Goal: Task Accomplishment & Management: Use online tool/utility

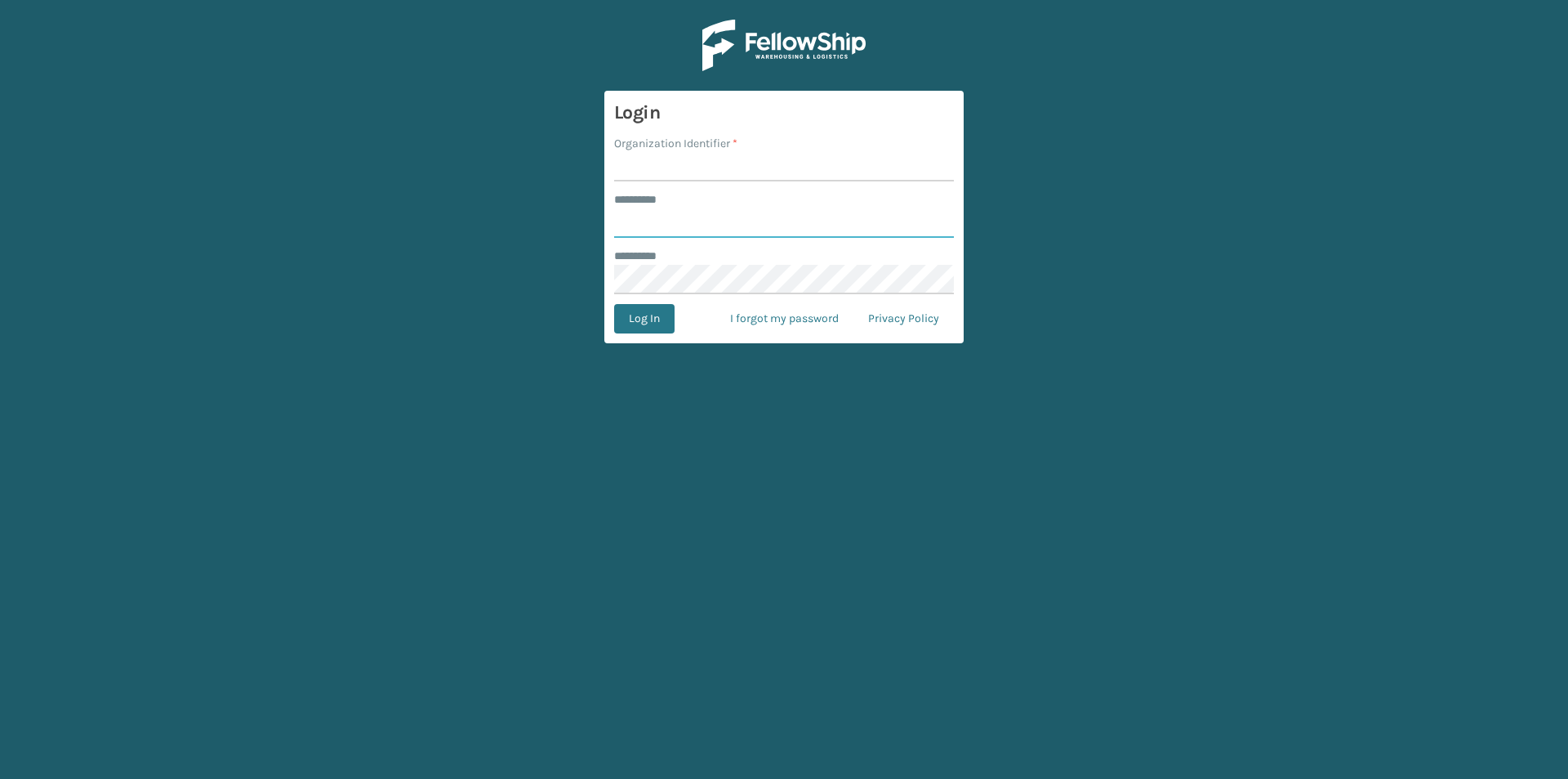
type input "*****"
click at [657, 171] on input "Organization Identifier *" at bounding box center [784, 167] width 340 height 29
type input "[US_STATE]"
click at [670, 322] on button "Log In" at bounding box center [645, 318] width 61 height 29
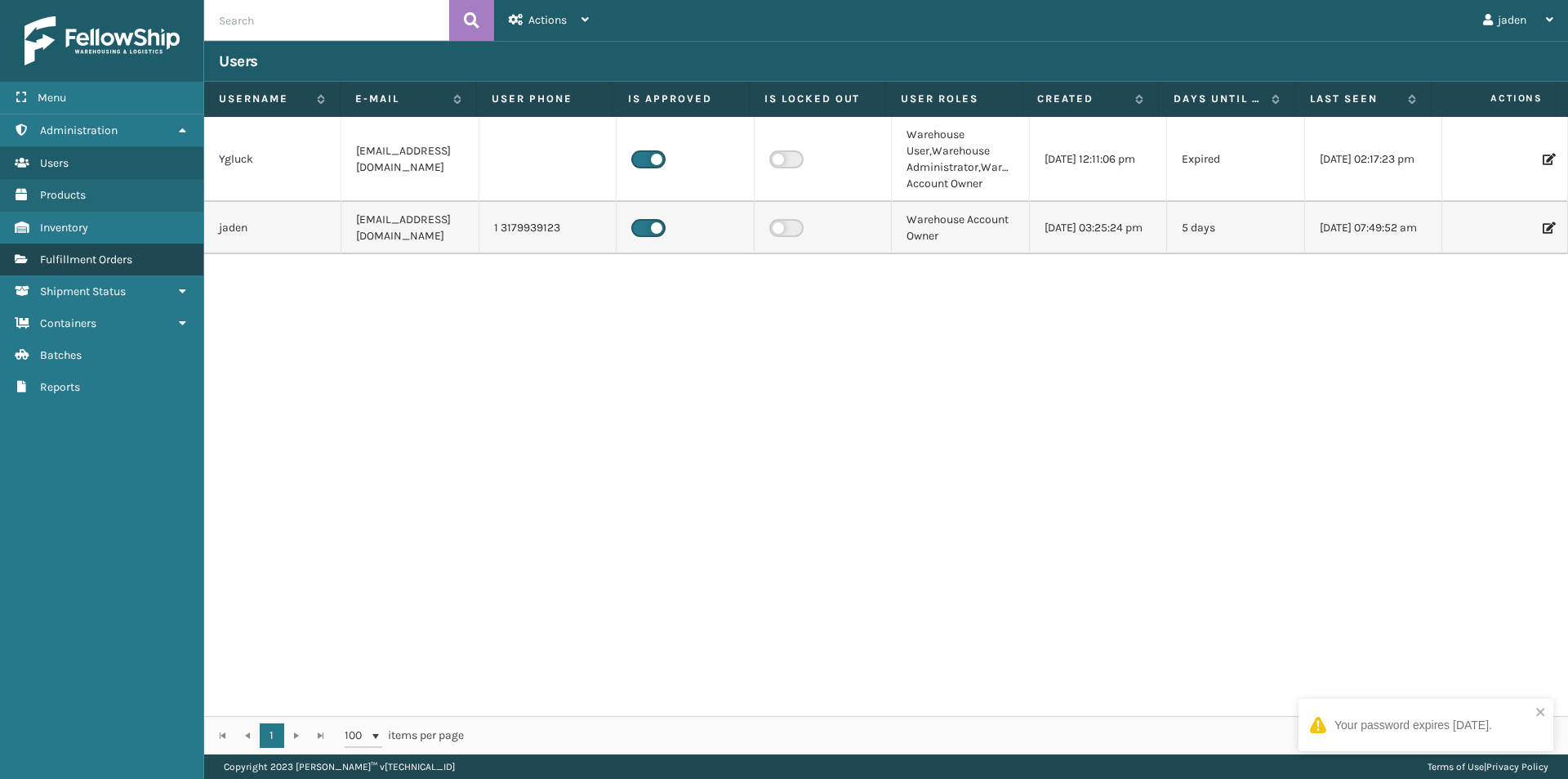
click at [129, 257] on span "Fulfillment Orders" at bounding box center [87, 259] width 92 height 14
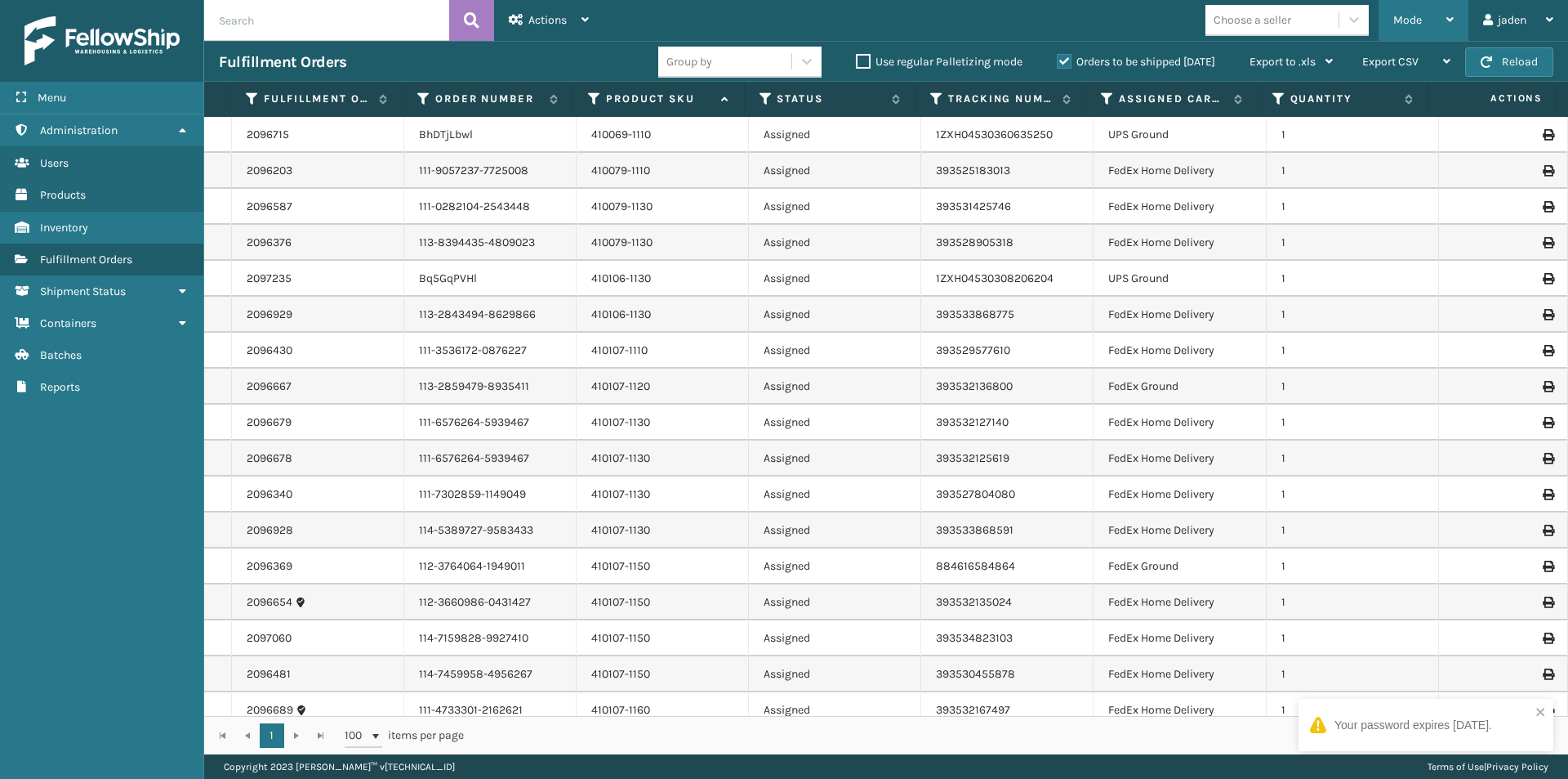
drag, startPoint x: 570, startPoint y: 6, endPoint x: 1418, endPoint y: 4, distance: 848.0
click at [1418, 4] on div "Mode" at bounding box center [1423, 20] width 61 height 41
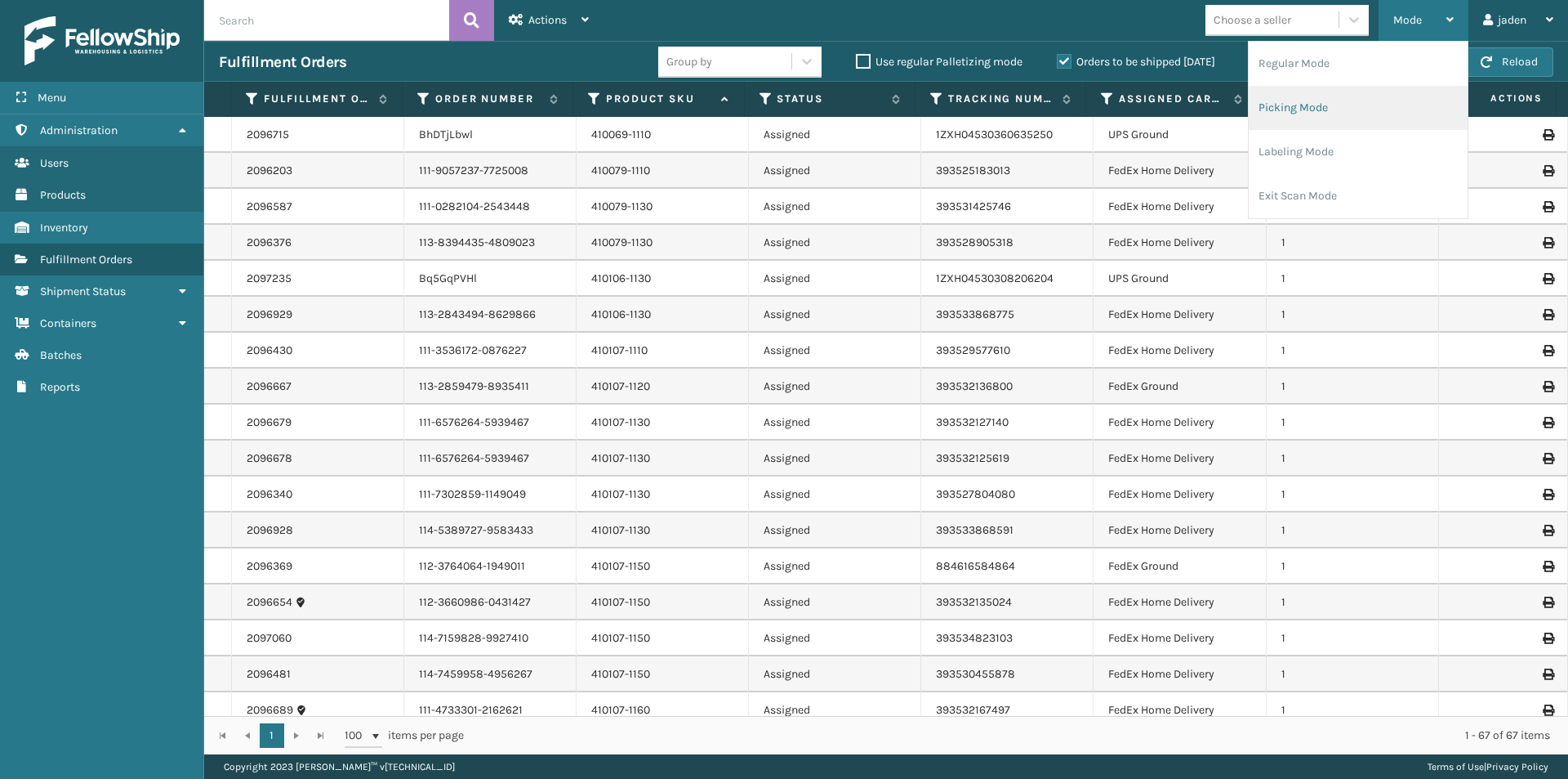
click at [1358, 109] on li "Picking Mode" at bounding box center [1358, 108] width 219 height 44
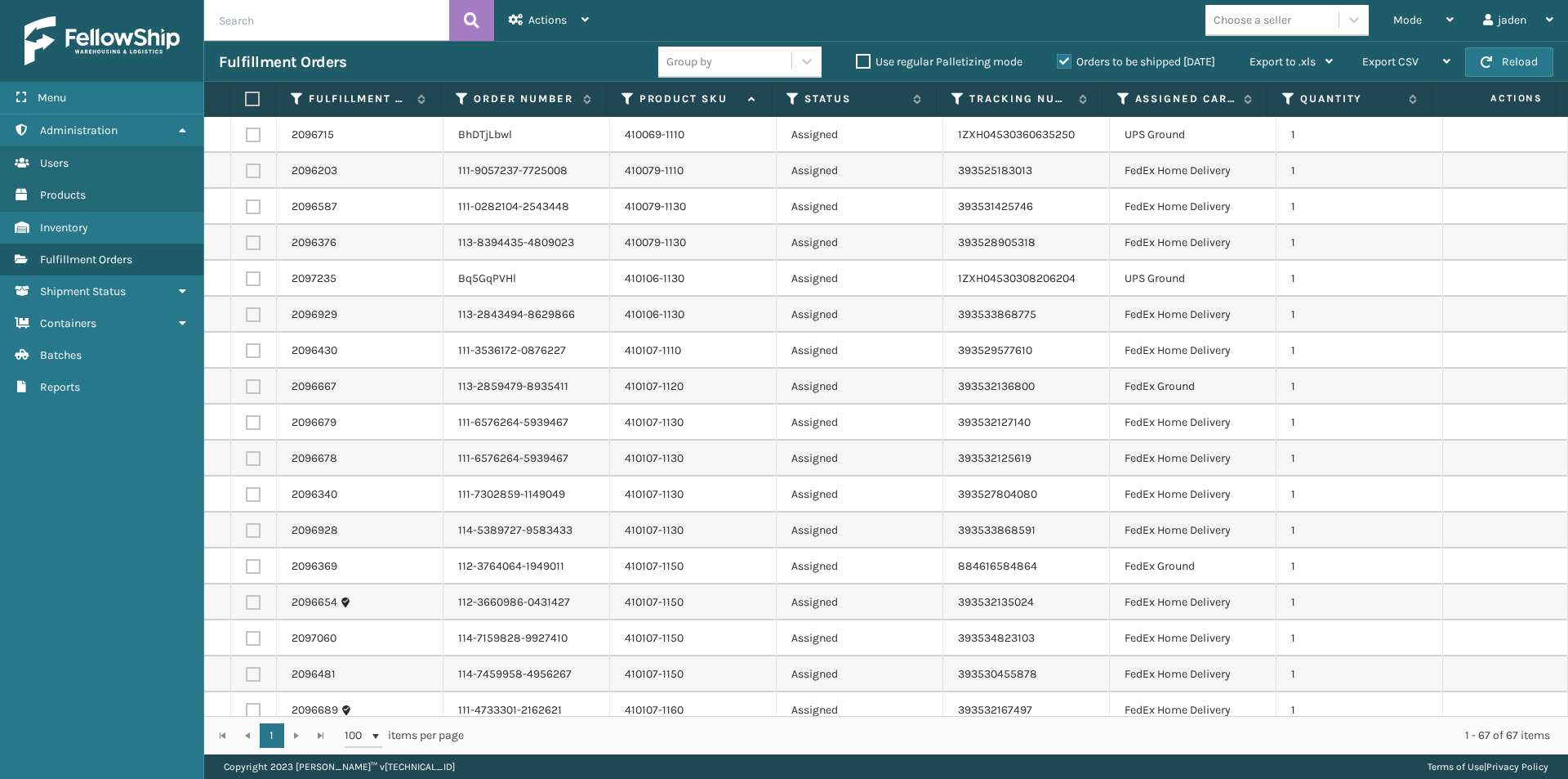
click at [1057, 67] on label "Orders to be shipped [DATE]" at bounding box center [1136, 61] width 158 height 14
click at [1057, 63] on input "Orders to be shipped [DATE]" at bounding box center [1057, 57] width 1 height 11
click at [1518, 54] on button "Reload" at bounding box center [1509, 61] width 88 height 29
click at [251, 281] on label at bounding box center [252, 278] width 14 height 14
click at [246, 281] on input "checkbox" at bounding box center [245, 277] width 1 height 11
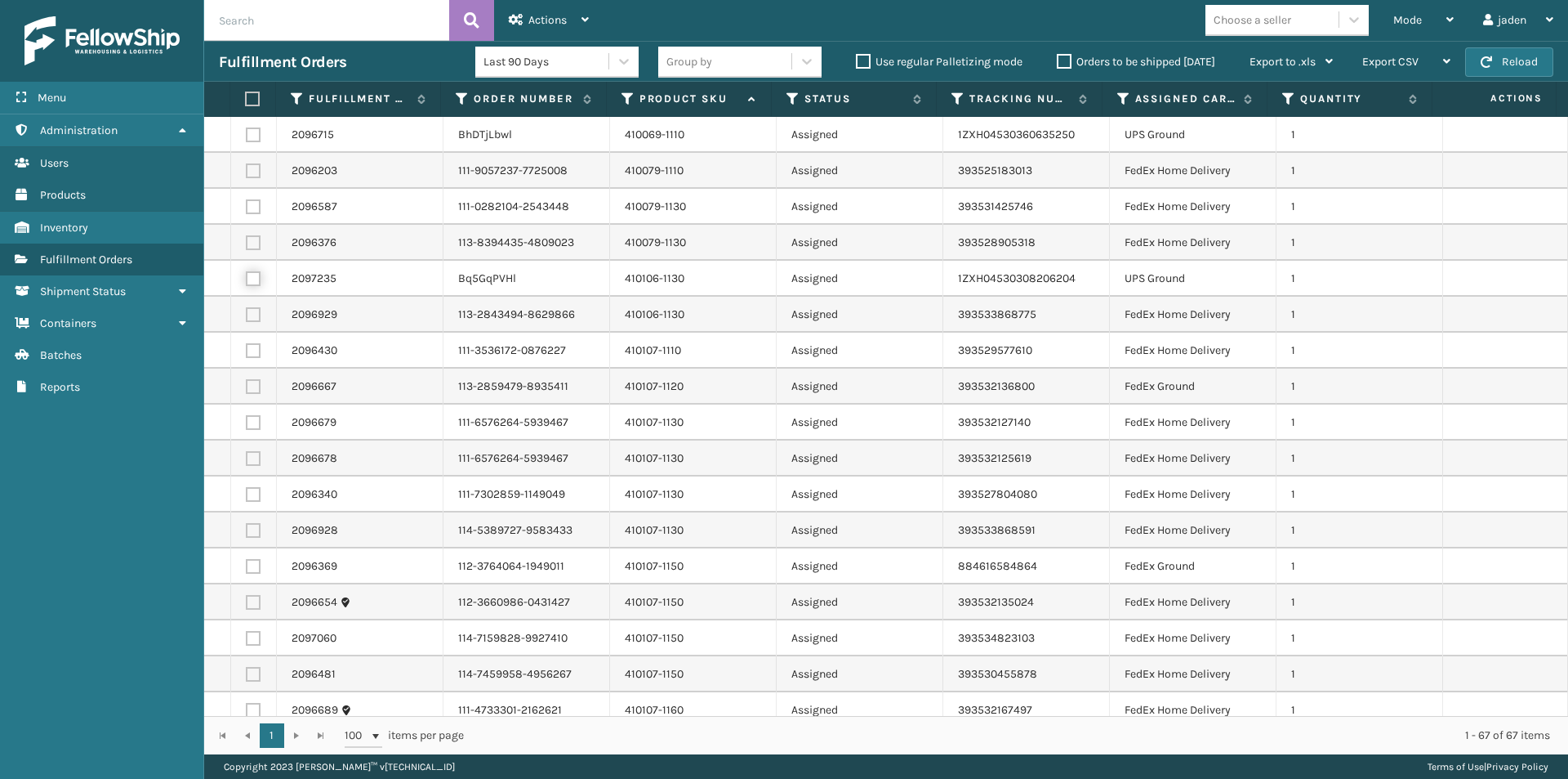
checkbox input "true"
click at [256, 139] on label at bounding box center [252, 135] width 14 height 14
click at [246, 138] on input "checkbox" at bounding box center [245, 133] width 1 height 11
checkbox input "true"
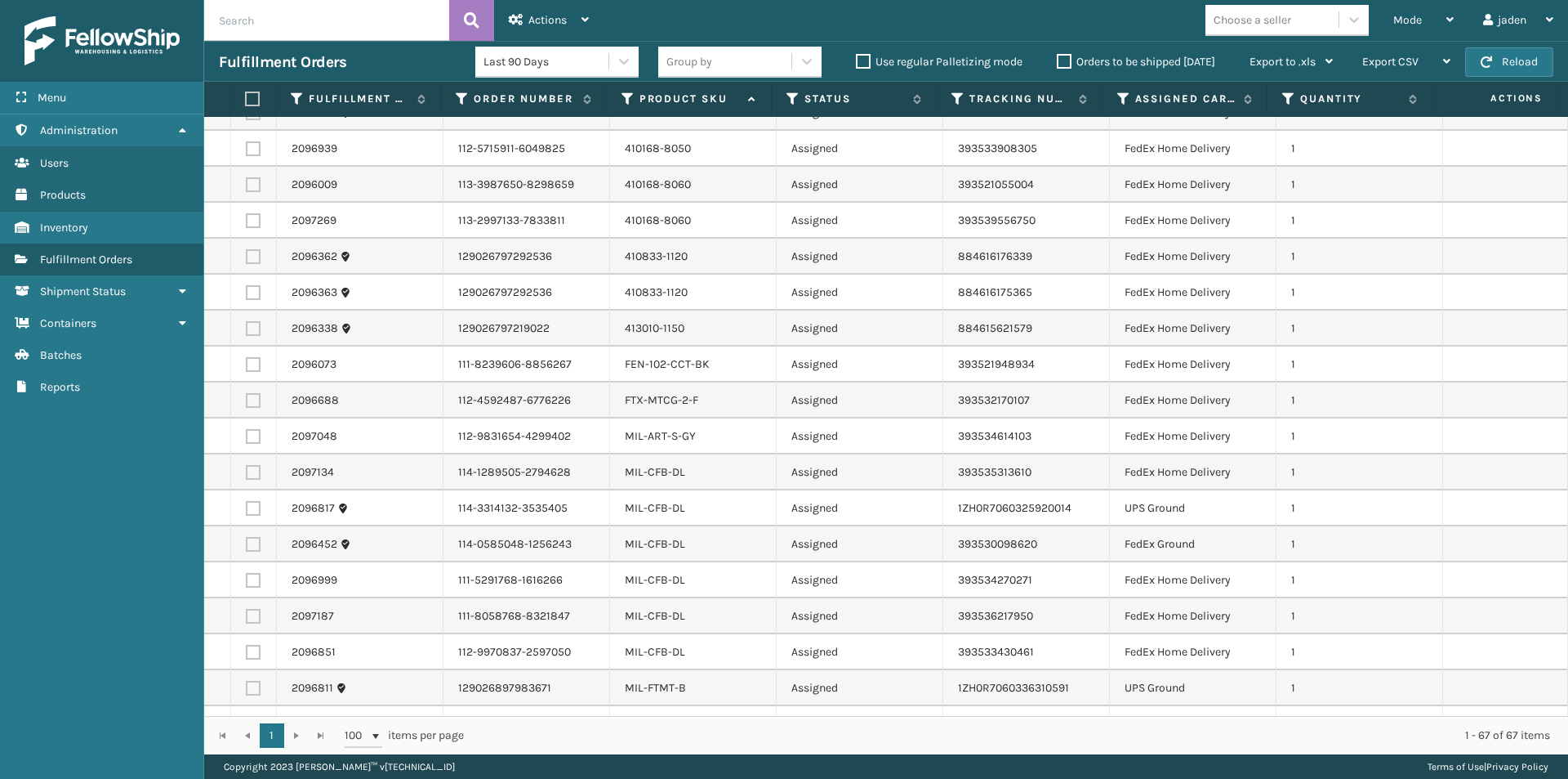
scroll to position [818, 0]
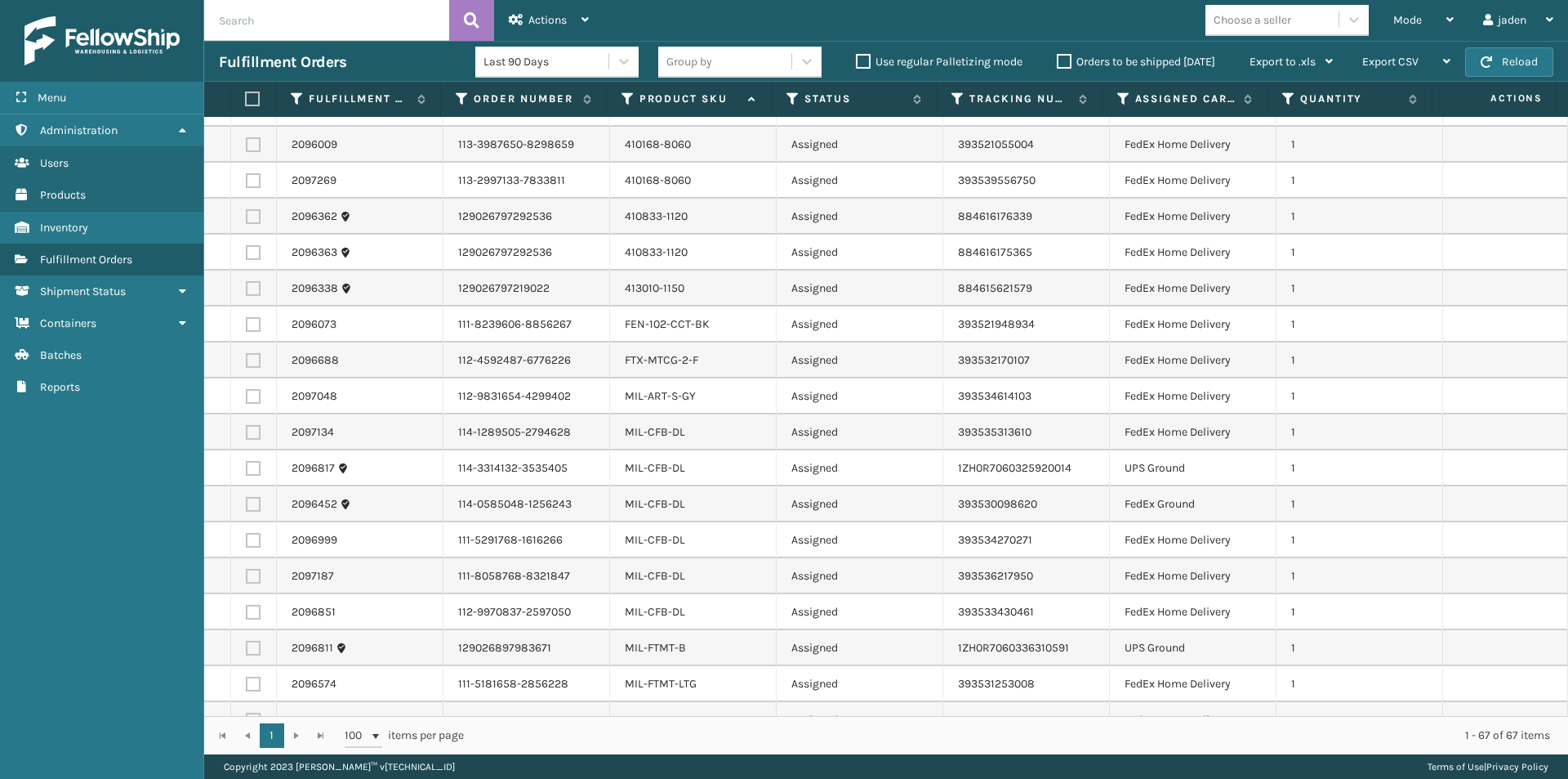
click at [249, 470] on label at bounding box center [252, 468] width 14 height 14
click at [246, 470] on input "checkbox" at bounding box center [245, 466] width 1 height 11
checkbox input "true"
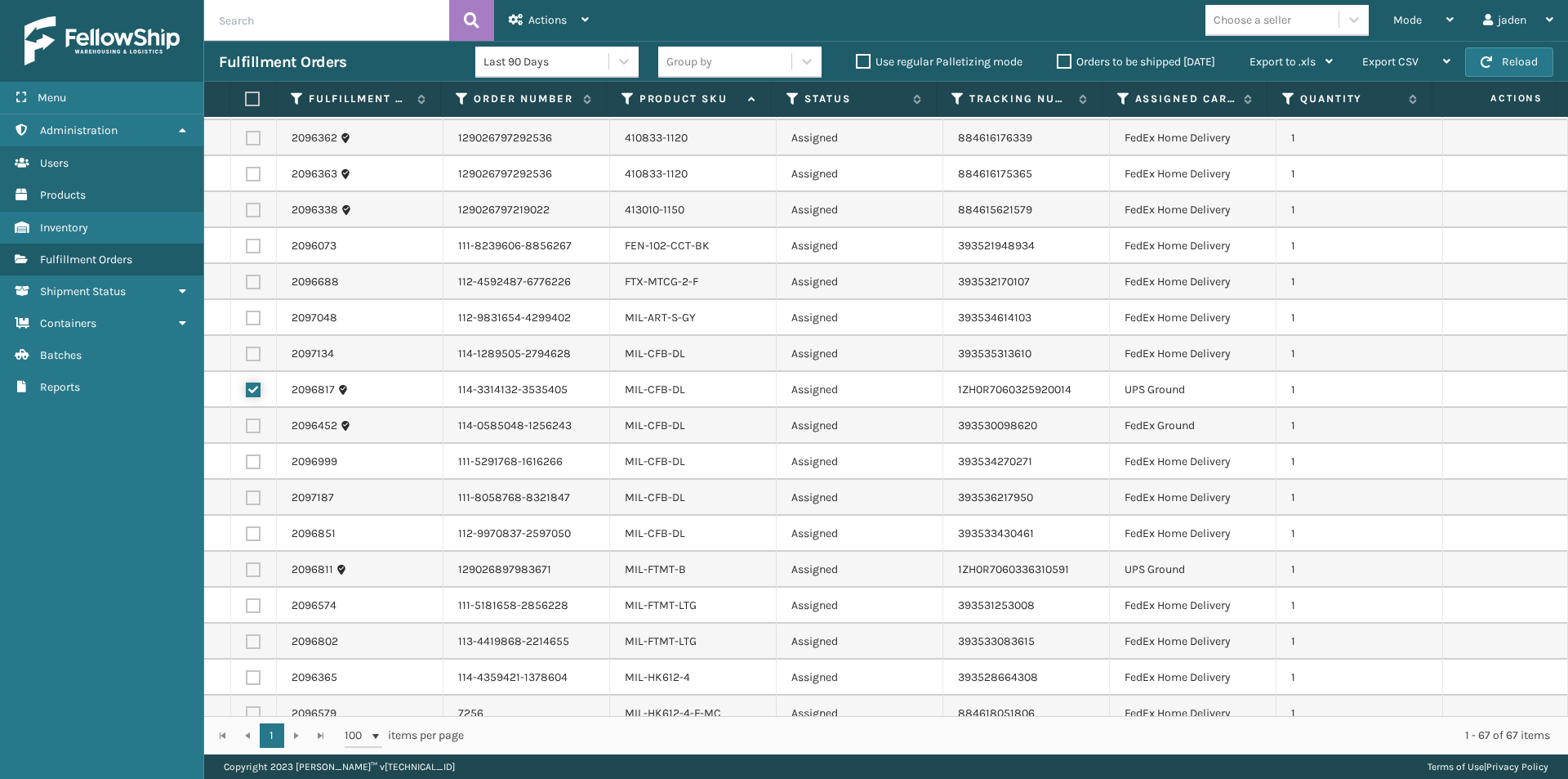
scroll to position [981, 0]
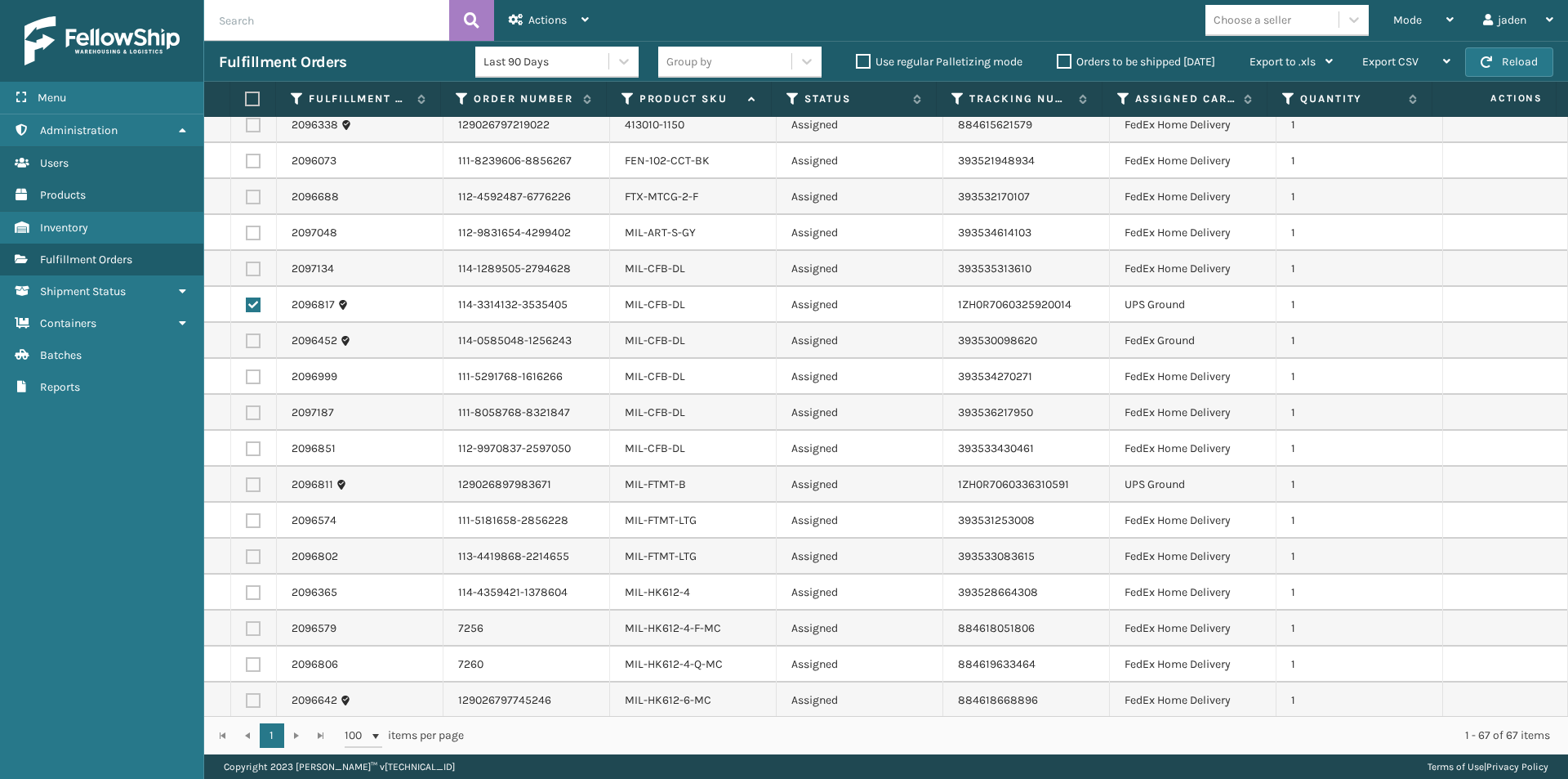
click at [256, 479] on label at bounding box center [252, 484] width 14 height 14
click at [246, 479] on input "checkbox" at bounding box center [245, 482] width 1 height 11
checkbox input "true"
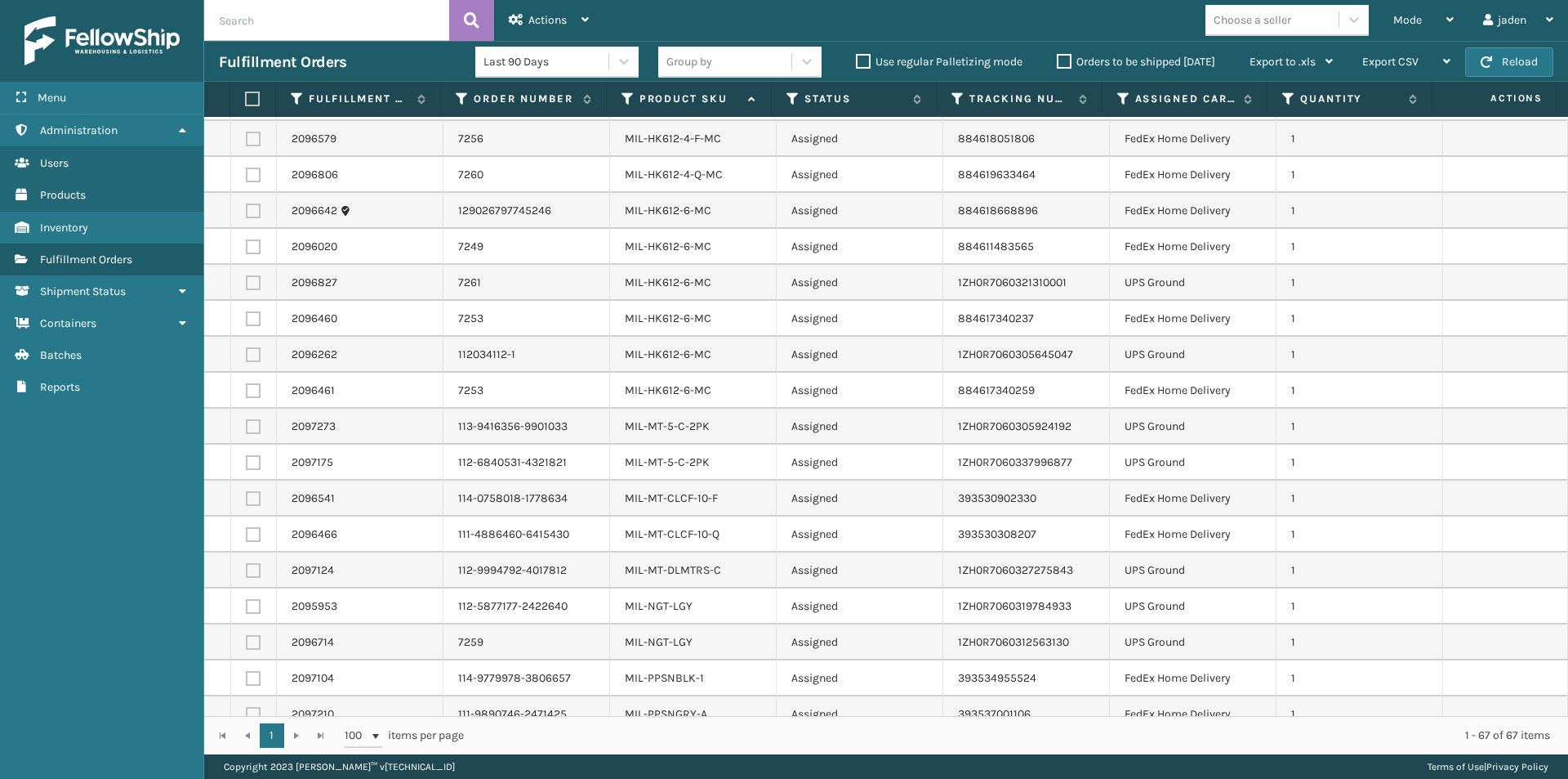
scroll to position [1471, 0]
click at [256, 277] on label at bounding box center [252, 281] width 14 height 14
click at [246, 277] on input "checkbox" at bounding box center [245, 279] width 1 height 11
checkbox input "true"
click at [255, 358] on label at bounding box center [252, 353] width 14 height 14
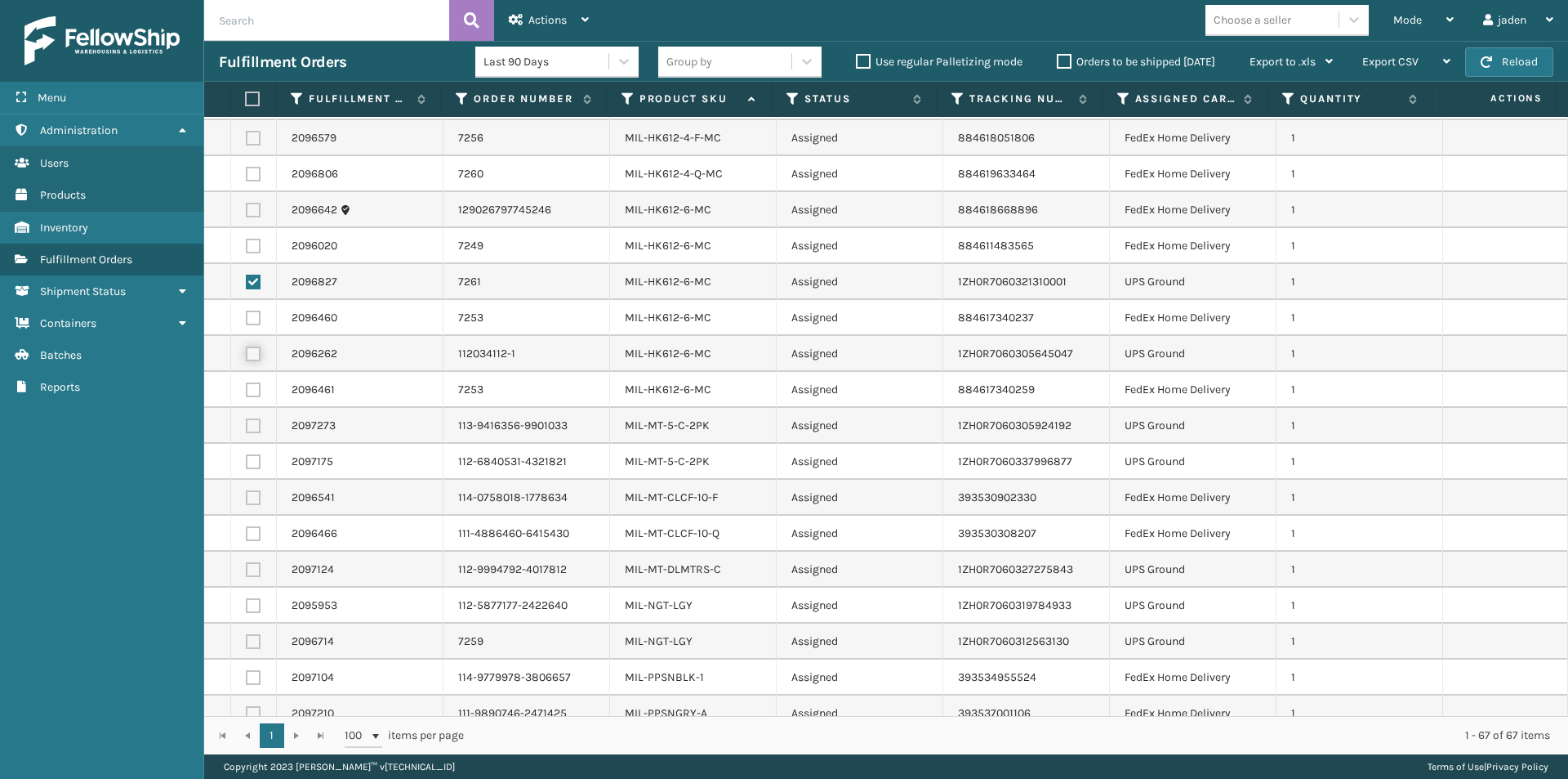
click at [246, 358] on input "checkbox" at bounding box center [245, 352] width 1 height 11
checkbox input "true"
drag, startPoint x: 252, startPoint y: 423, endPoint x: 256, endPoint y: 462, distance: 39.2
click at [252, 427] on label at bounding box center [252, 425] width 14 height 14
click at [246, 427] on input "checkbox" at bounding box center [245, 423] width 1 height 11
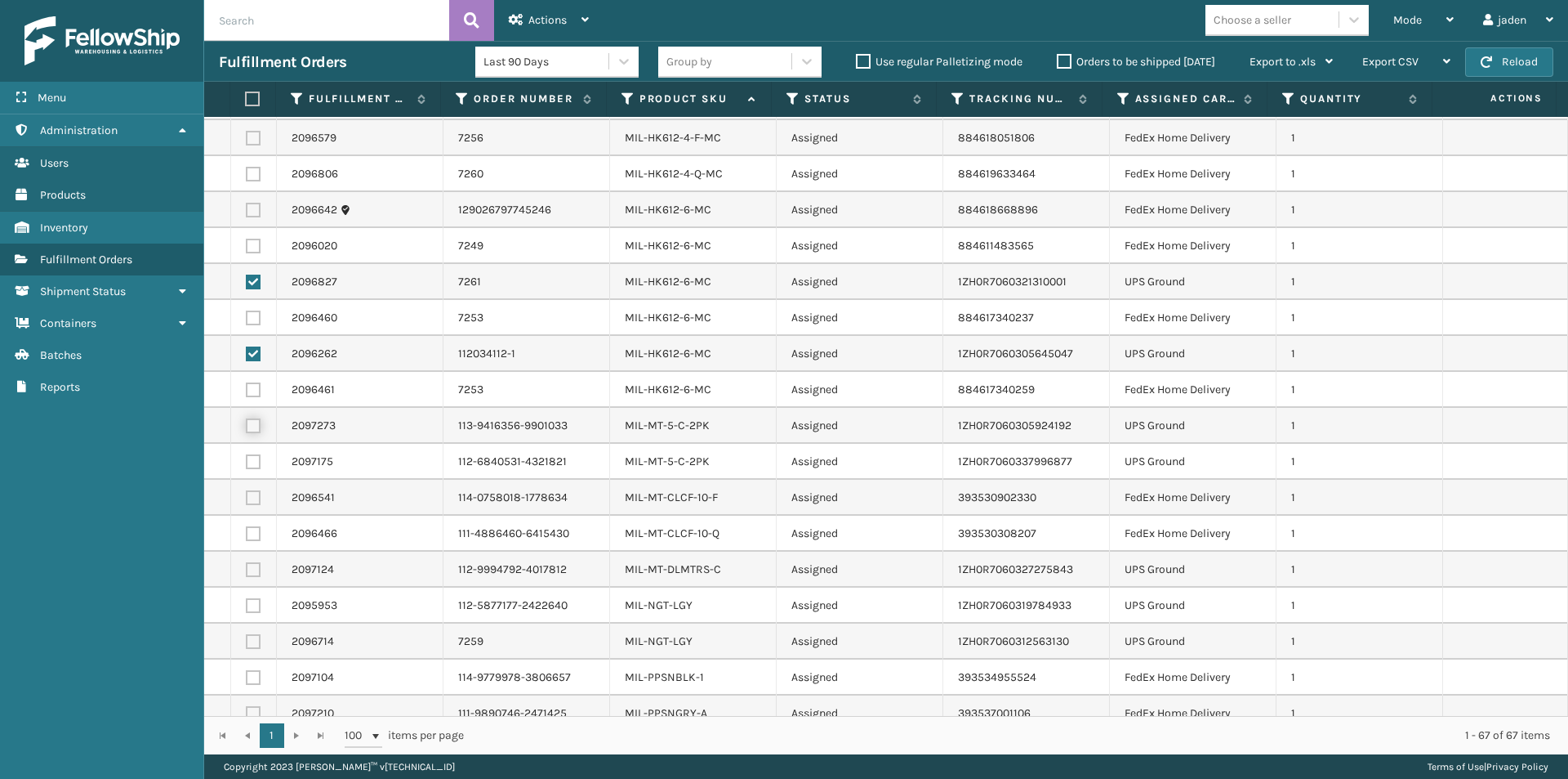
checkbox input "true"
click at [256, 463] on label at bounding box center [252, 461] width 14 height 14
click at [246, 463] on input "checkbox" at bounding box center [245, 459] width 1 height 11
checkbox input "true"
drag, startPoint x: 247, startPoint y: 570, endPoint x: 253, endPoint y: 588, distance: 19.0
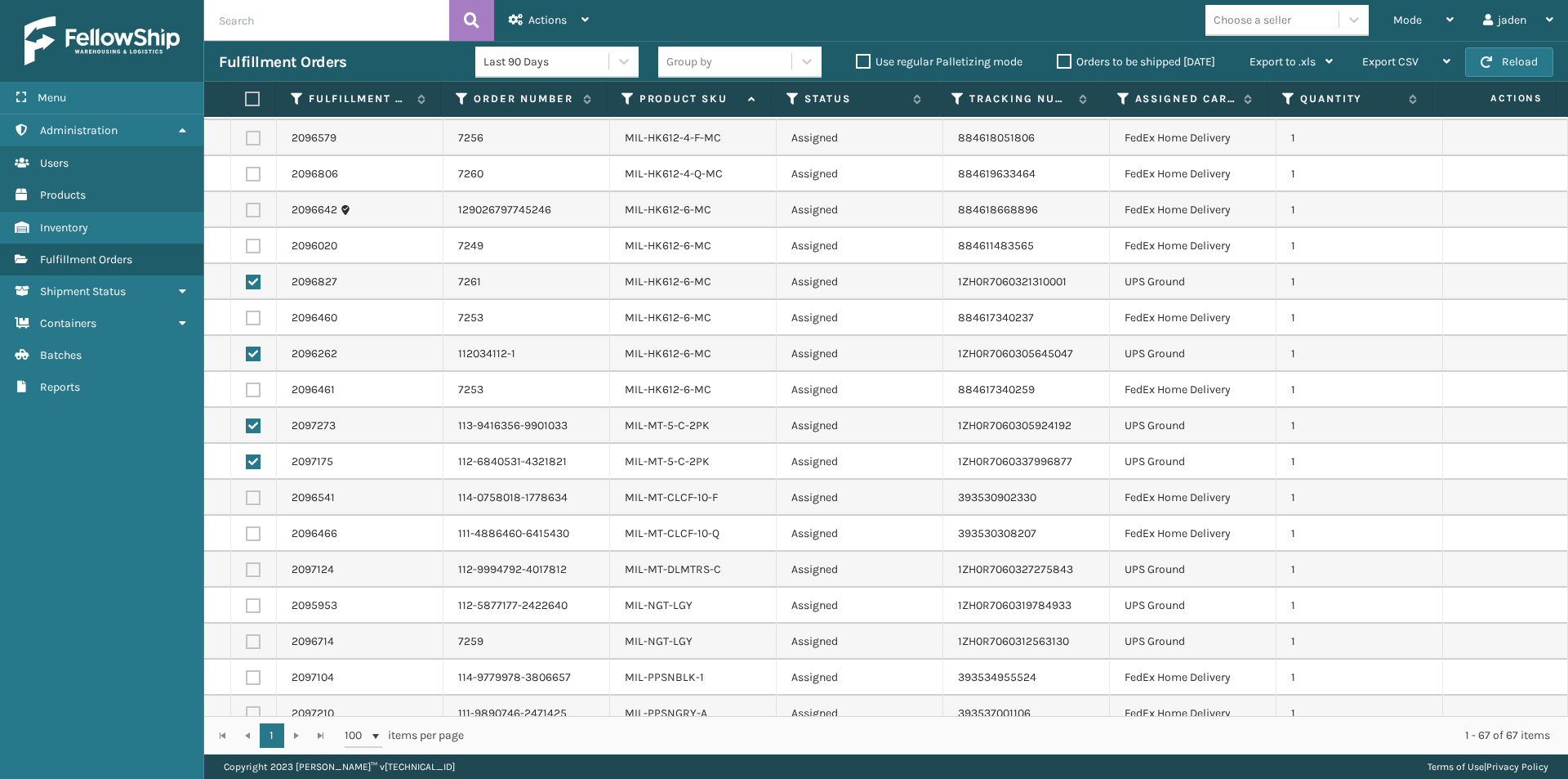
click at [249, 570] on label at bounding box center [252, 569] width 14 height 14
click at [246, 570] on input "checkbox" at bounding box center [245, 567] width 1 height 11
checkbox input "true"
click at [254, 607] on label at bounding box center [252, 605] width 14 height 14
click at [246, 607] on input "checkbox" at bounding box center [245, 603] width 1 height 11
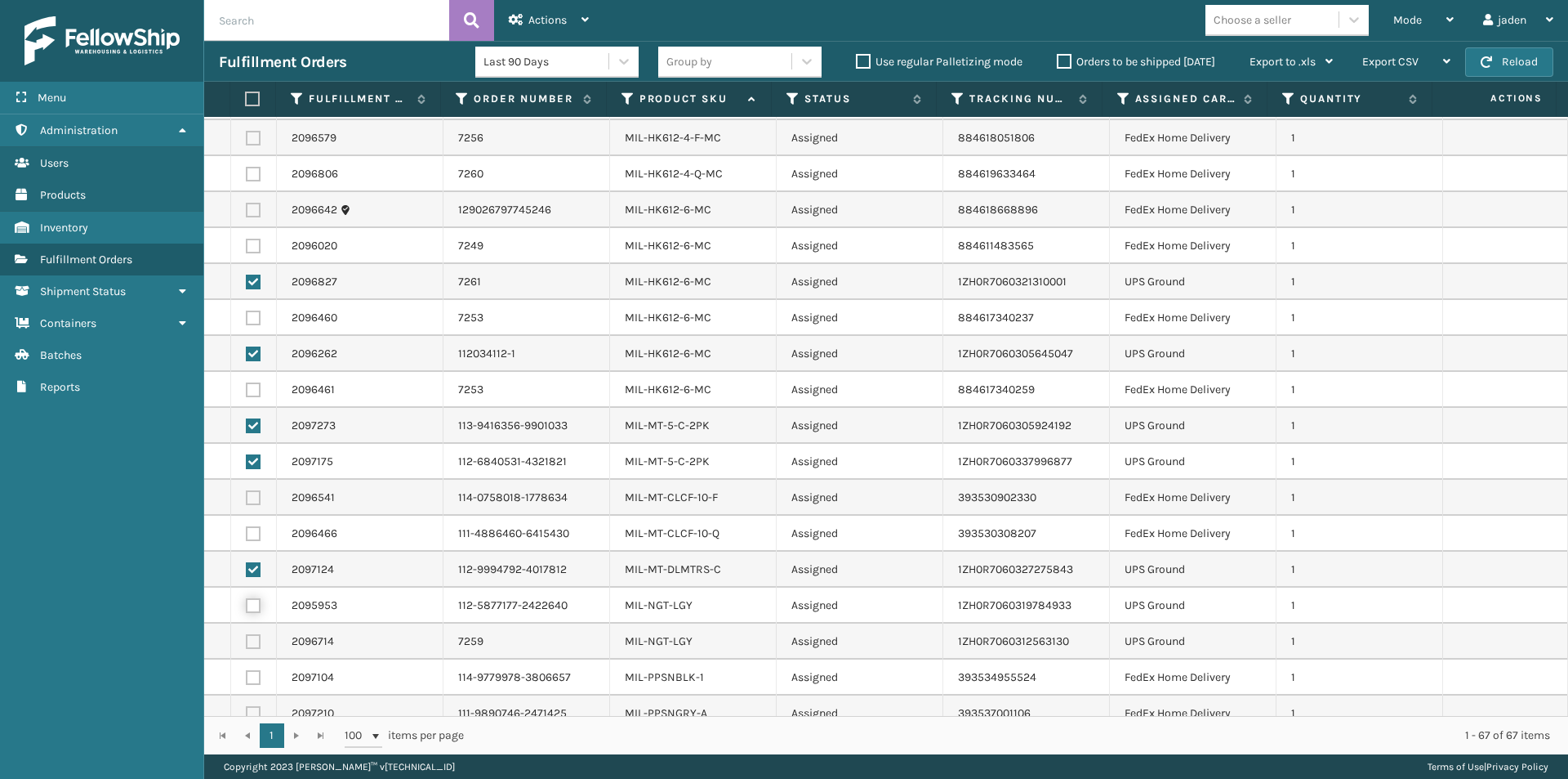
checkbox input "true"
click at [252, 637] on label at bounding box center [252, 641] width 14 height 14
click at [246, 637] on input "checkbox" at bounding box center [245, 639] width 1 height 11
checkbox input "true"
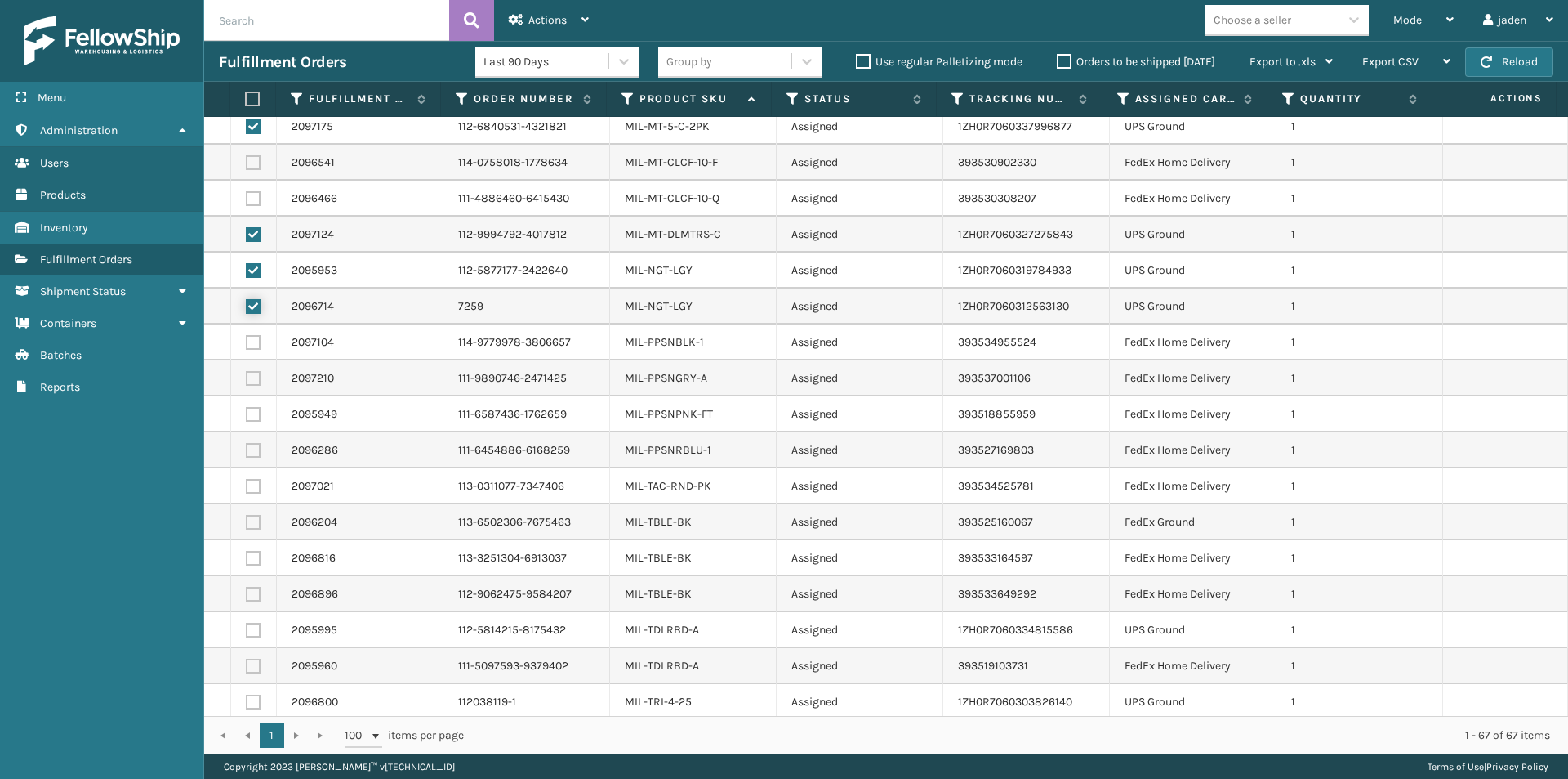
scroll to position [1810, 0]
click at [261, 621] on td at bounding box center [254, 626] width 45 height 36
click at [254, 624] on label at bounding box center [252, 625] width 14 height 14
click at [246, 624] on input "checkbox" at bounding box center [245, 623] width 1 height 11
checkbox input "true"
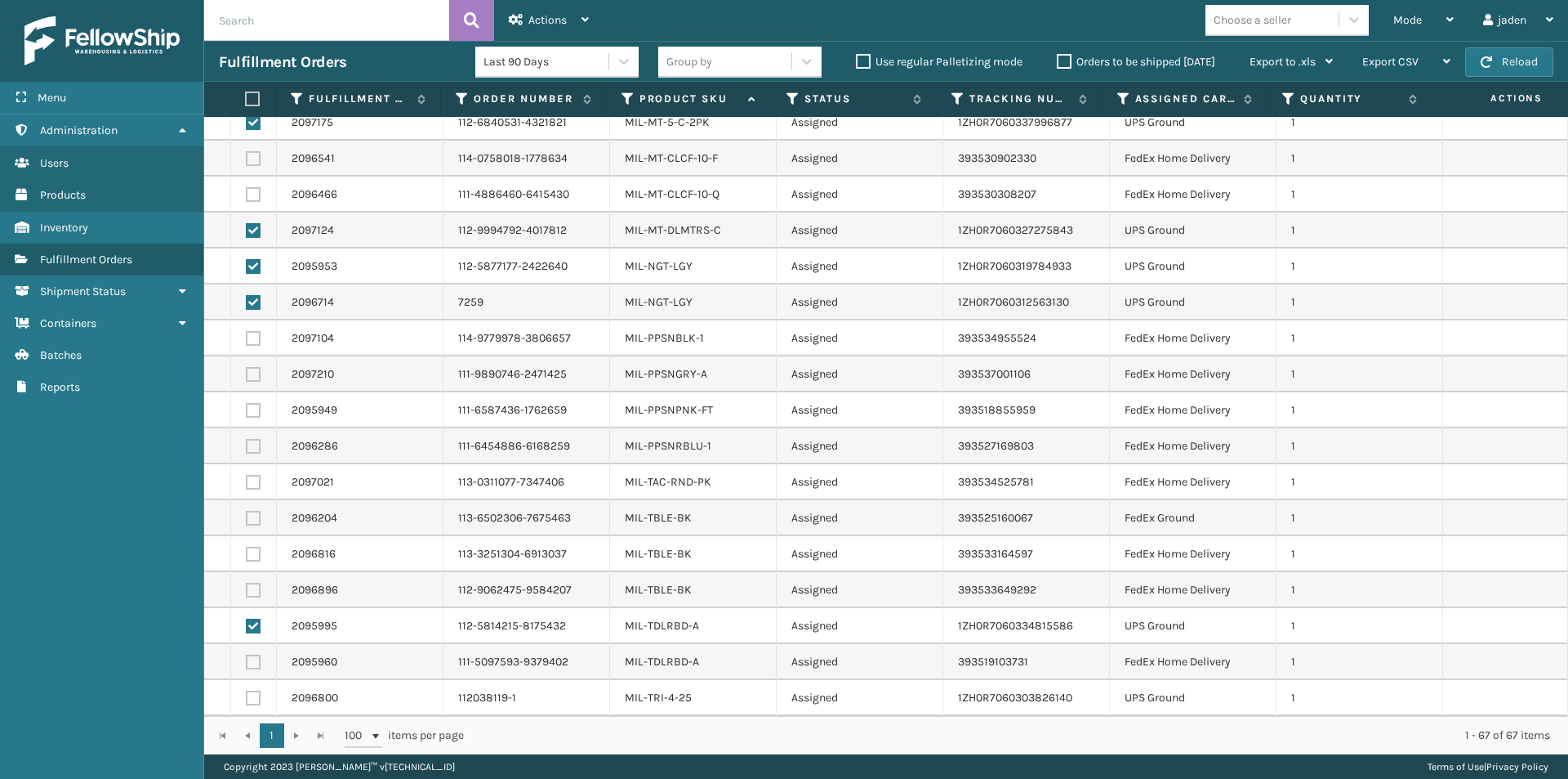
click at [256, 702] on label at bounding box center [252, 697] width 14 height 14
click at [246, 702] on input "checkbox" at bounding box center [245, 696] width 1 height 11
checkbox input "true"
click at [531, 14] on span "Actions" at bounding box center [548, 20] width 39 height 14
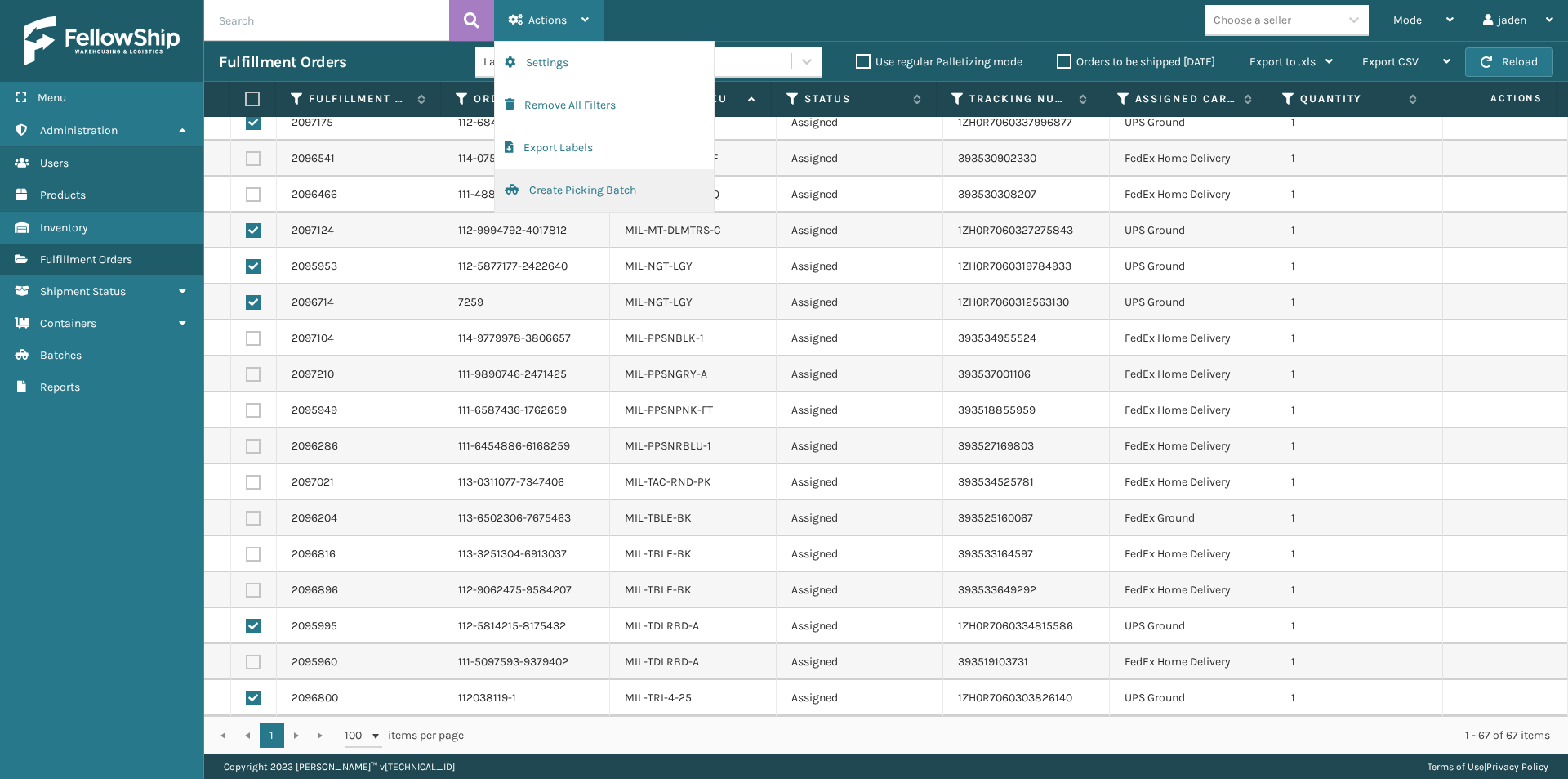
click at [604, 183] on button "Create Picking Batch" at bounding box center [604, 190] width 219 height 43
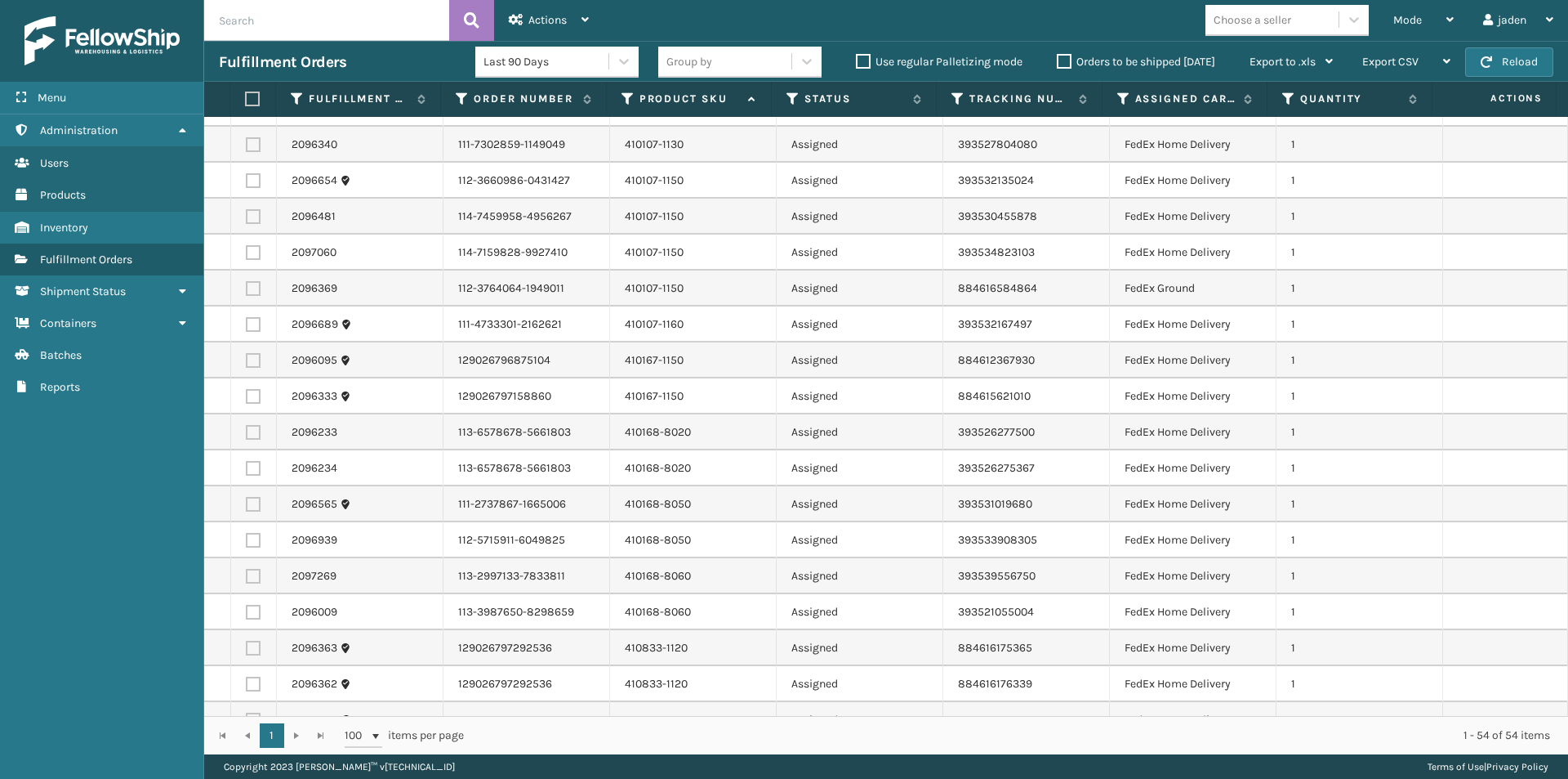
scroll to position [117, 0]
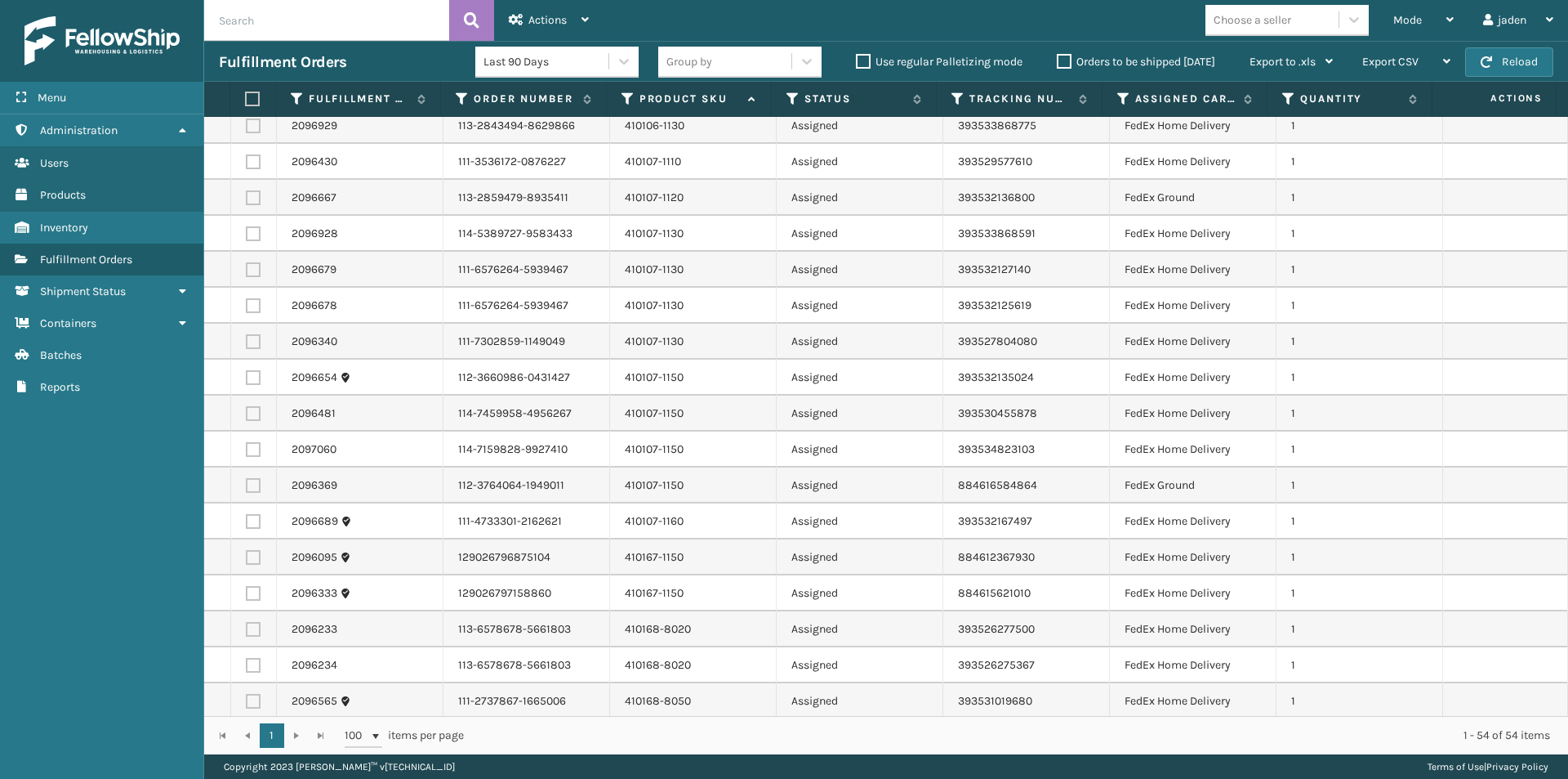
click at [247, 101] on label at bounding box center [250, 98] width 11 height 14
click at [245, 101] on input "checkbox" at bounding box center [245, 99] width 1 height 11
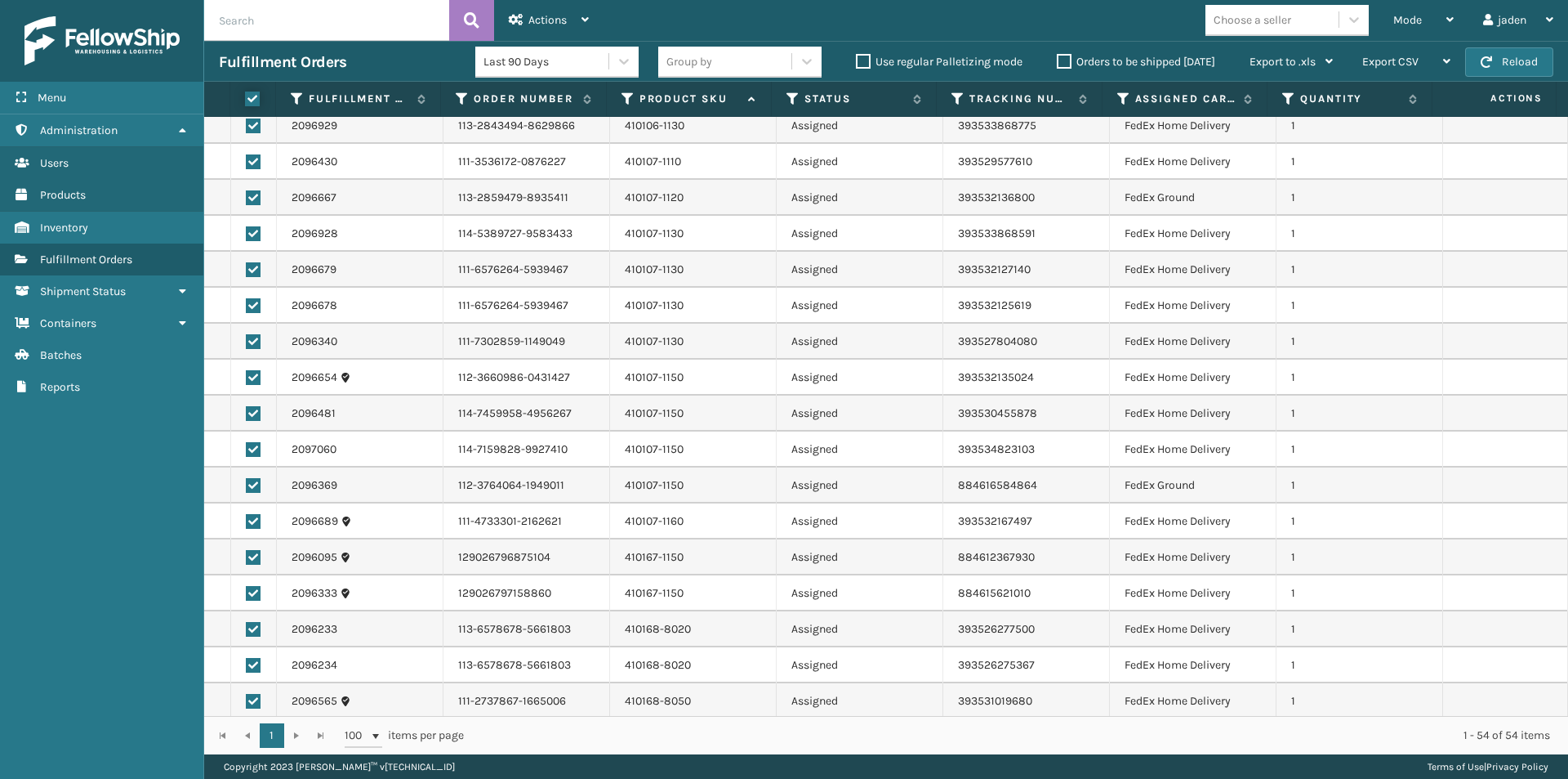
checkbox input "true"
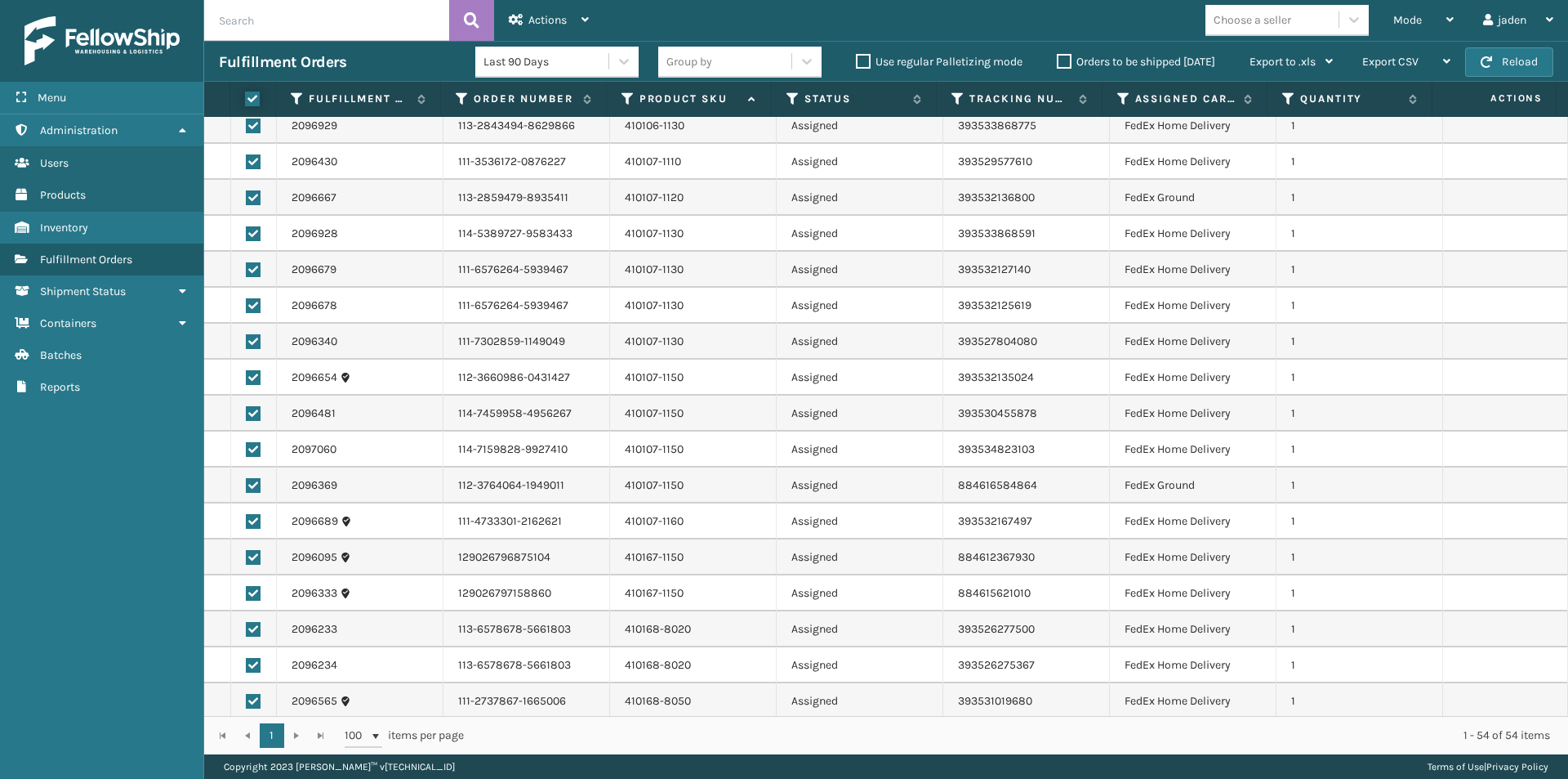
checkbox input "true"
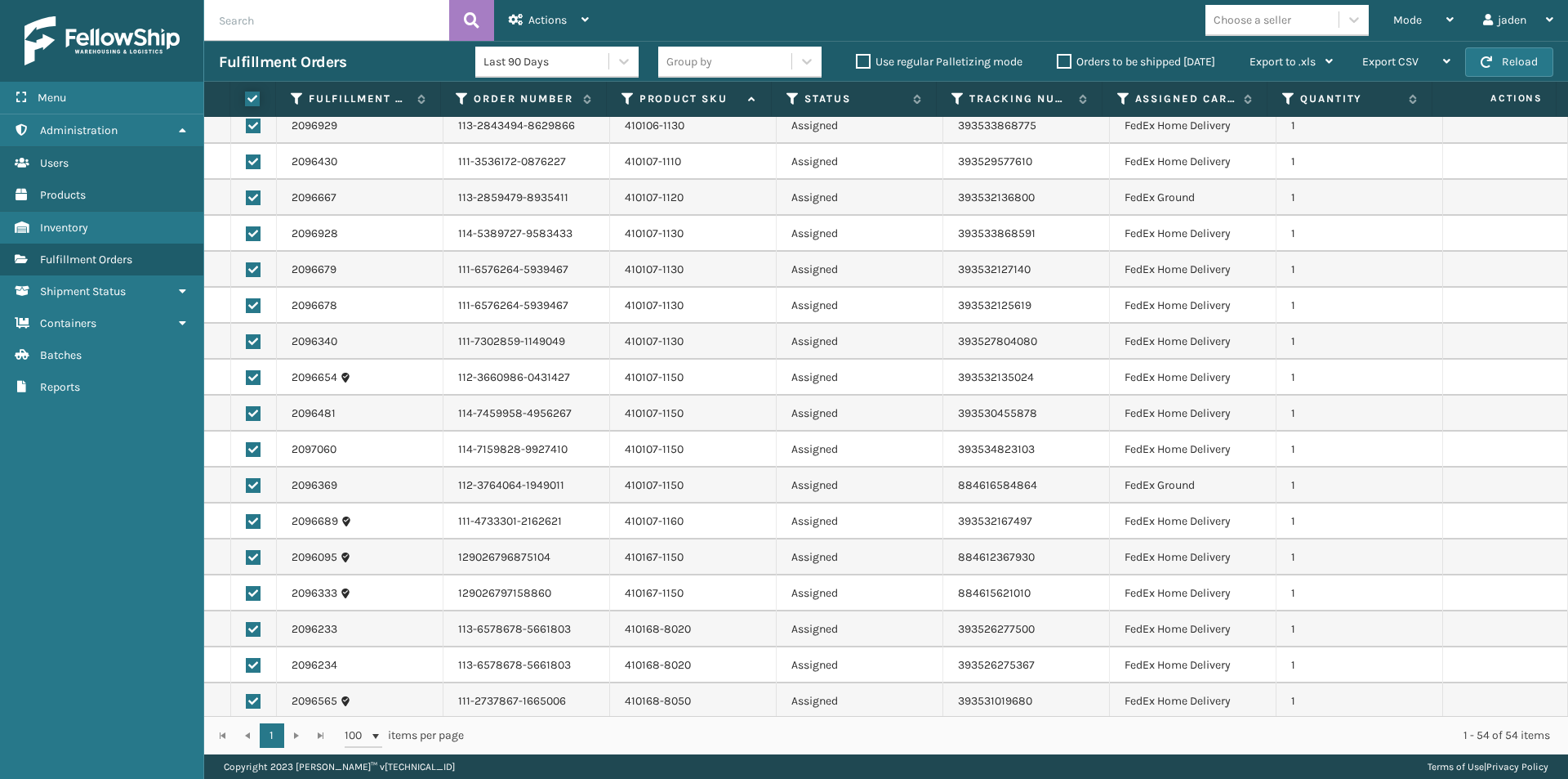
checkbox input "true"
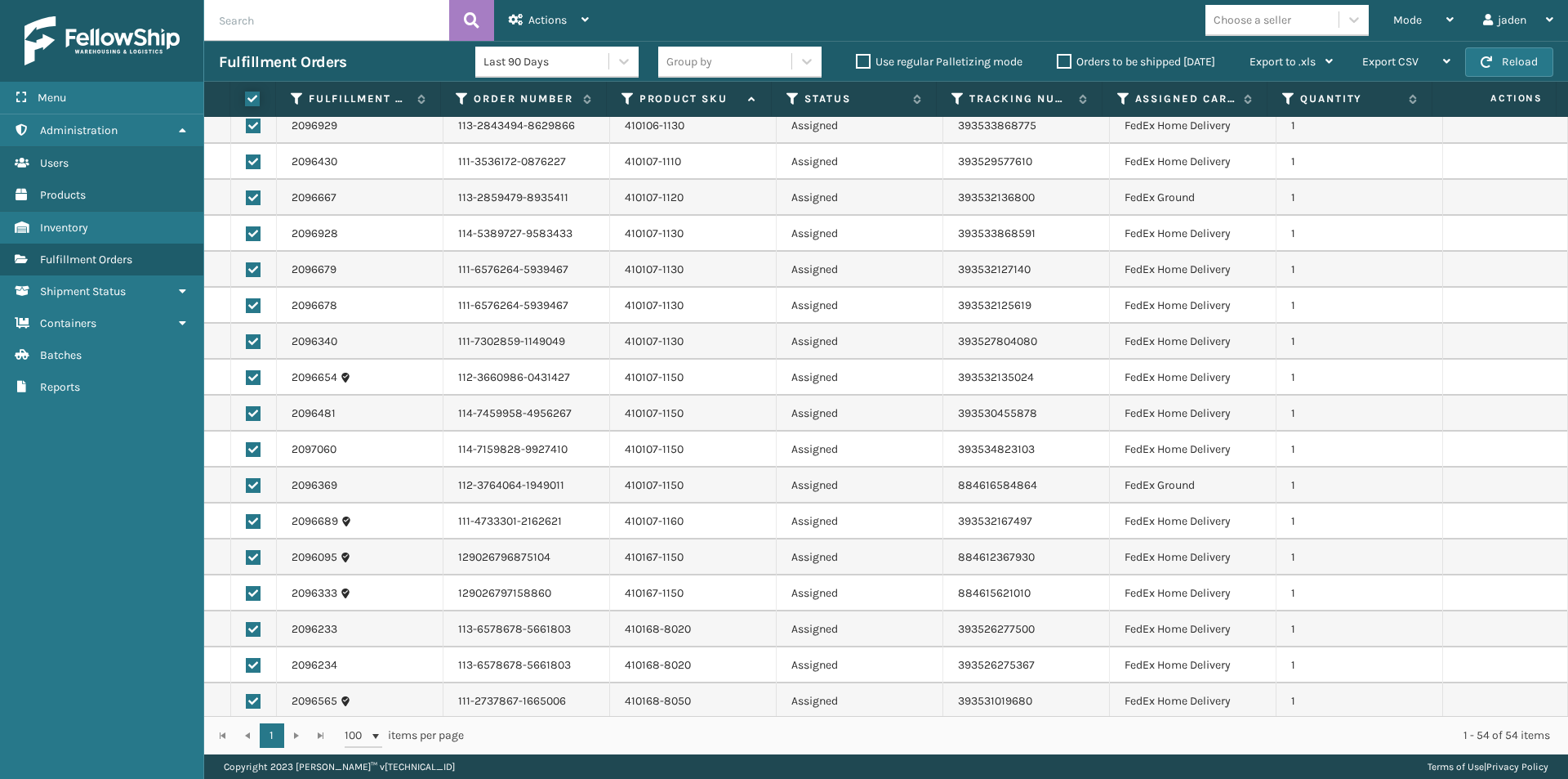
checkbox input "true"
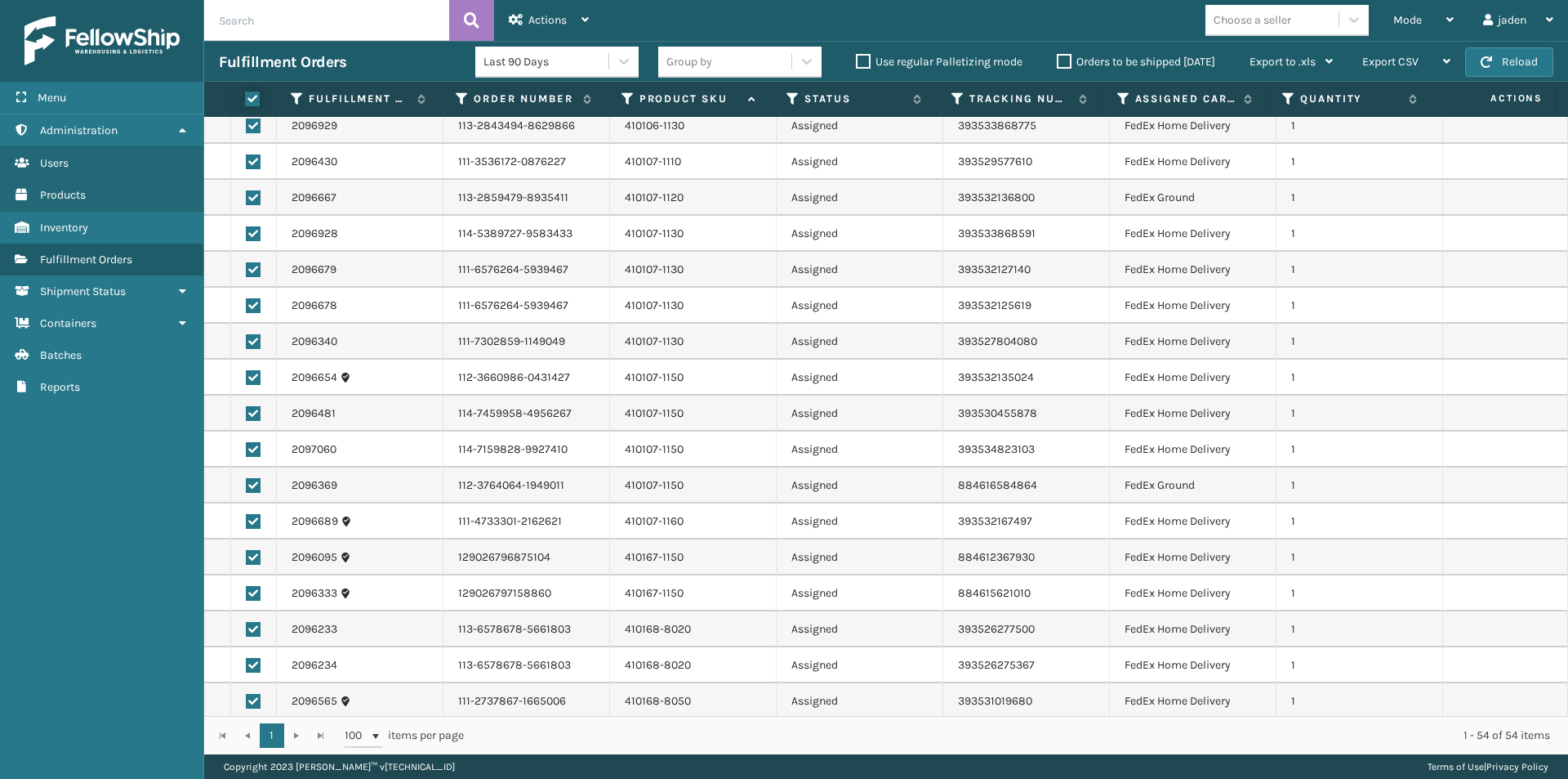
checkbox input "true"
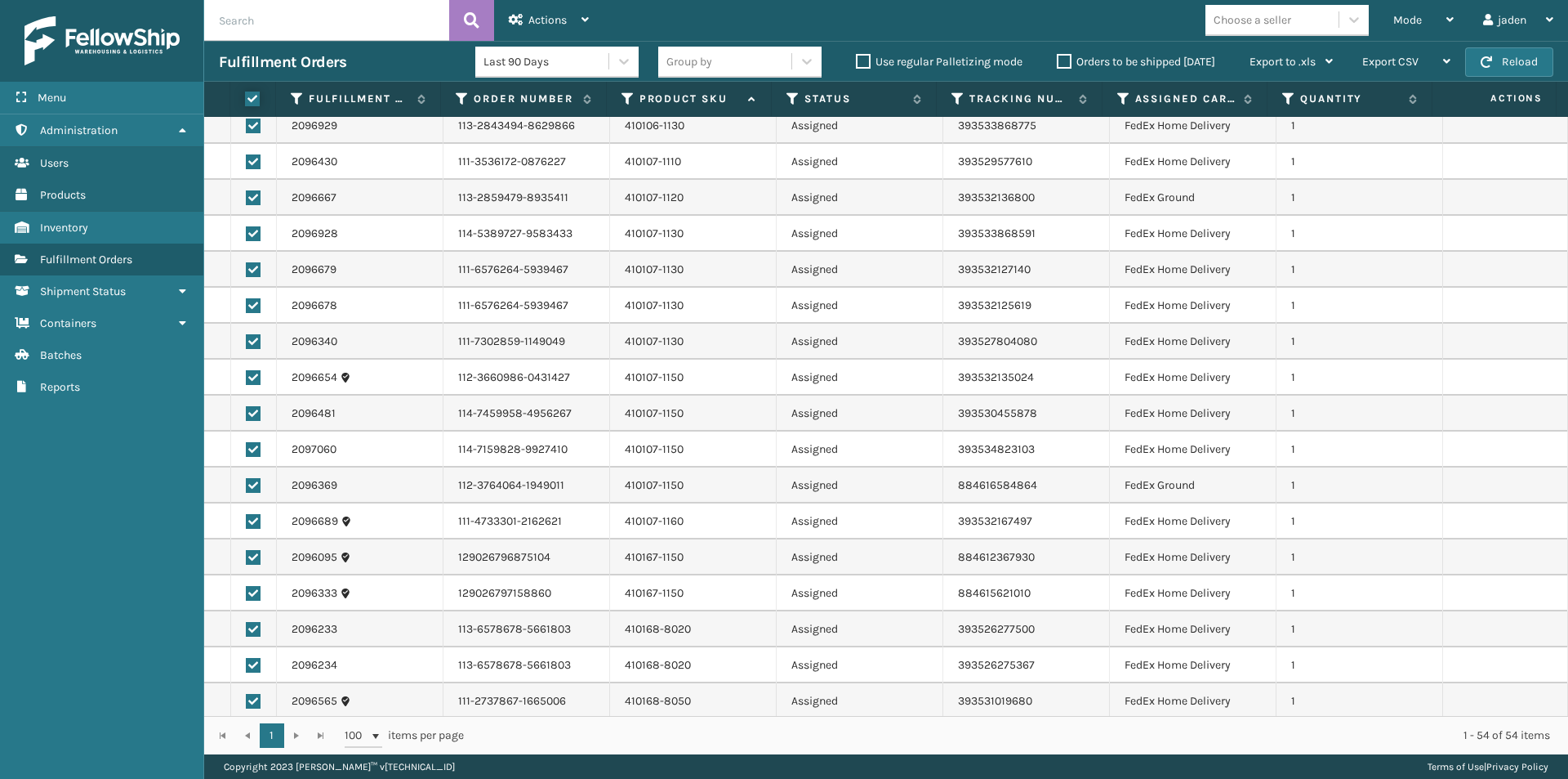
checkbox input "true"
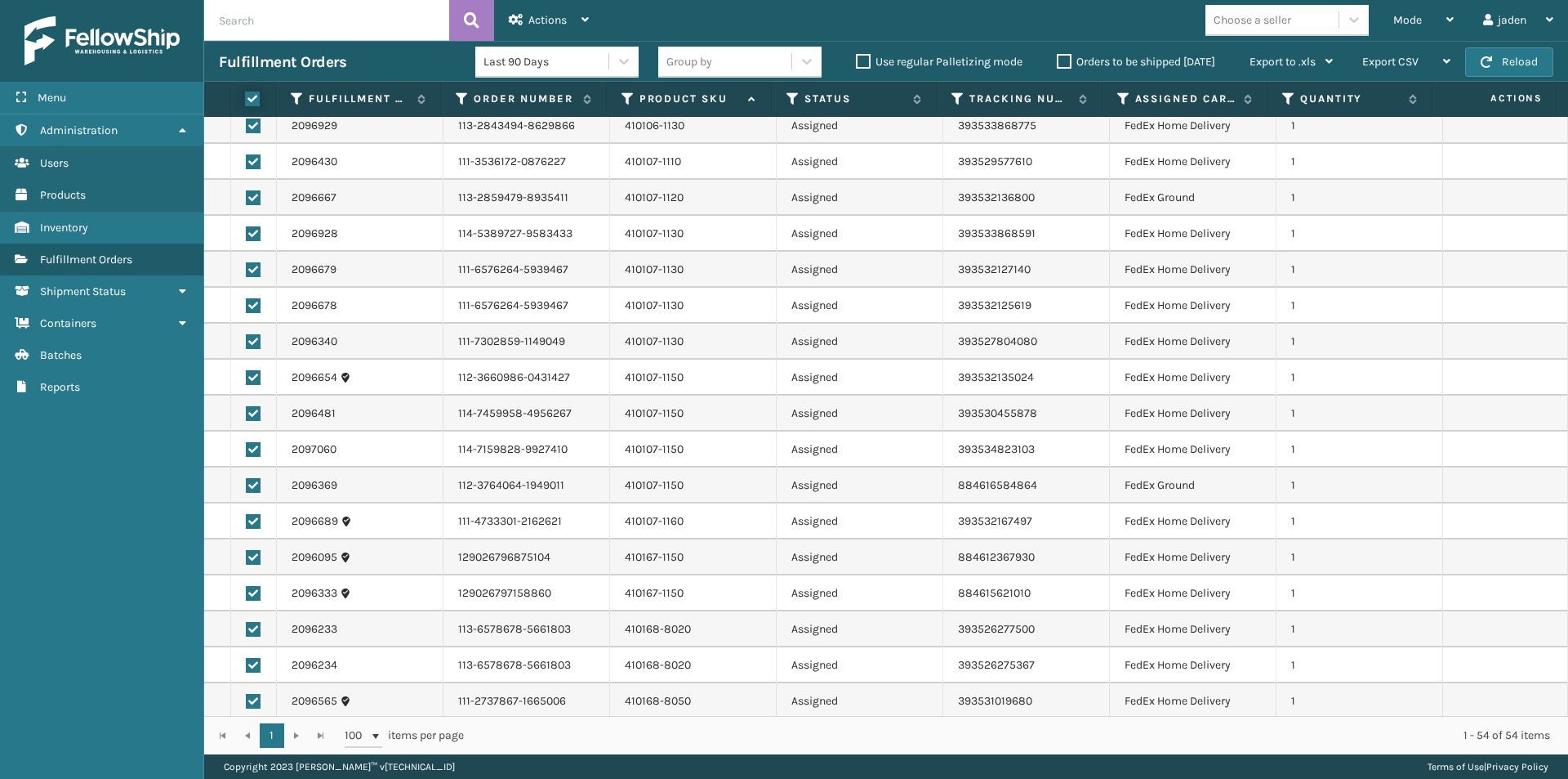
checkbox input "true"
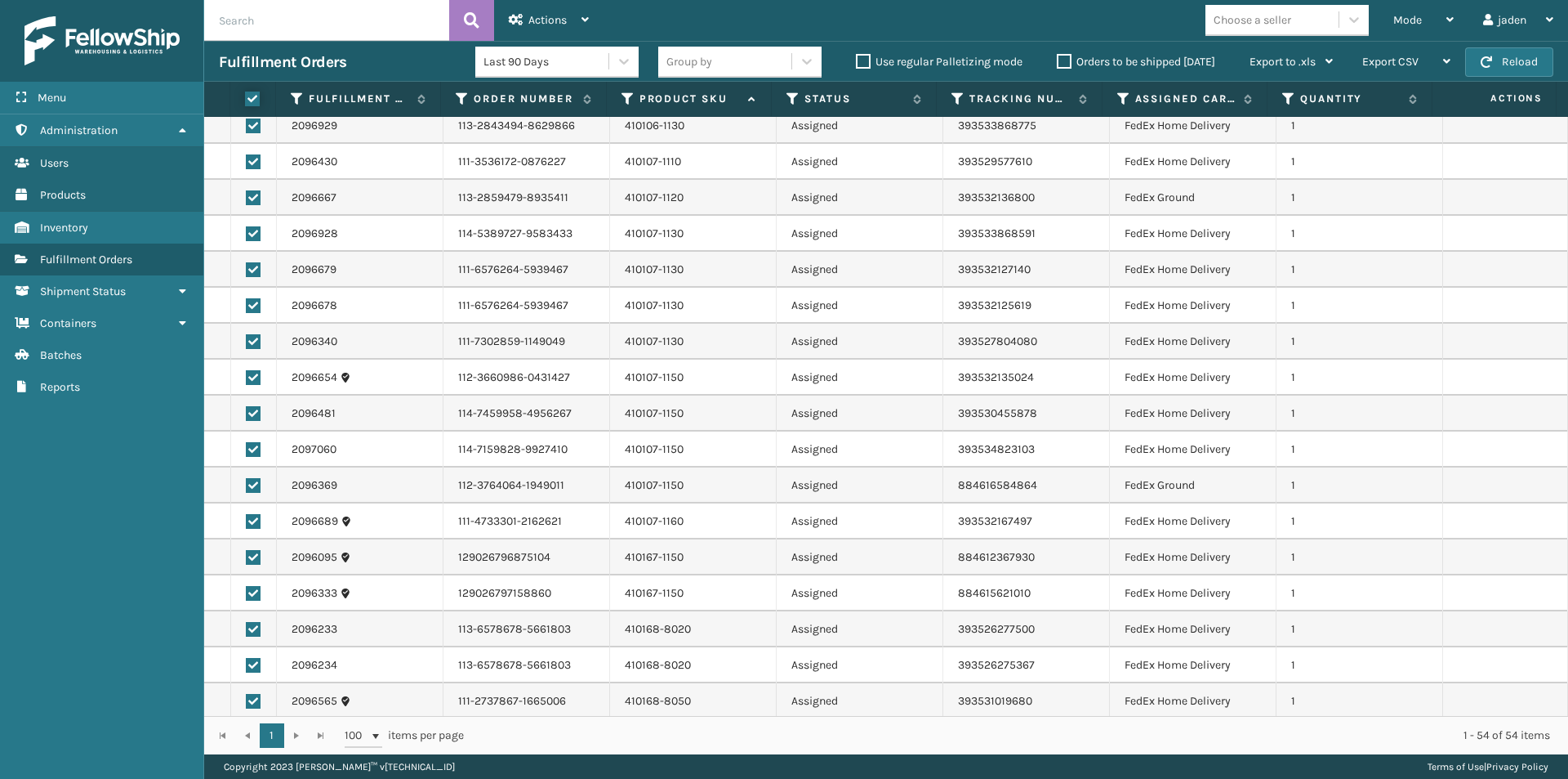
checkbox input "true"
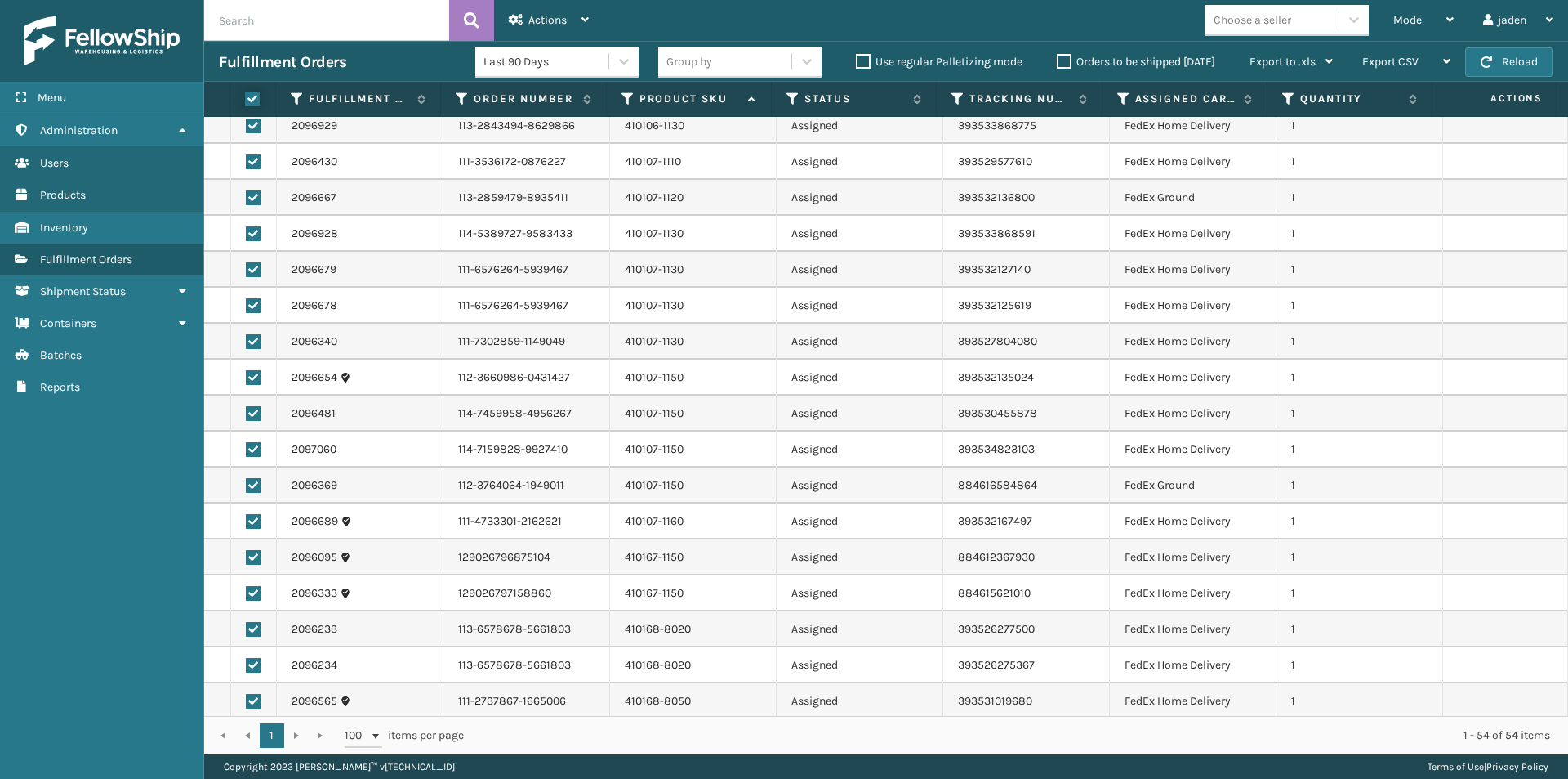
checkbox input "true"
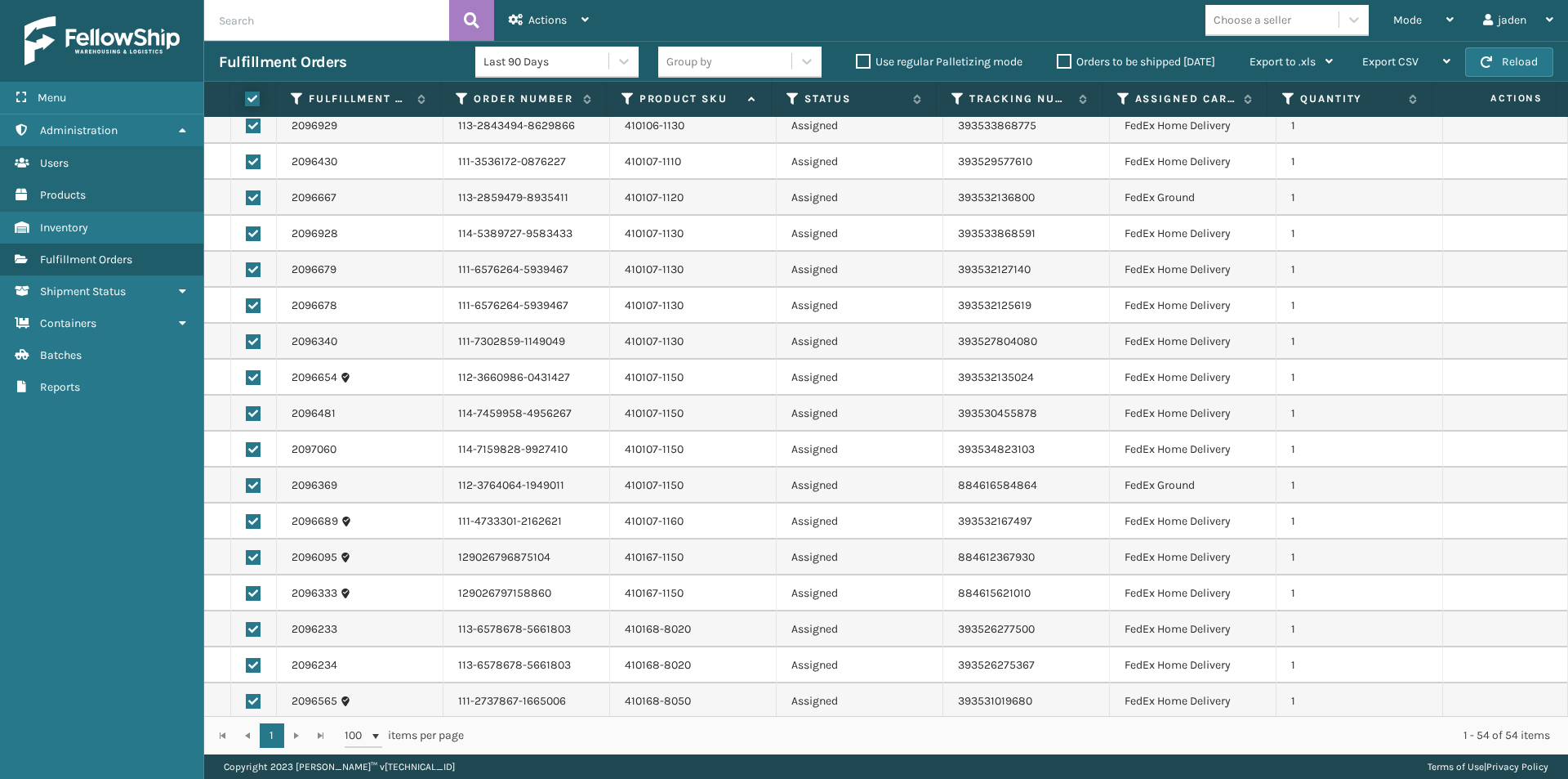
checkbox input "true"
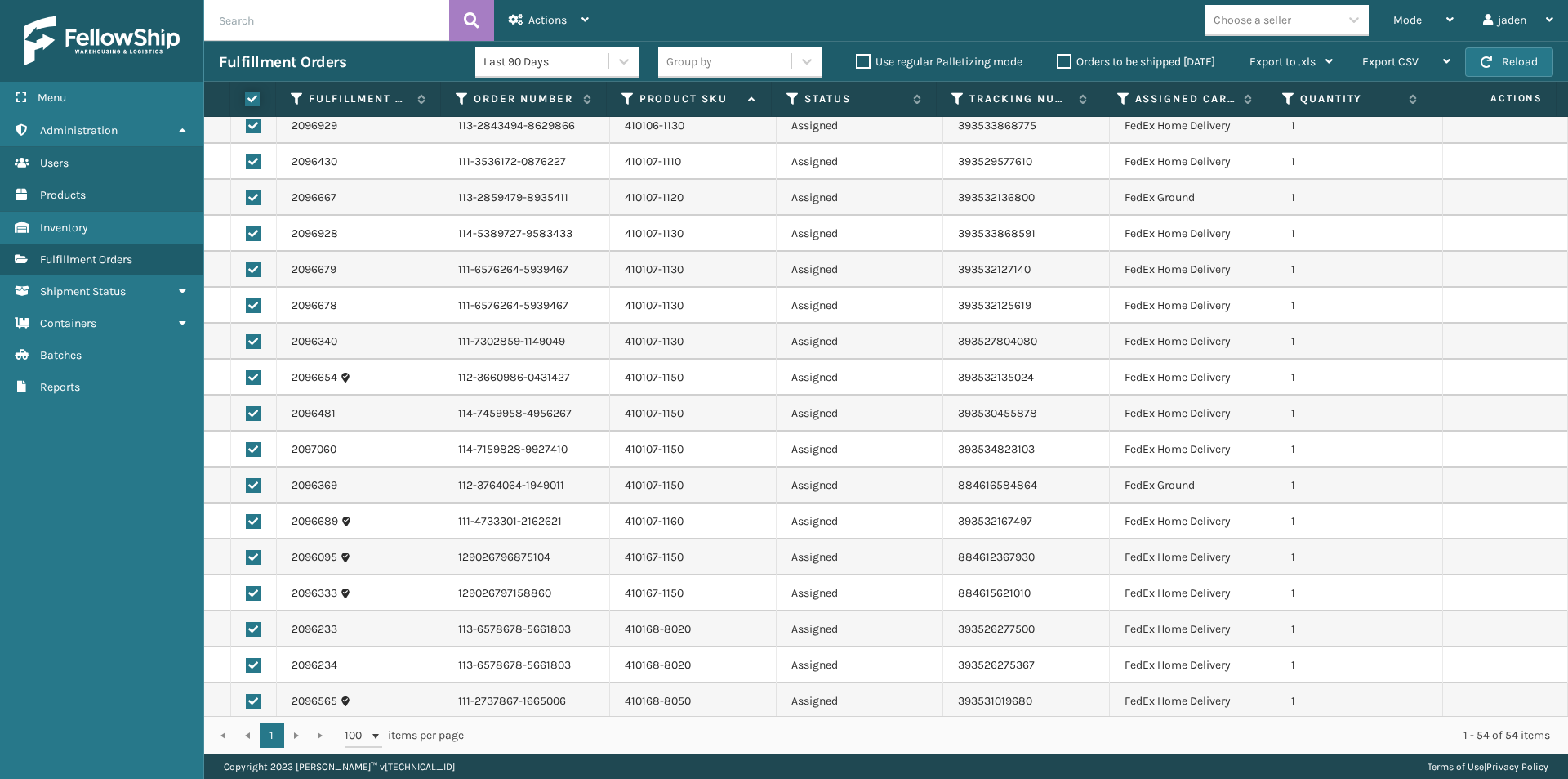
checkbox input "true"
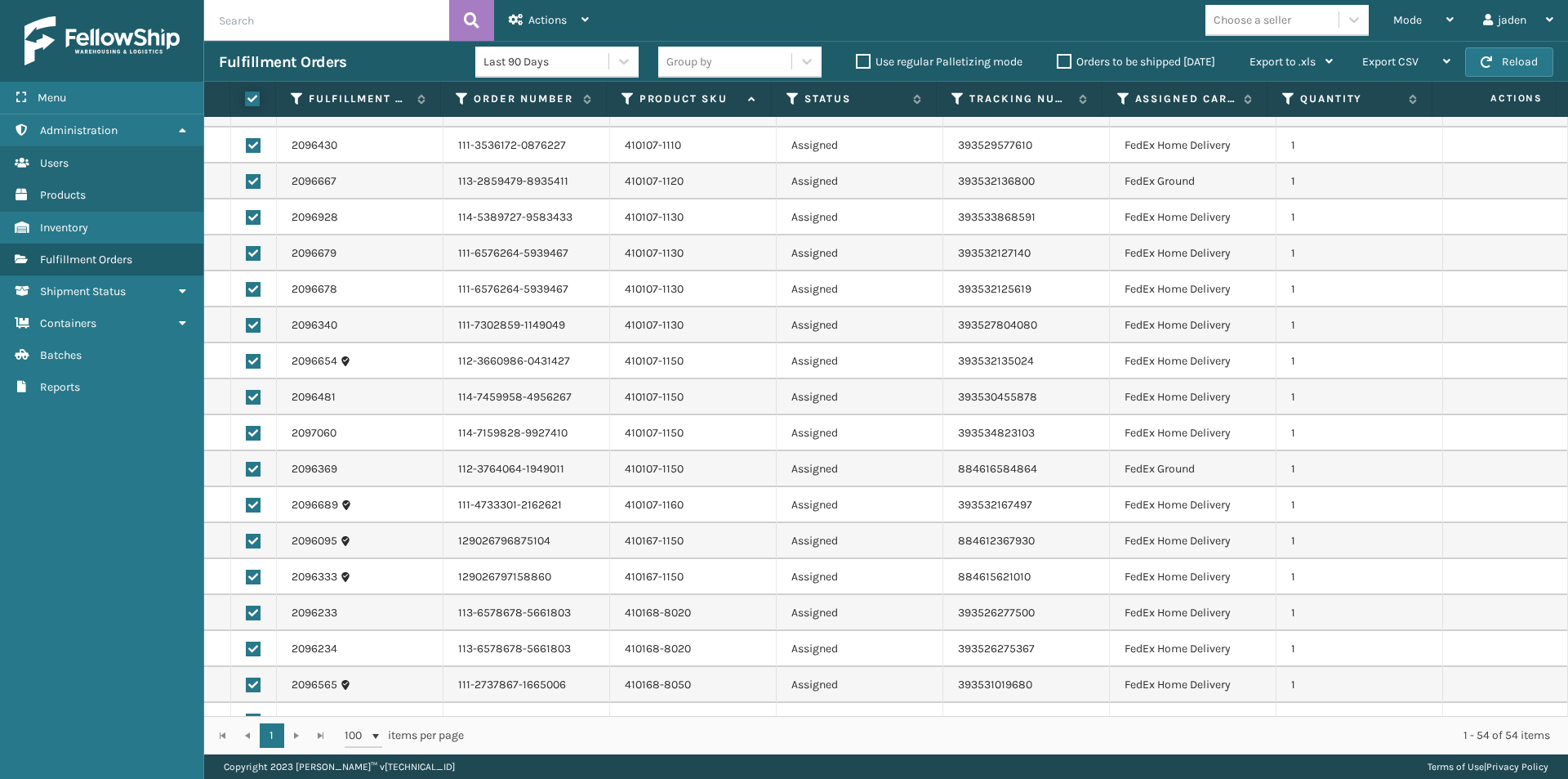
scroll to position [0, 0]
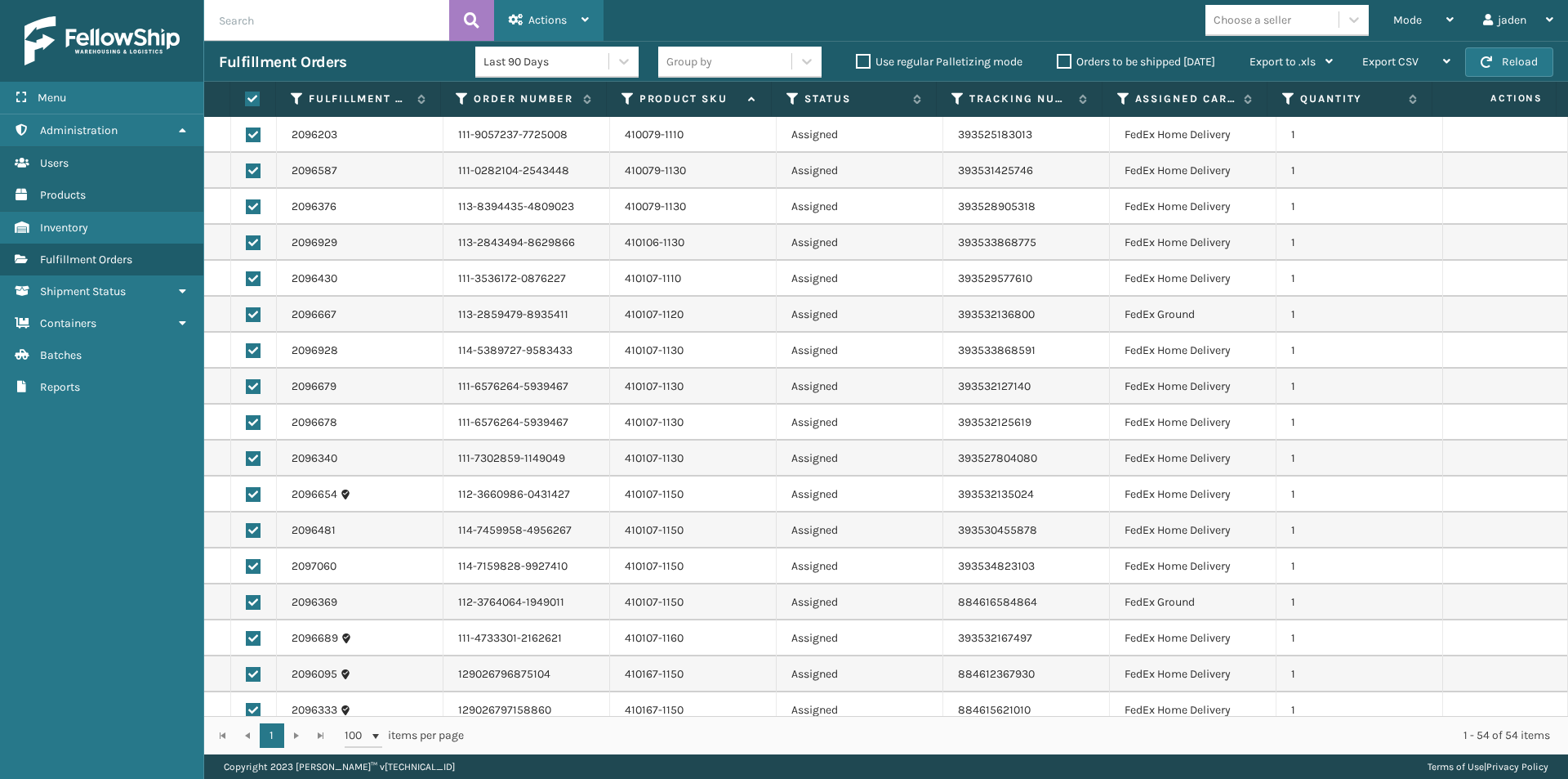
click at [559, 7] on div "Actions" at bounding box center [548, 20] width 80 height 41
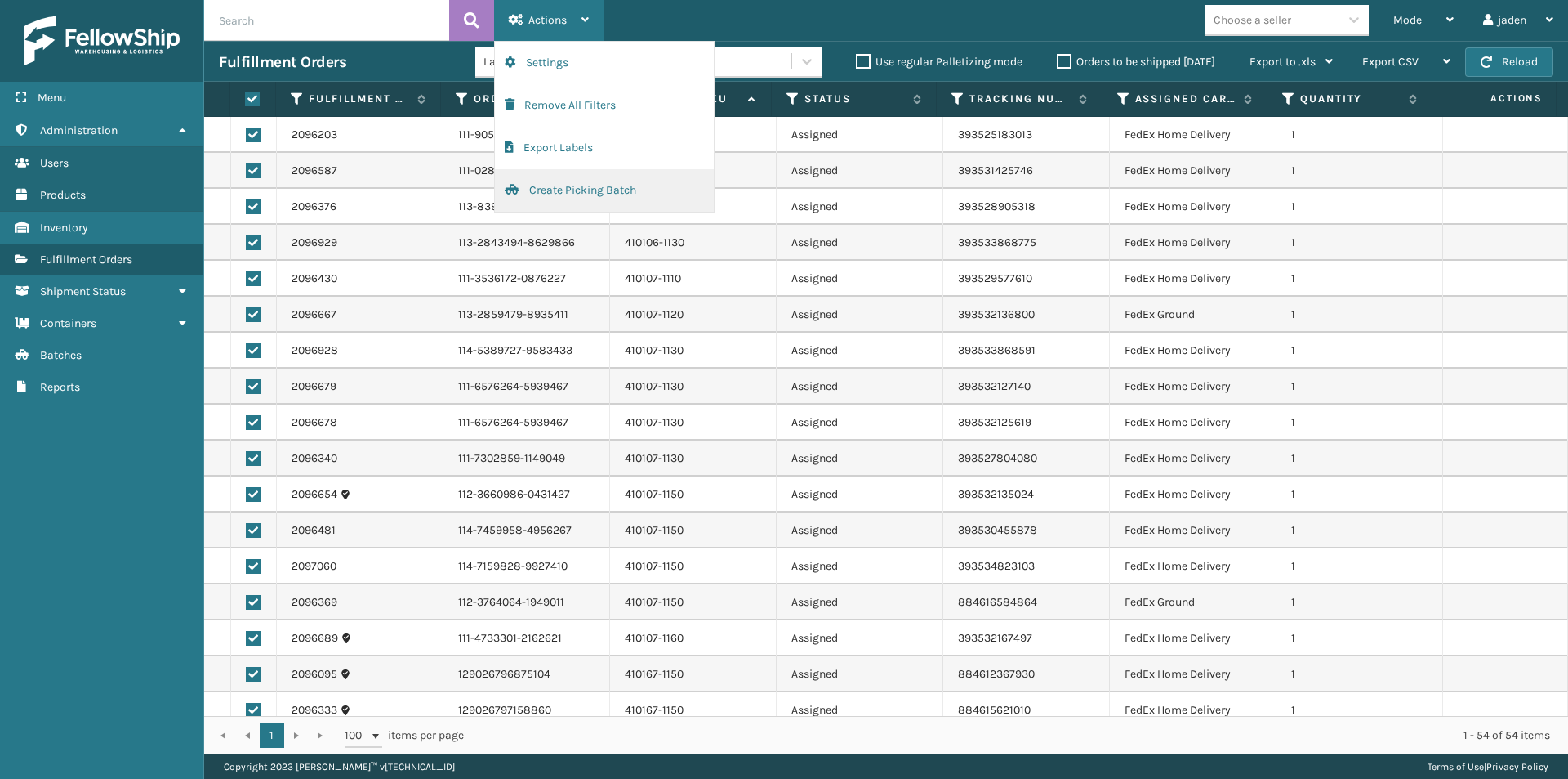
click at [591, 211] on button "Create Picking Batch" at bounding box center [604, 190] width 219 height 43
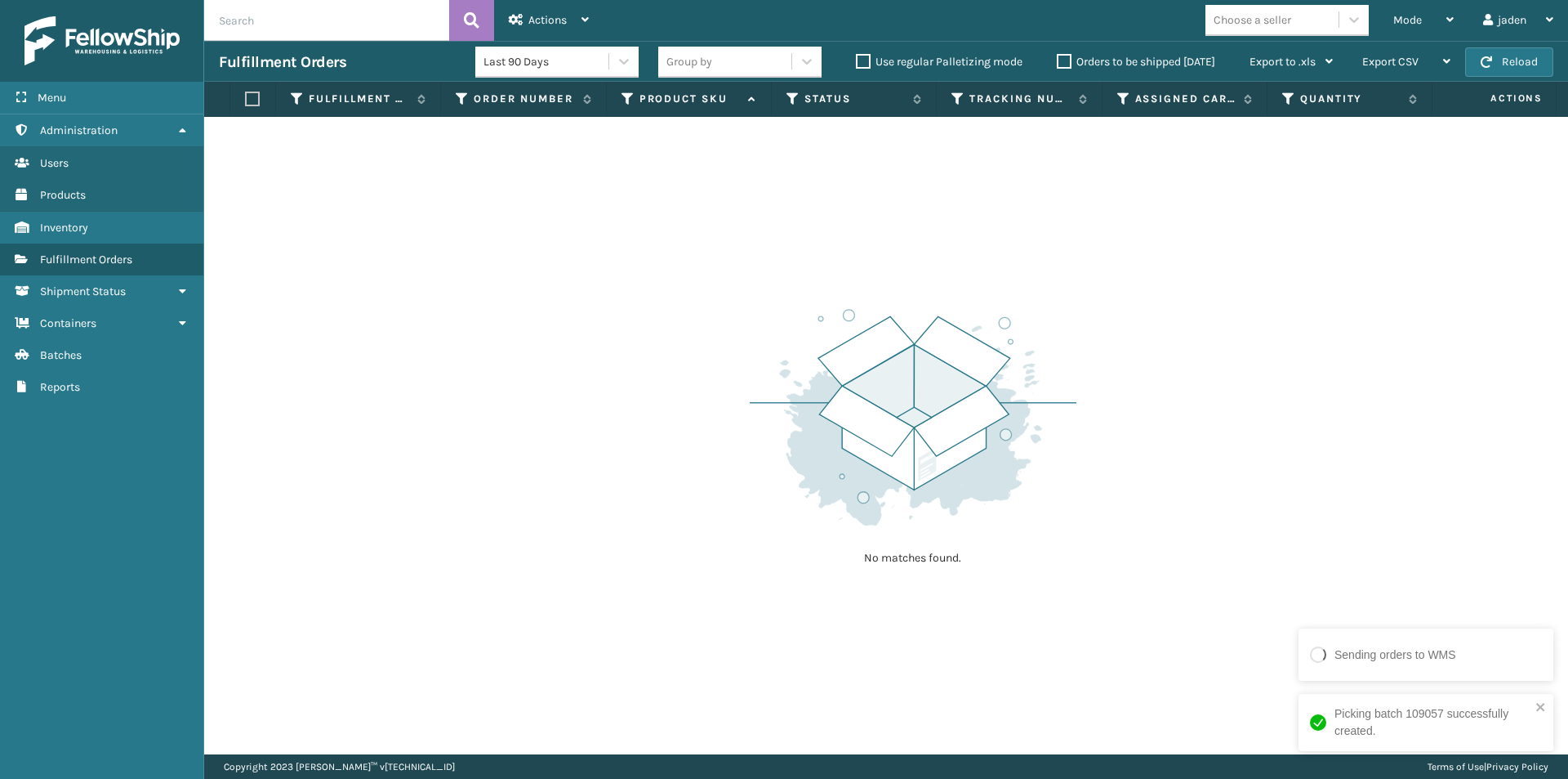
drag, startPoint x: 1310, startPoint y: 157, endPoint x: 869, endPoint y: 213, distance: 444.5
click at [869, 213] on div "No matches found." at bounding box center [886, 436] width 1364 height 638
click at [1539, 64] on button "Reload" at bounding box center [1509, 61] width 88 height 29
drag, startPoint x: 1053, startPoint y: 265, endPoint x: 645, endPoint y: 266, distance: 408.0
click at [645, 271] on div "No matches found." at bounding box center [886, 436] width 1364 height 638
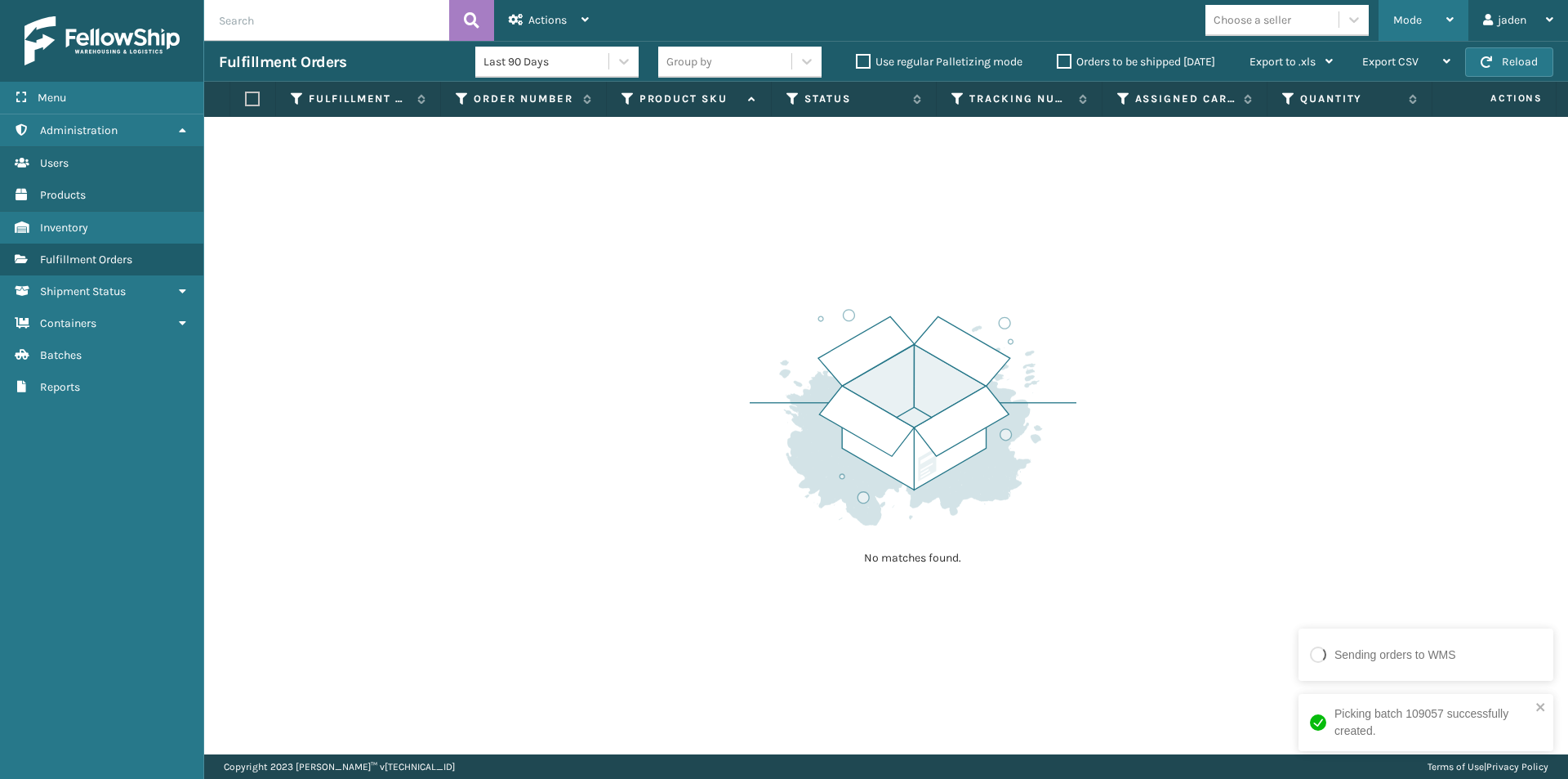
click at [1445, 19] on div "Mode" at bounding box center [1423, 20] width 61 height 41
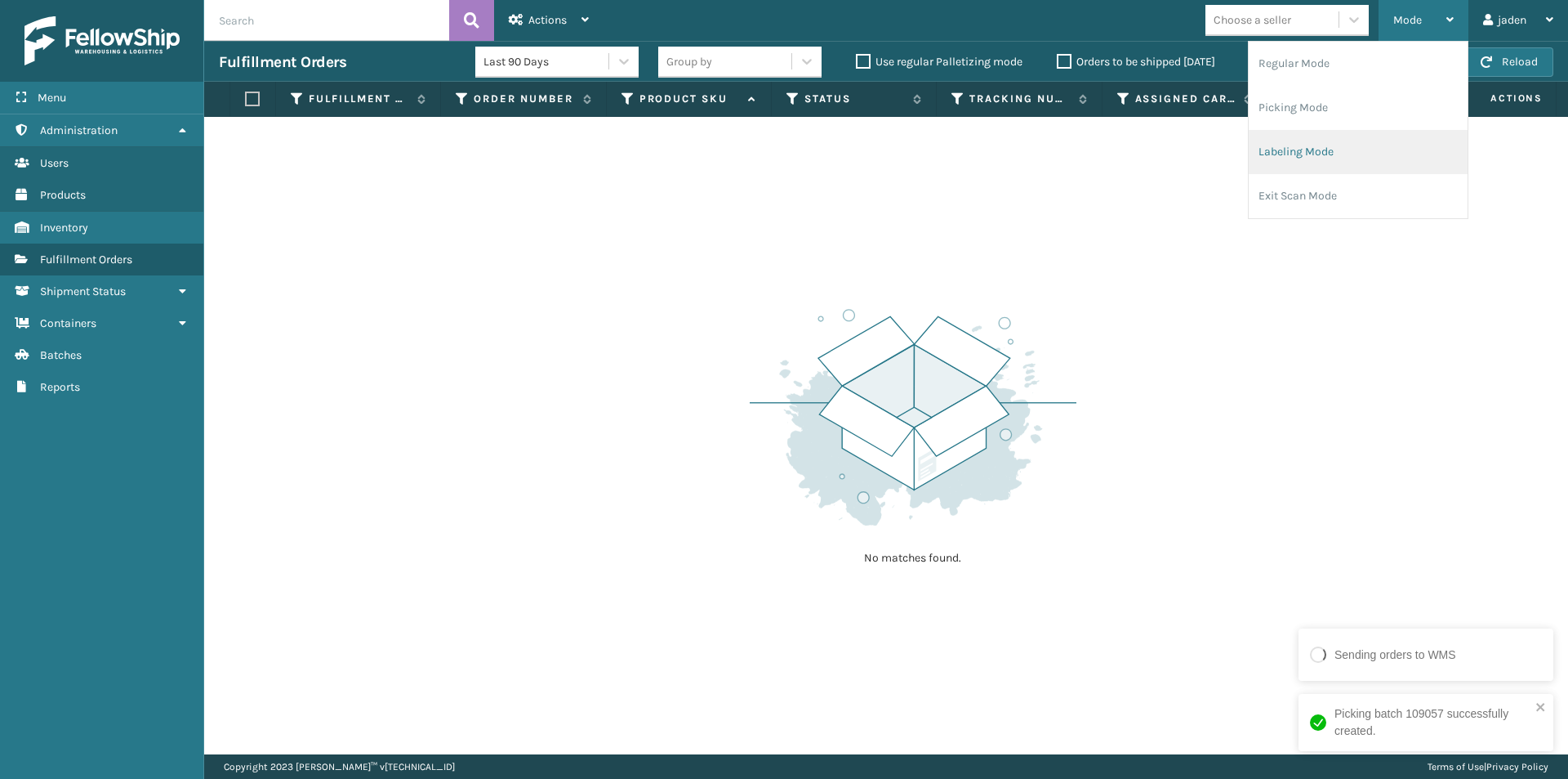
click at [1368, 137] on li "Labeling Mode" at bounding box center [1358, 151] width 219 height 44
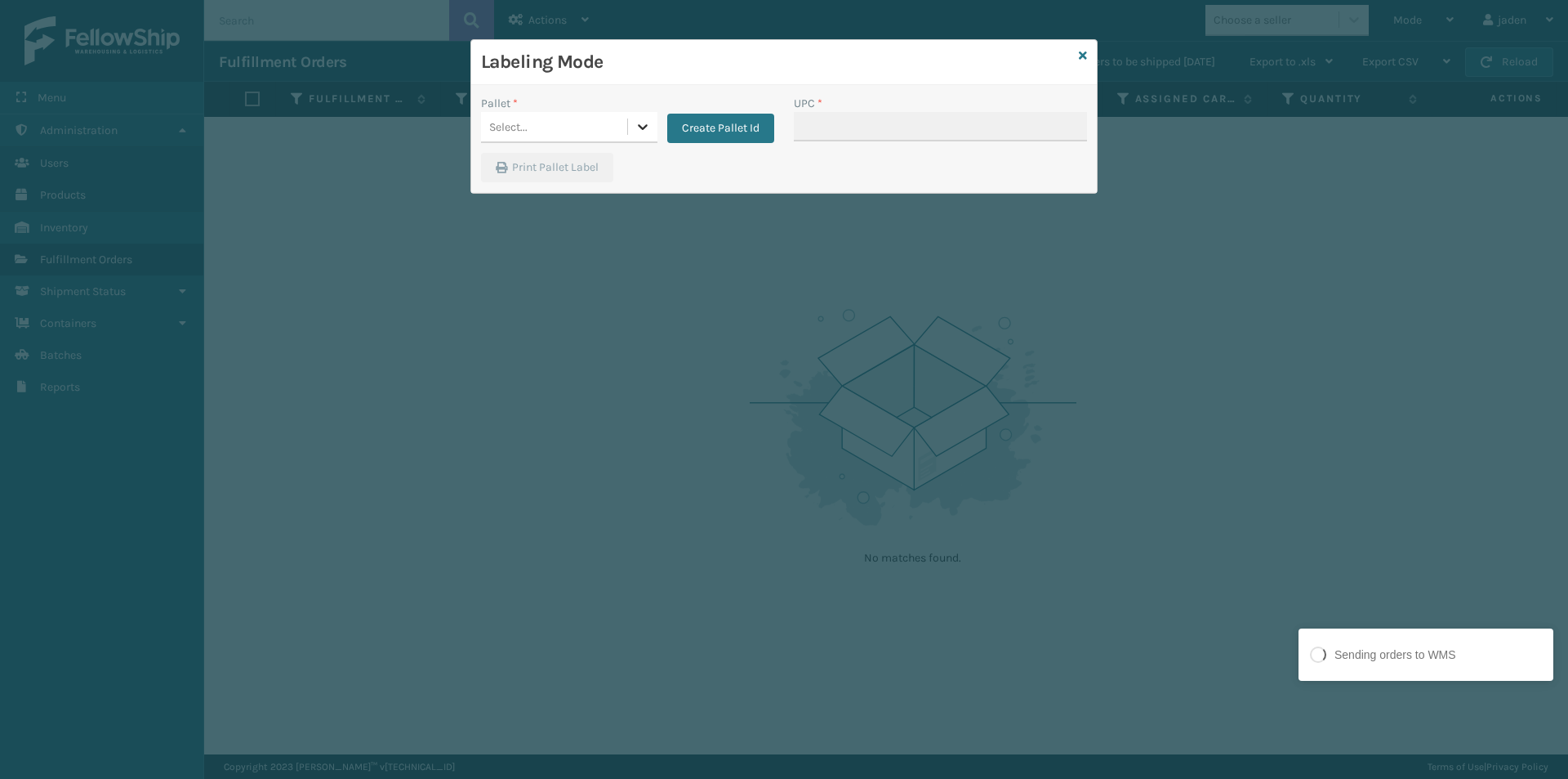
click at [646, 130] on icon at bounding box center [642, 126] width 16 height 16
click at [731, 119] on button "Create Pallet Id" at bounding box center [721, 128] width 107 height 29
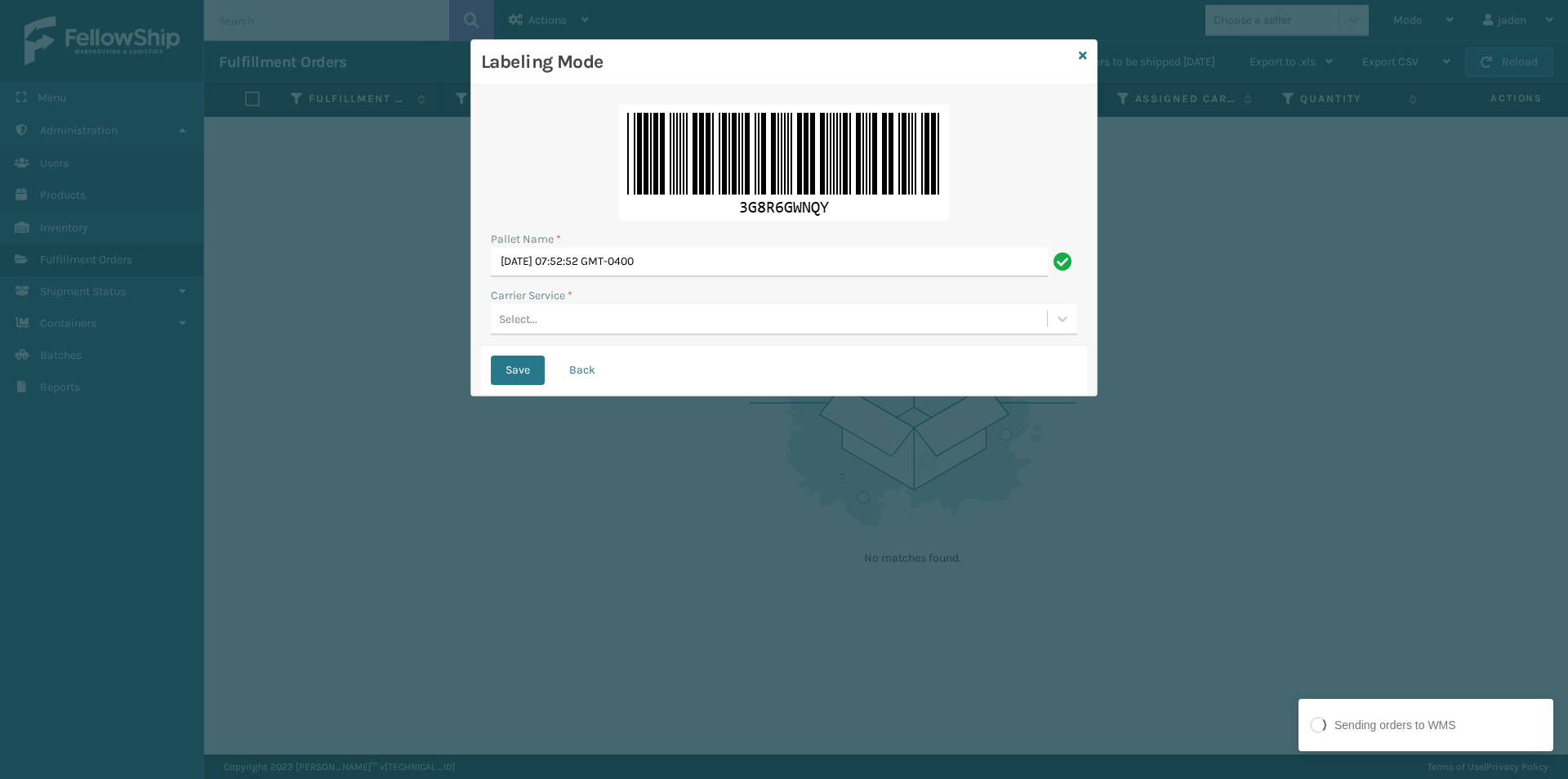
click at [707, 318] on div "Select..." at bounding box center [769, 319] width 557 height 27
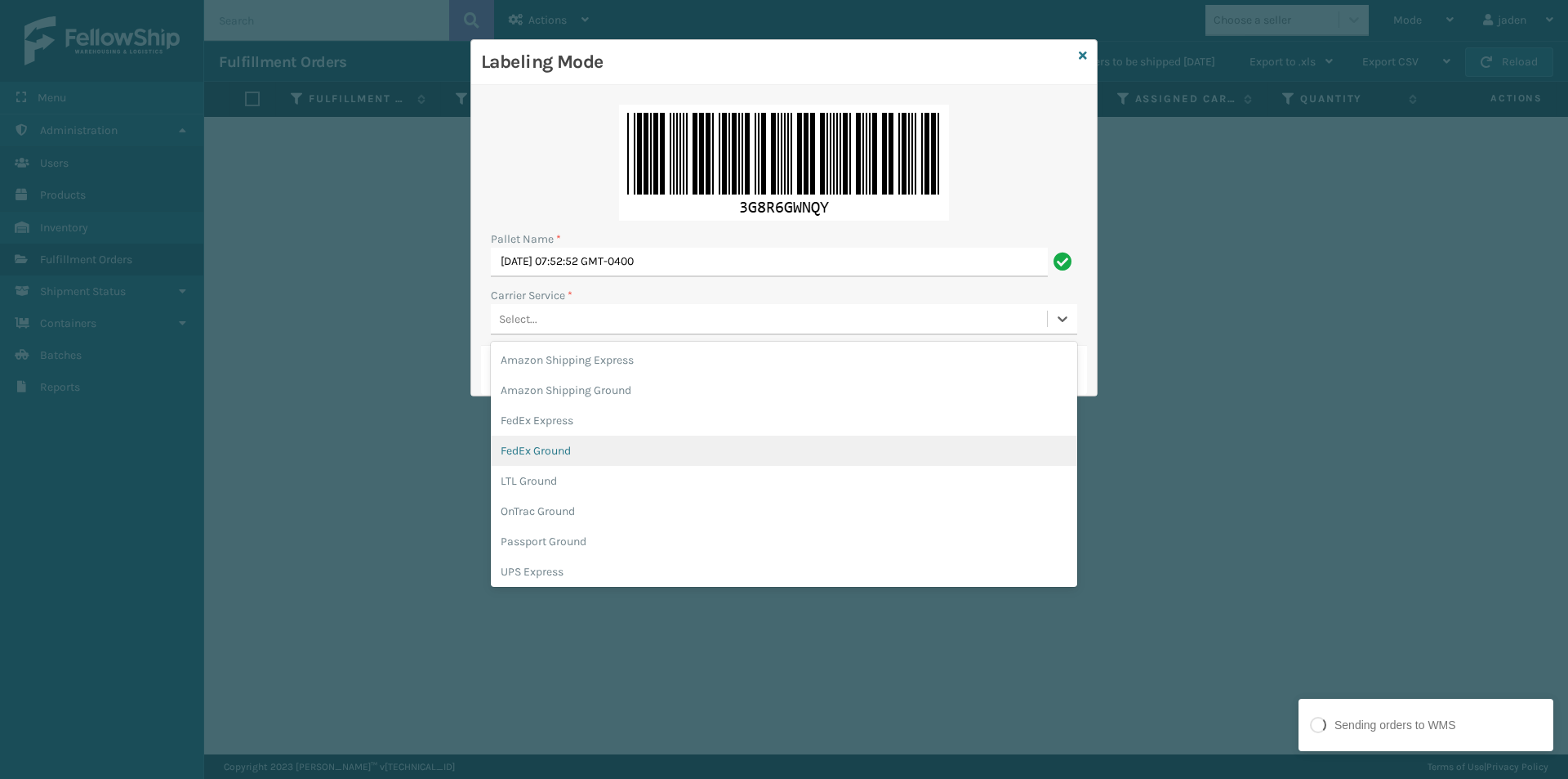
click at [611, 439] on div "FedEx Ground" at bounding box center [784, 451] width 587 height 30
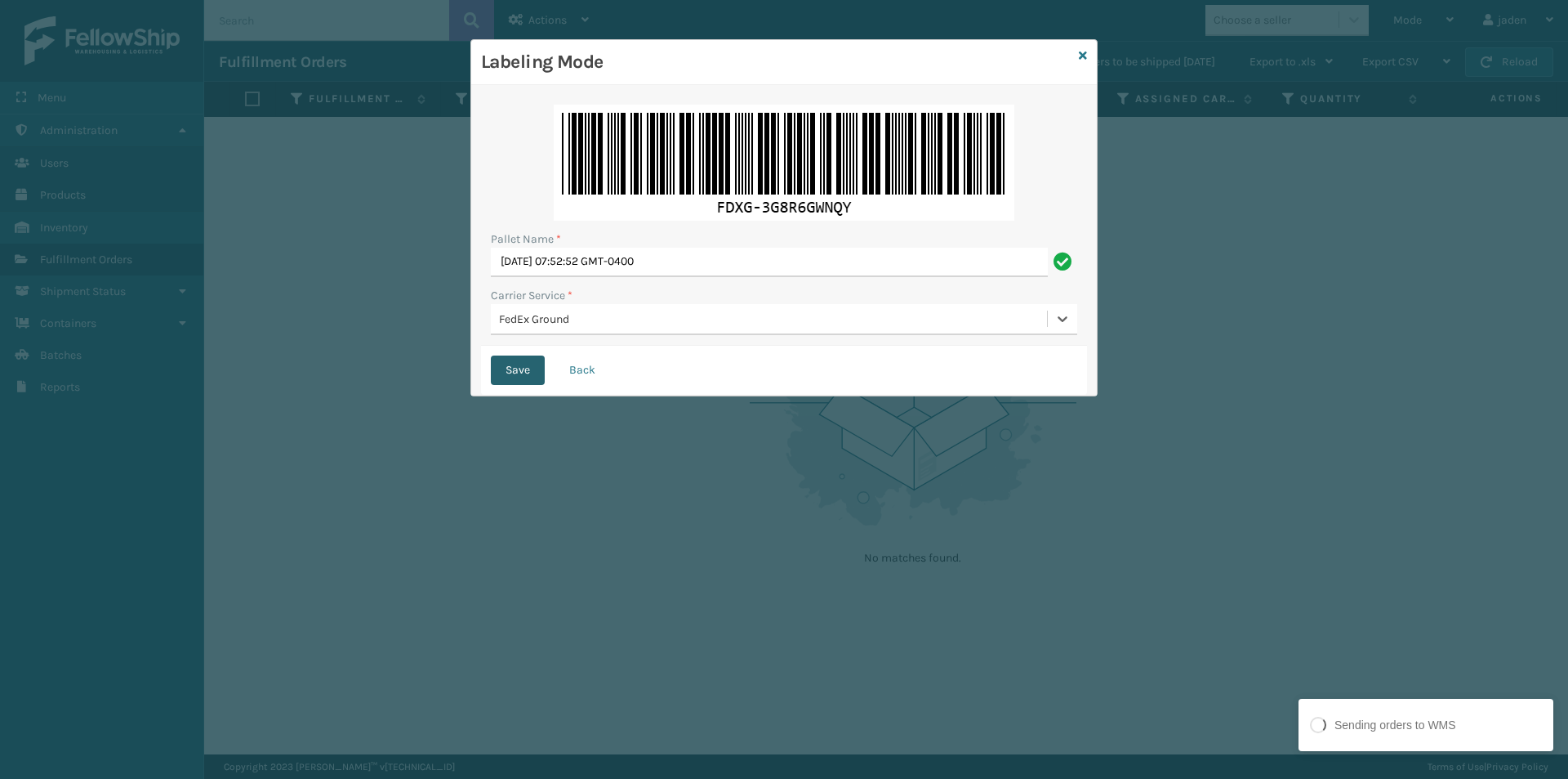
click at [521, 375] on button "Save" at bounding box center [518, 370] width 54 height 29
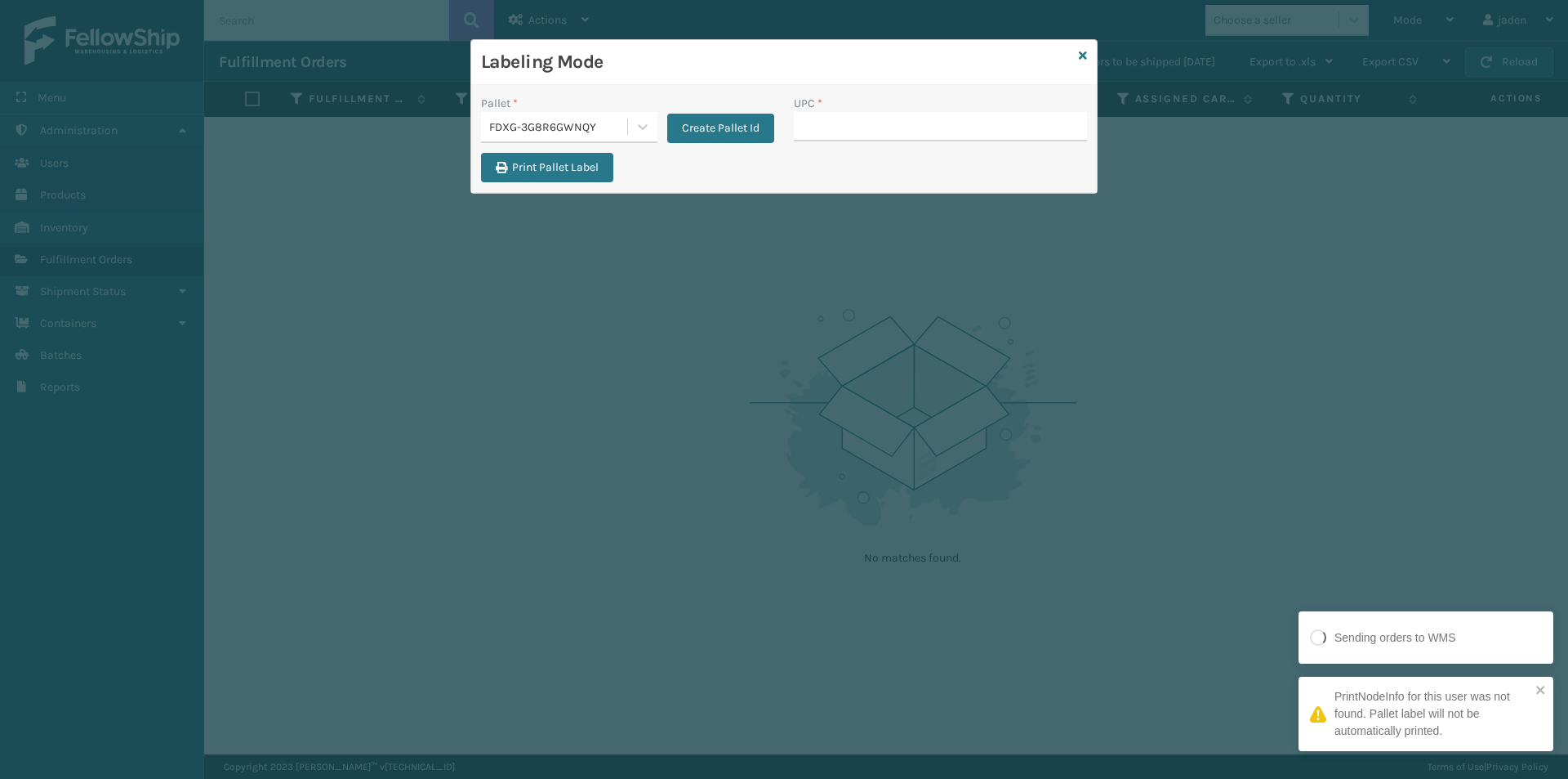
click at [712, 103] on div "Create Pallet Id" at bounding box center [715, 119] width 117 height 48
click at [704, 127] on button "Create Pallet Id" at bounding box center [721, 128] width 107 height 29
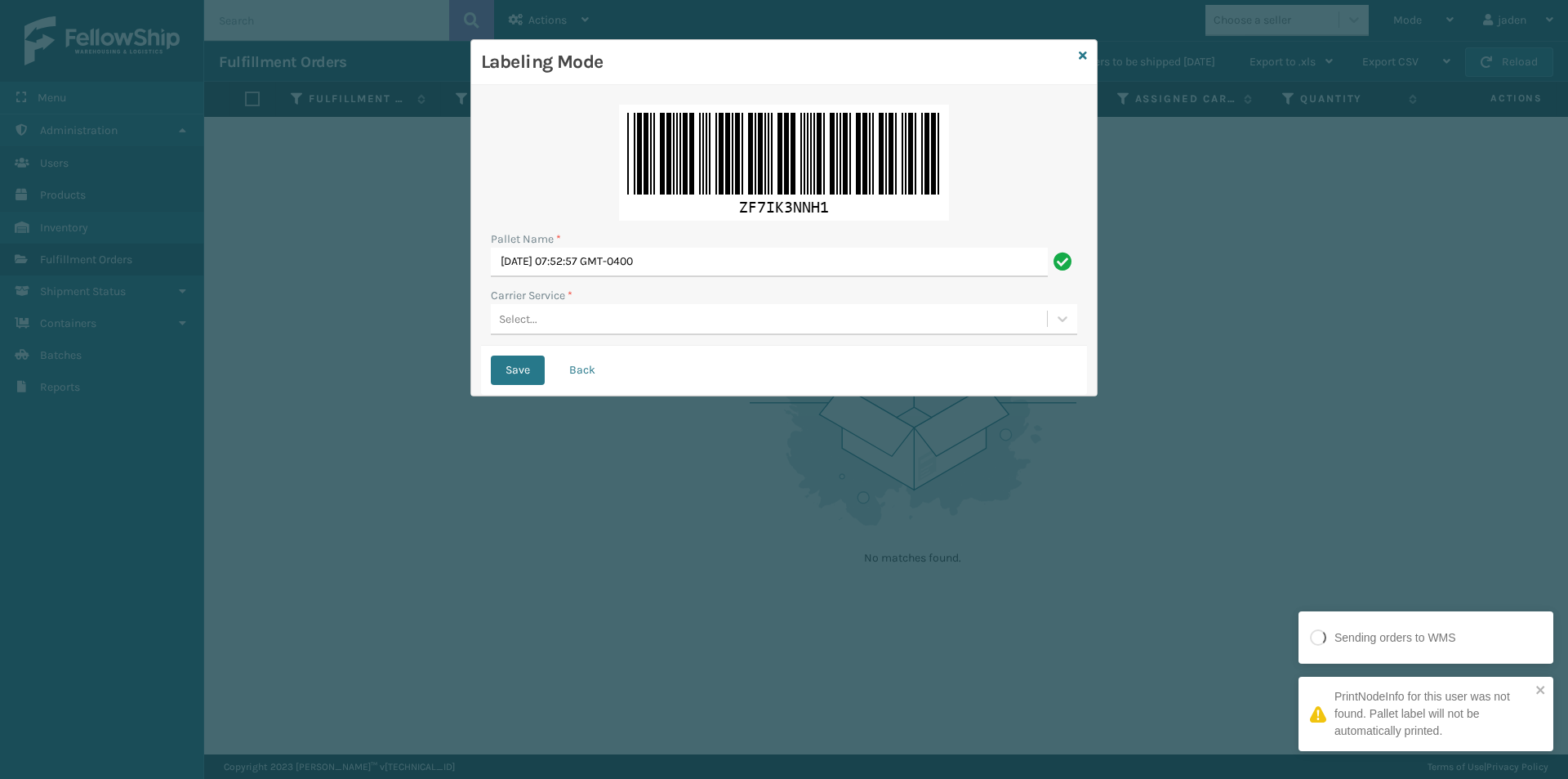
click at [708, 315] on div "Select..." at bounding box center [769, 319] width 557 height 27
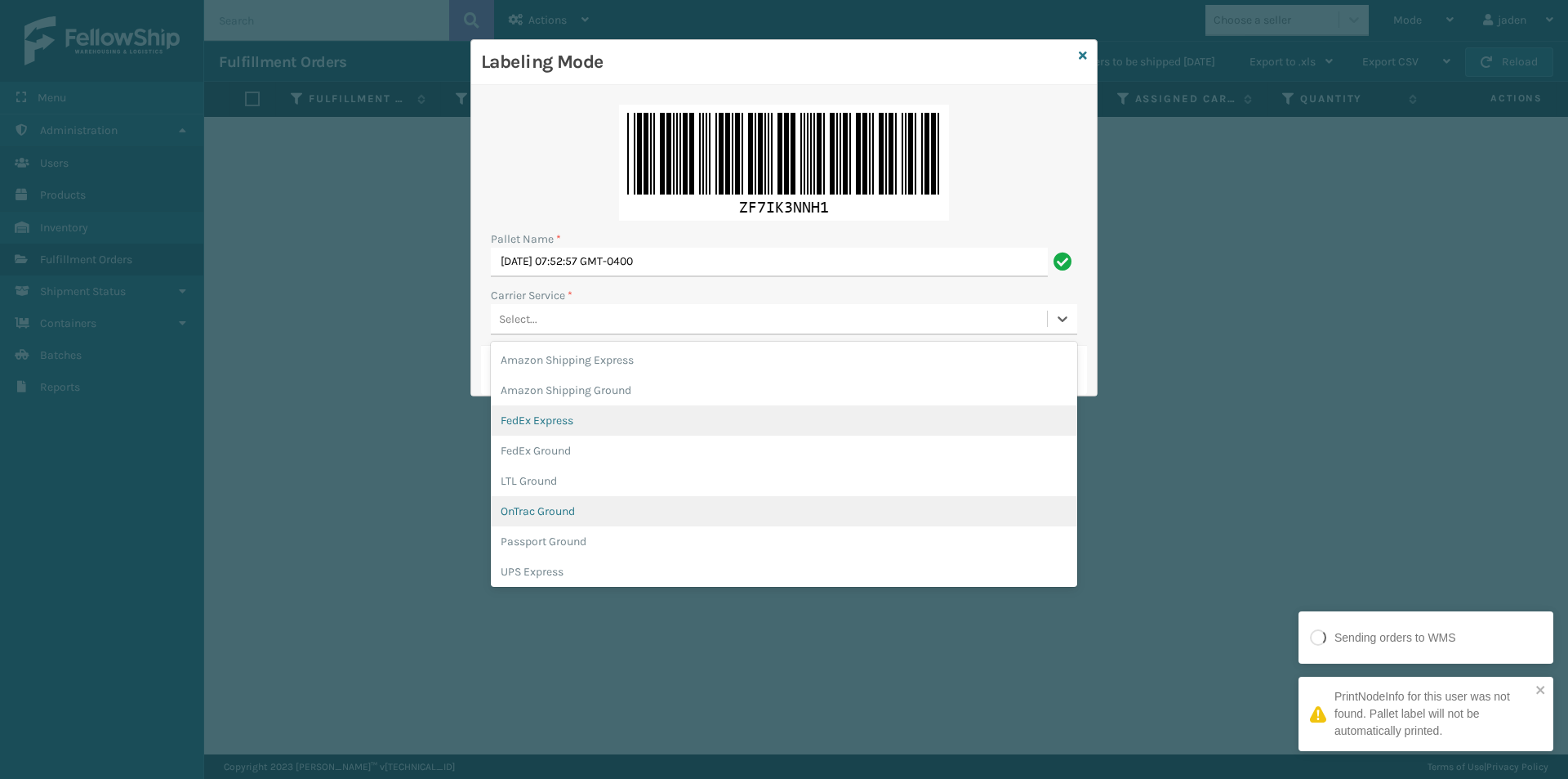
scroll to position [94, 0]
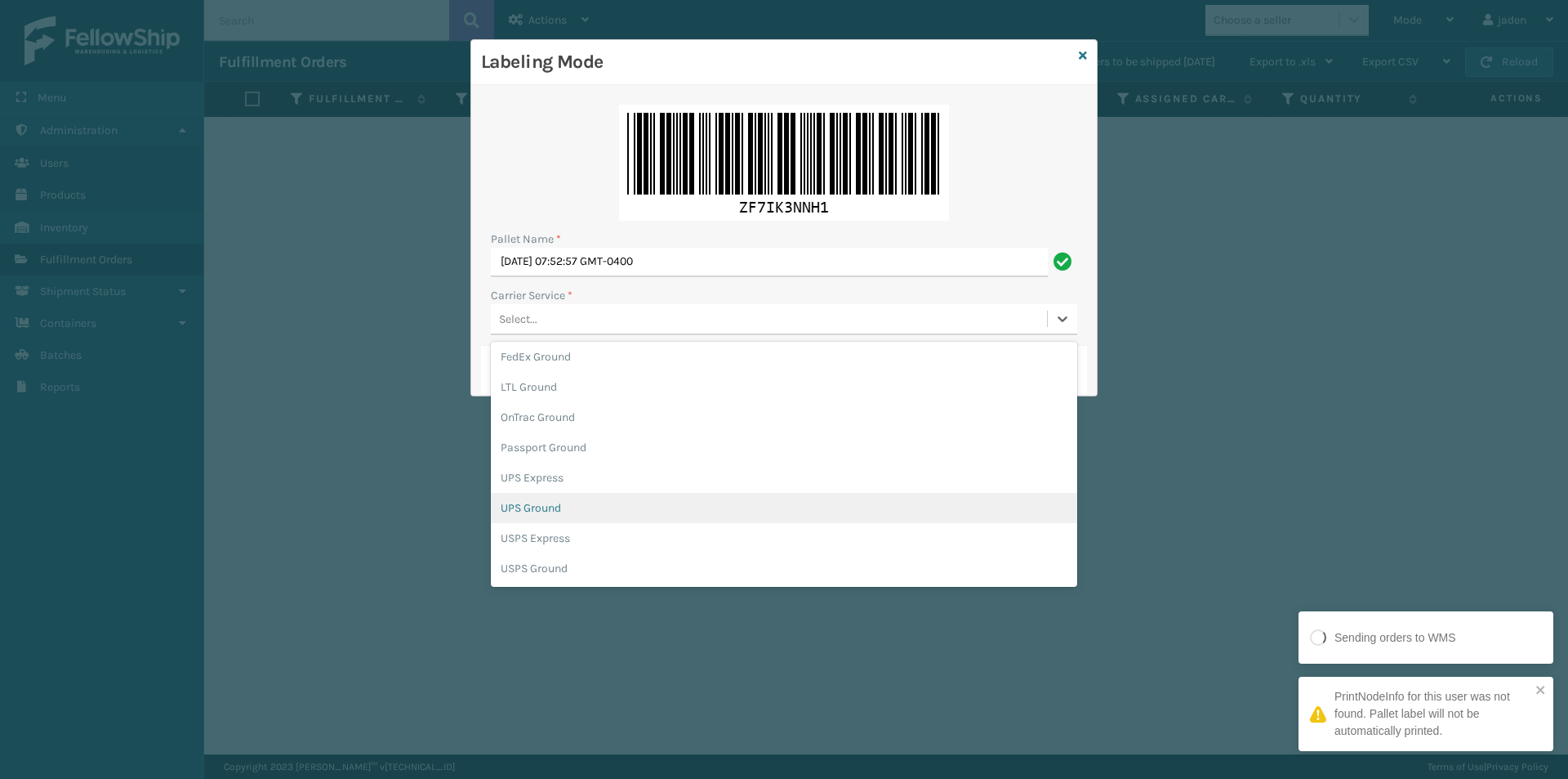
click at [556, 513] on div "UPS Ground" at bounding box center [784, 508] width 587 height 30
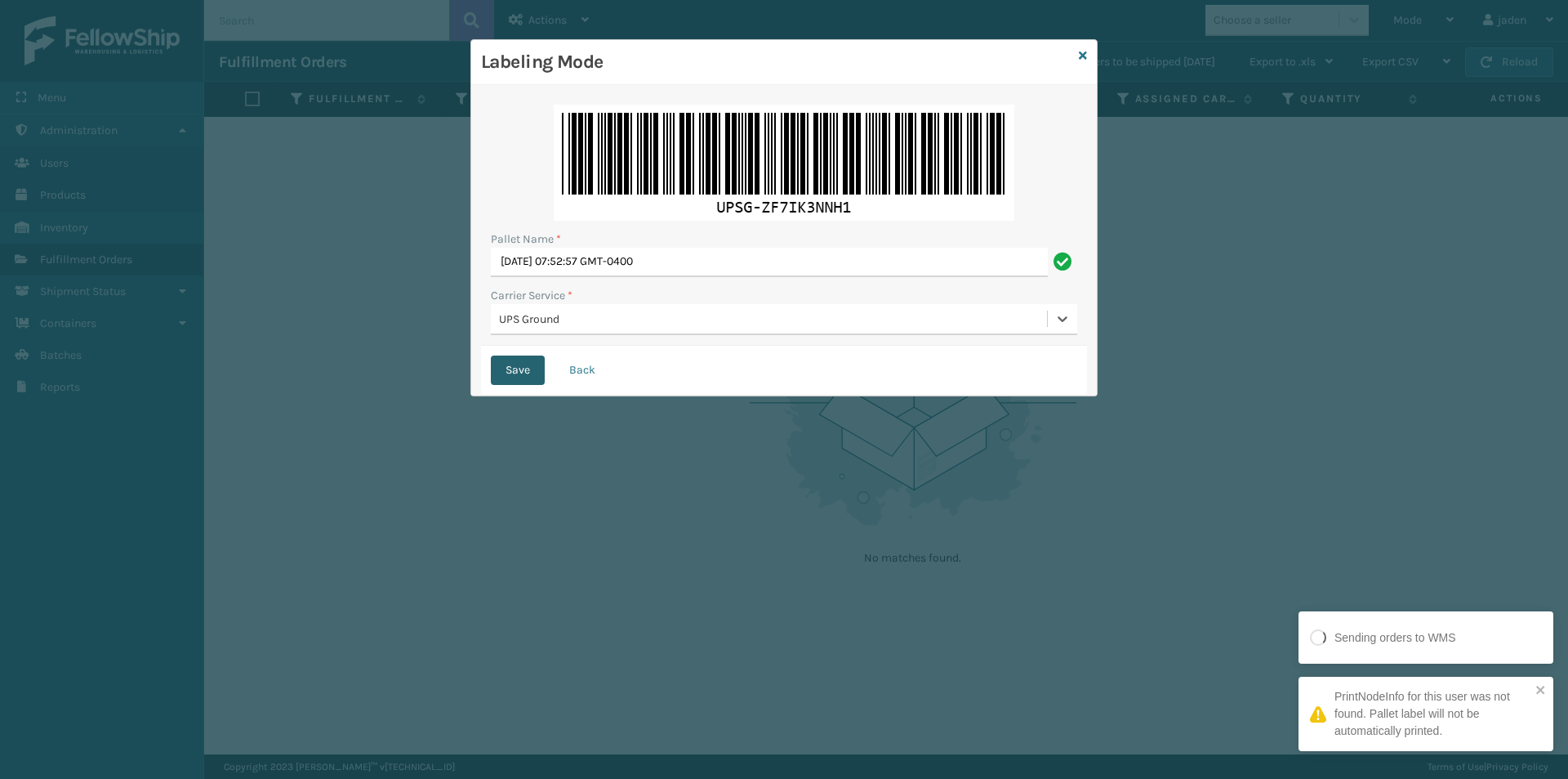
click at [516, 358] on button "Save" at bounding box center [518, 370] width 54 height 29
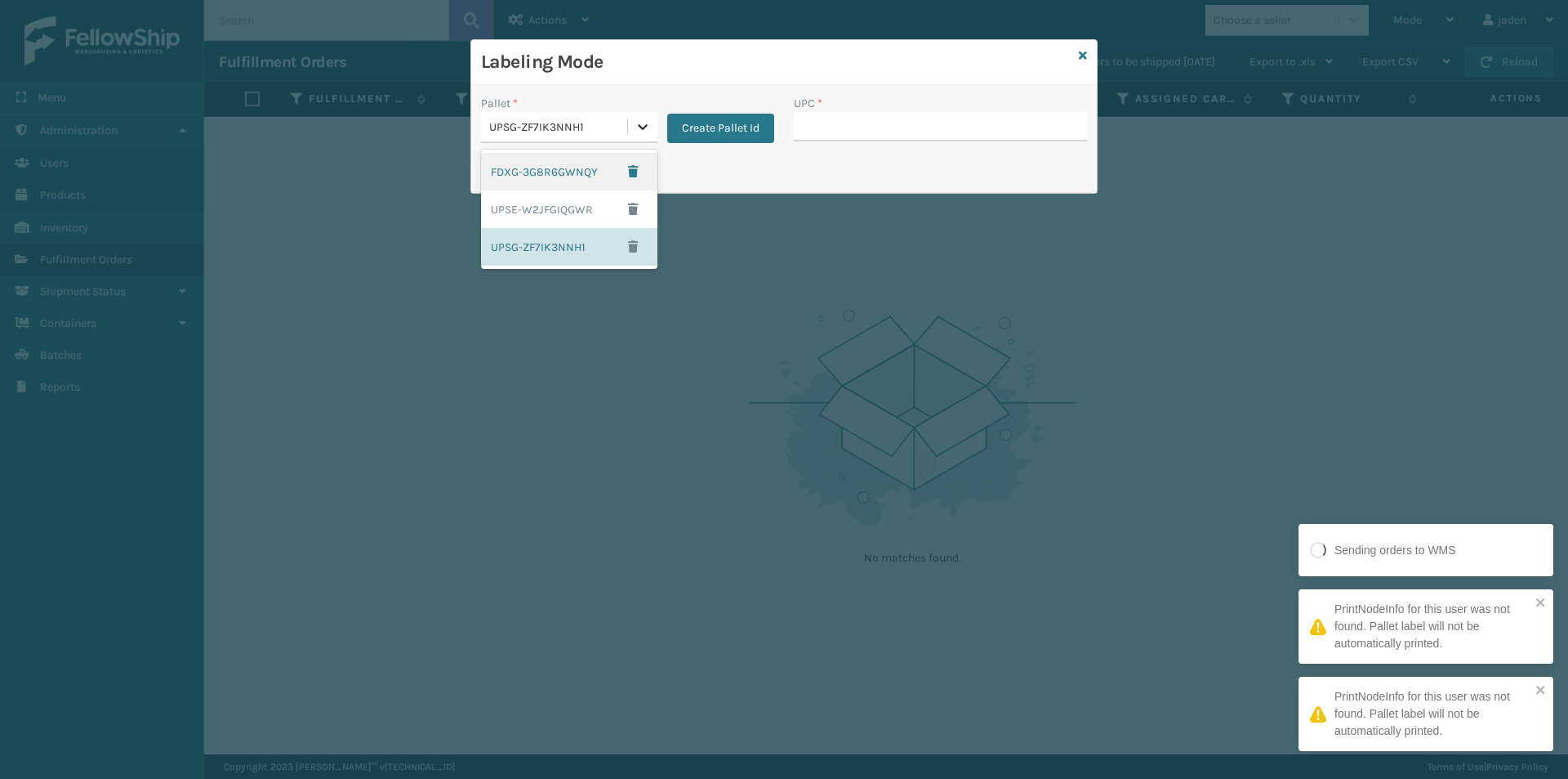
click at [632, 125] on div at bounding box center [642, 126] width 29 height 29
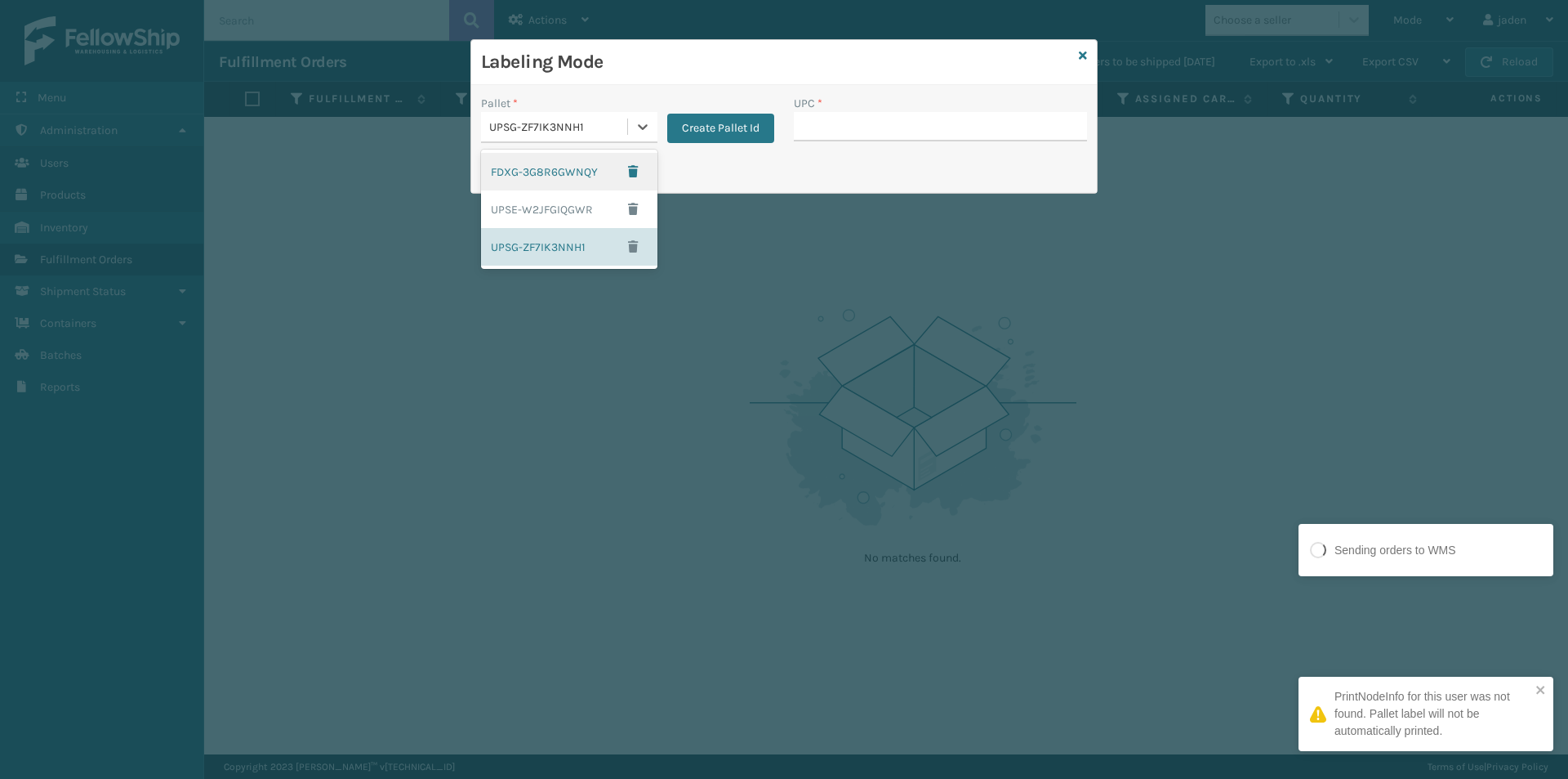
click at [531, 177] on div "FDXG-3G8R6GWNQY" at bounding box center [569, 172] width 177 height 38
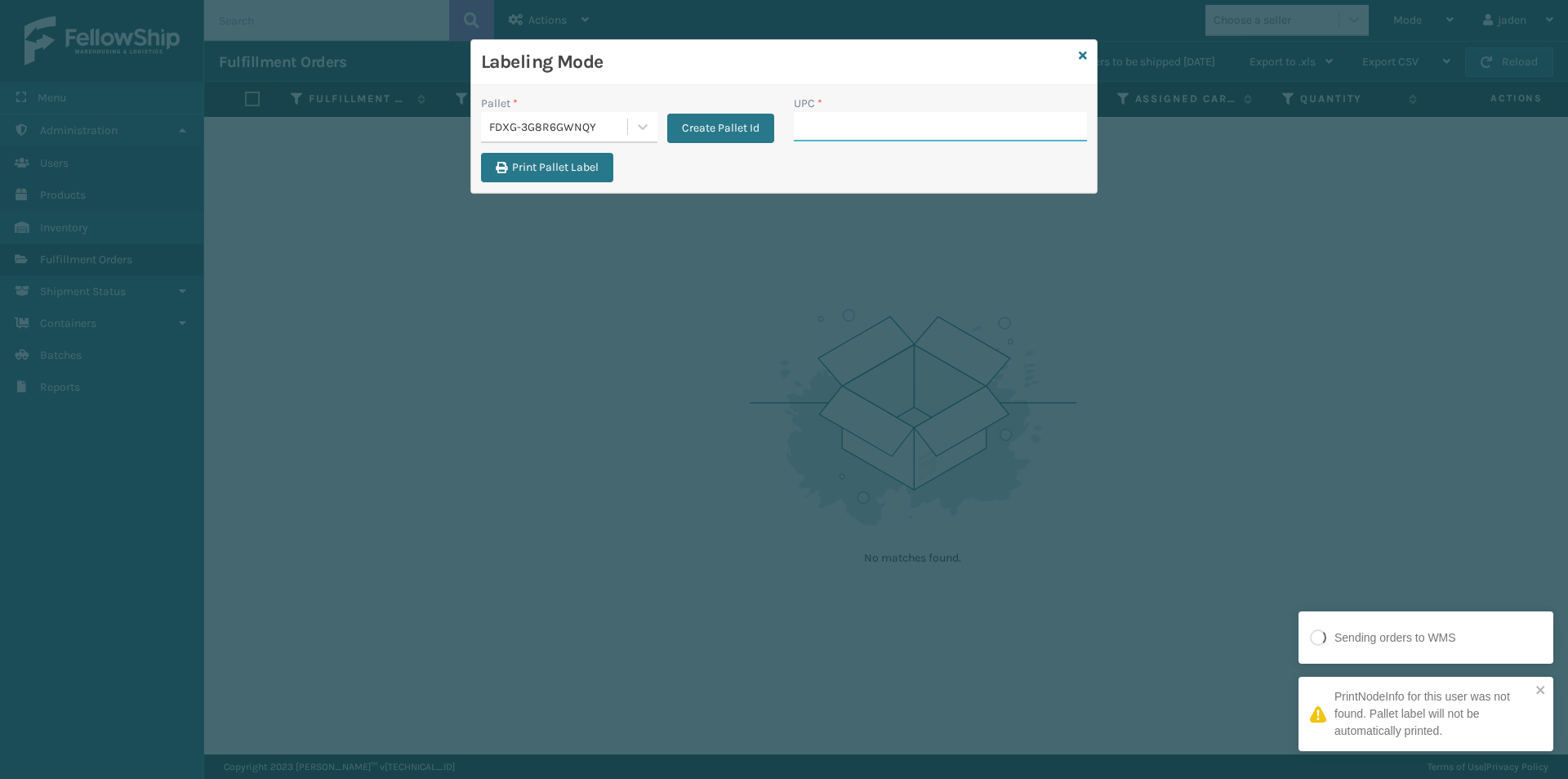
click at [876, 130] on input "UPC *" at bounding box center [940, 126] width 293 height 29
drag, startPoint x: 881, startPoint y: 55, endPoint x: 642, endPoint y: 62, distance: 239.1
click at [642, 62] on h3 "Labeling Mode" at bounding box center [776, 61] width 591 height 24
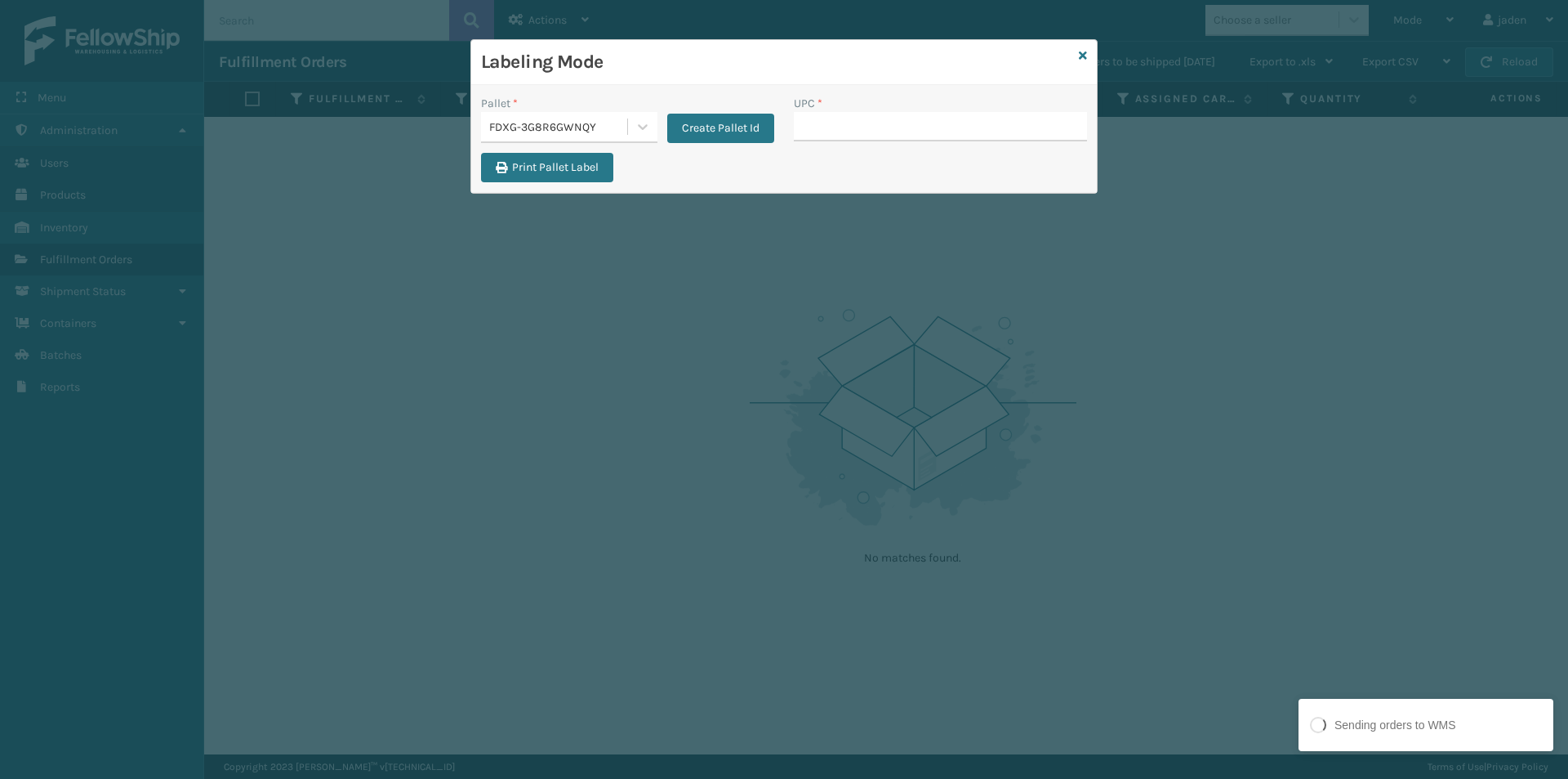
drag, startPoint x: 819, startPoint y: 62, endPoint x: 677, endPoint y: 76, distance: 142.7
click at [692, 52] on h3 "Labeling Mode" at bounding box center [776, 61] width 591 height 24
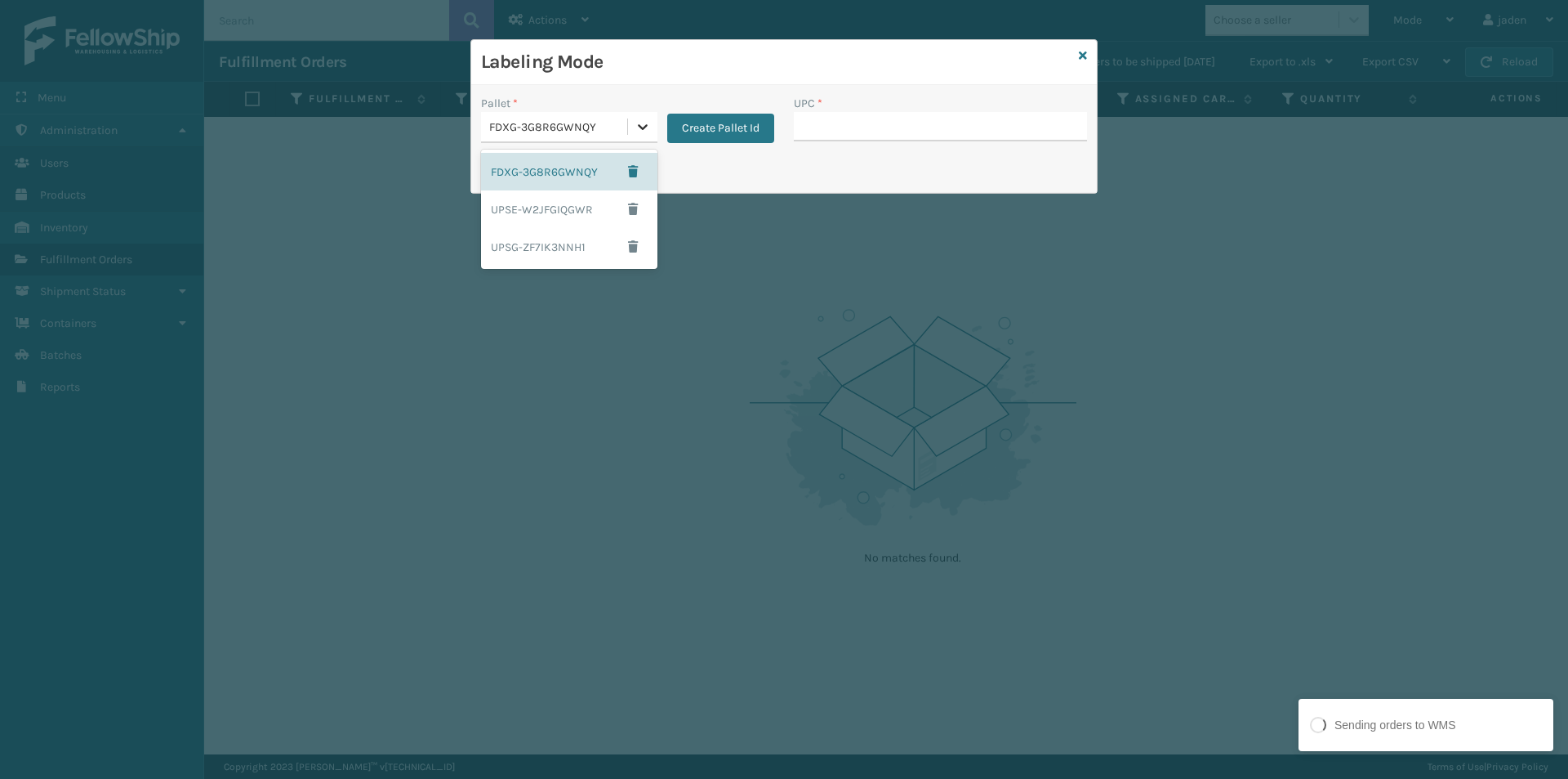
click at [641, 122] on icon at bounding box center [642, 126] width 16 height 16
click at [537, 175] on div "FDXG-3G8R6GWNQY" at bounding box center [569, 172] width 177 height 38
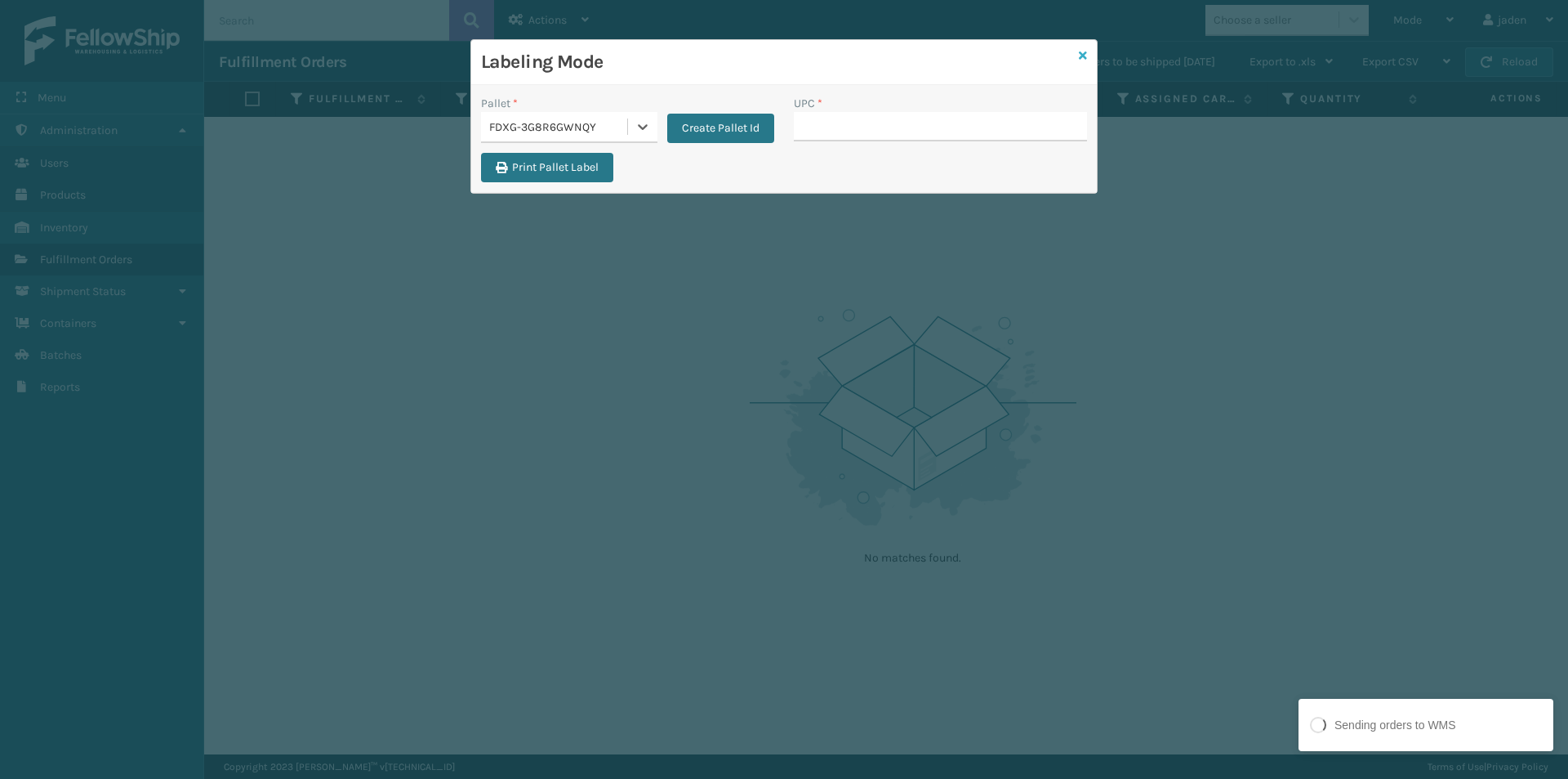
click at [1080, 61] on icon at bounding box center [1083, 56] width 8 height 12
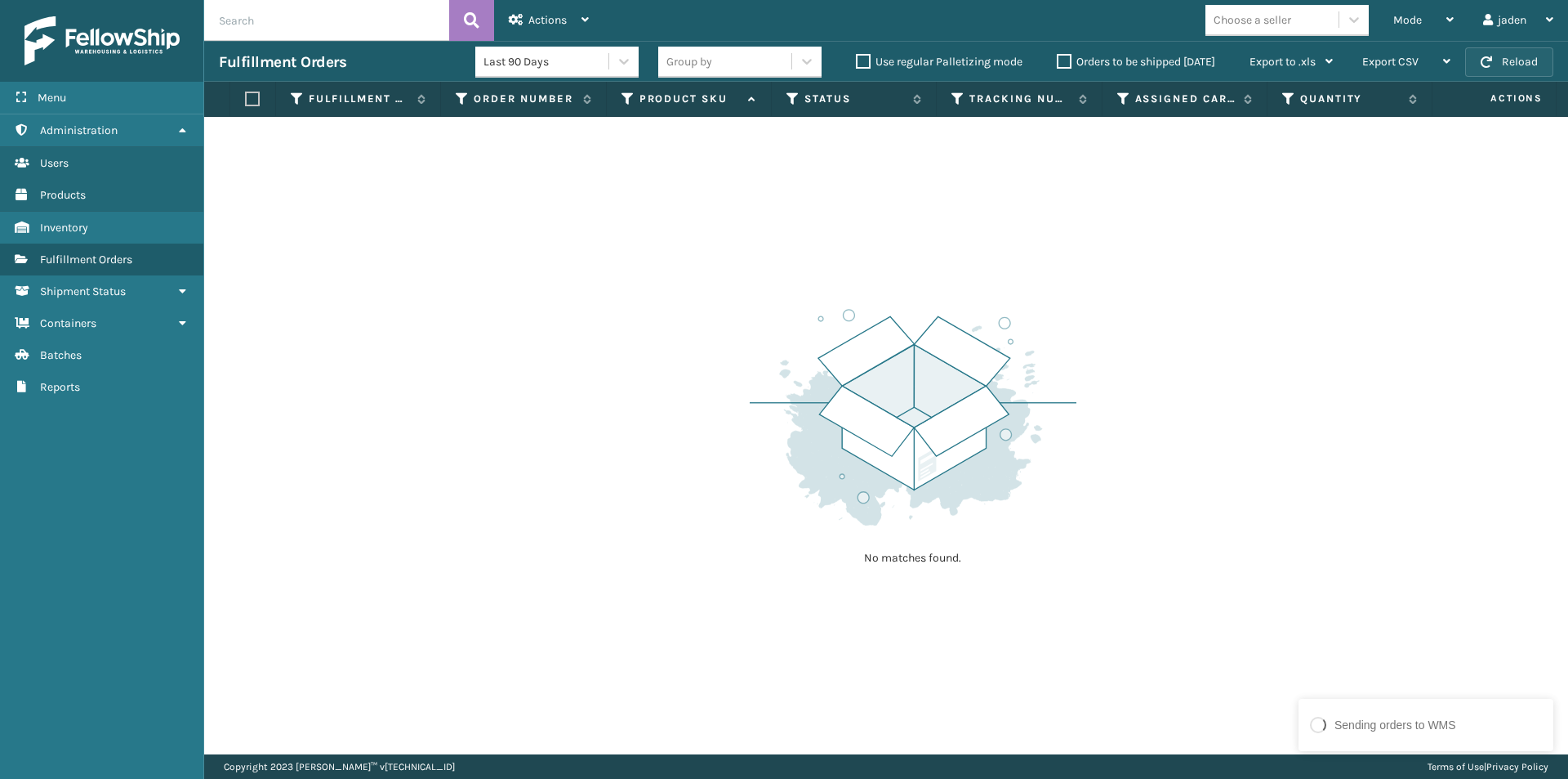
click at [1500, 56] on button "Reload" at bounding box center [1509, 61] width 88 height 29
drag, startPoint x: 827, startPoint y: 297, endPoint x: 791, endPoint y: 284, distance: 38.3
drag, startPoint x: 791, startPoint y: 284, endPoint x: 349, endPoint y: 12, distance: 519.0
click at [458, 258] on div "No matches found." at bounding box center [886, 436] width 1364 height 638
click at [1499, 71] on button "Reload" at bounding box center [1509, 61] width 88 height 29
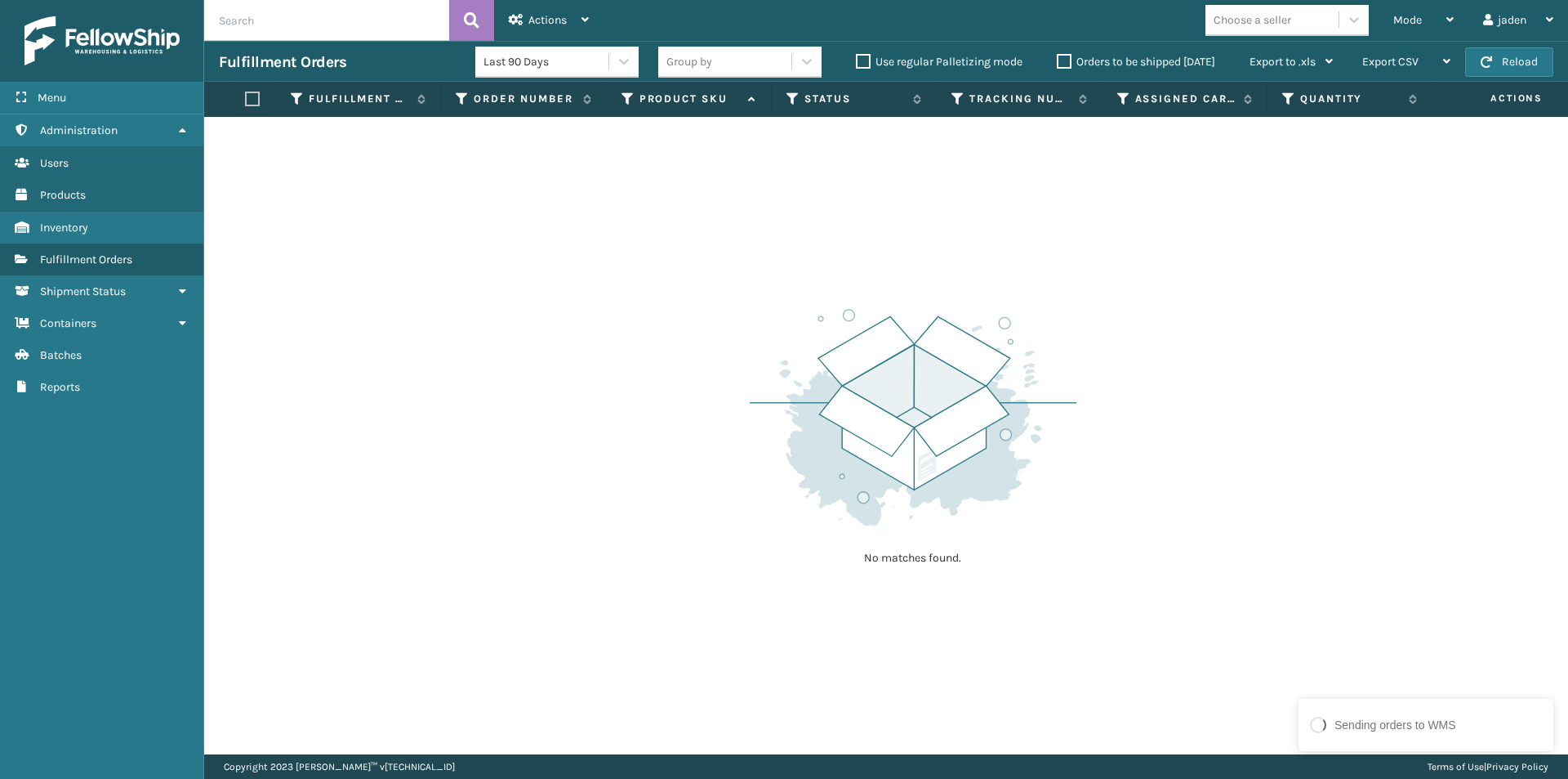
drag, startPoint x: 1064, startPoint y: 229, endPoint x: 717, endPoint y: 262, distance: 348.6
click at [717, 262] on div "No matches found." at bounding box center [886, 436] width 1364 height 638
click at [1515, 72] on button "Reload" at bounding box center [1509, 61] width 88 height 29
click at [1507, 66] on button "Reload" at bounding box center [1509, 61] width 88 height 29
click at [1553, 74] on button "Reload" at bounding box center [1509, 61] width 88 height 29
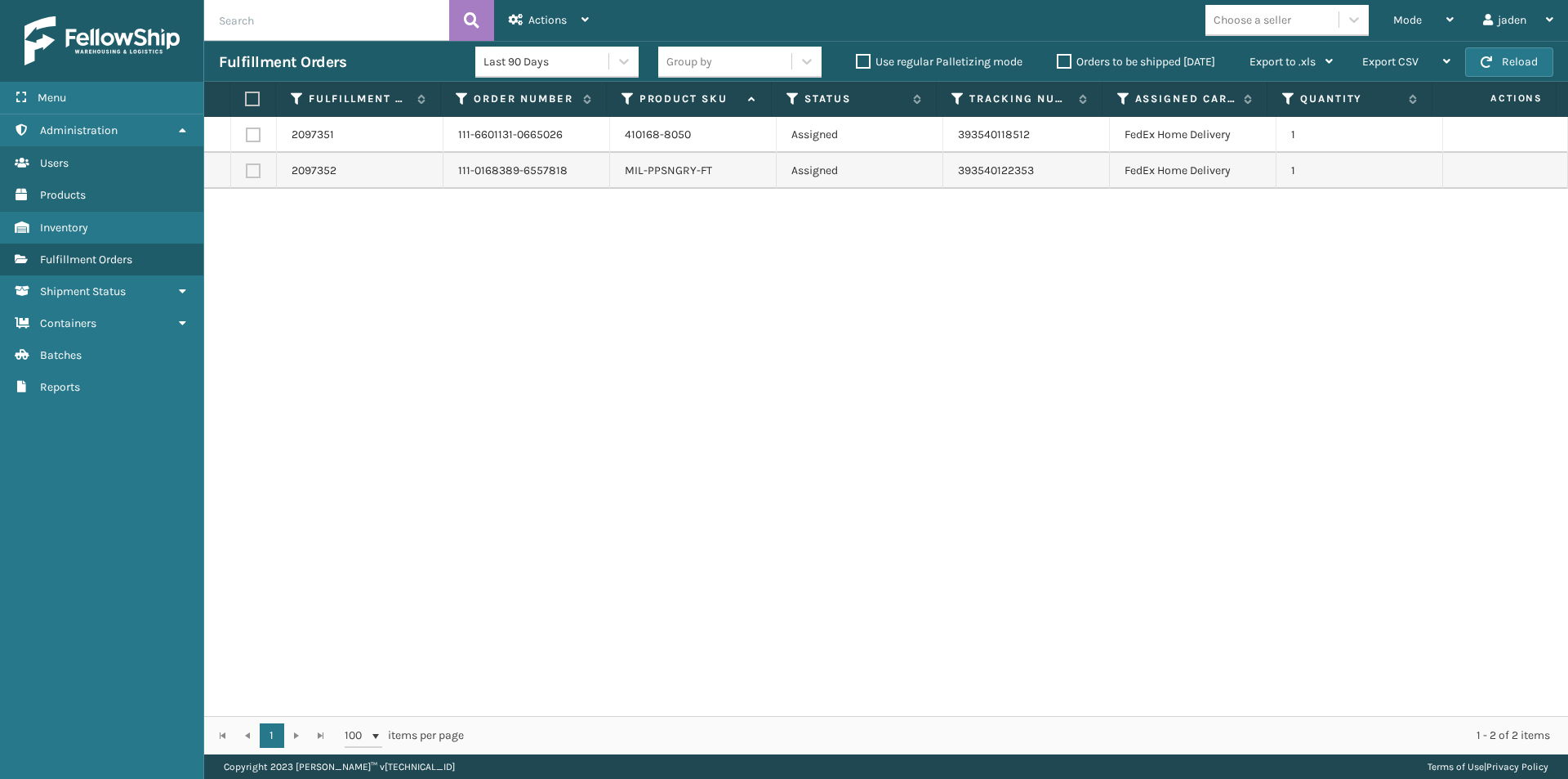
drag, startPoint x: 1016, startPoint y: 305, endPoint x: 652, endPoint y: 329, distance: 364.8
click at [652, 329] on div "2097351 111-6601131-0665026 410168-8050 Assigned 393540118512 FedEx Home Delive…" at bounding box center [886, 416] width 1364 height 599
click at [253, 100] on label at bounding box center [250, 98] width 11 height 14
click at [245, 100] on input "checkbox" at bounding box center [245, 99] width 1 height 11
checkbox input "true"
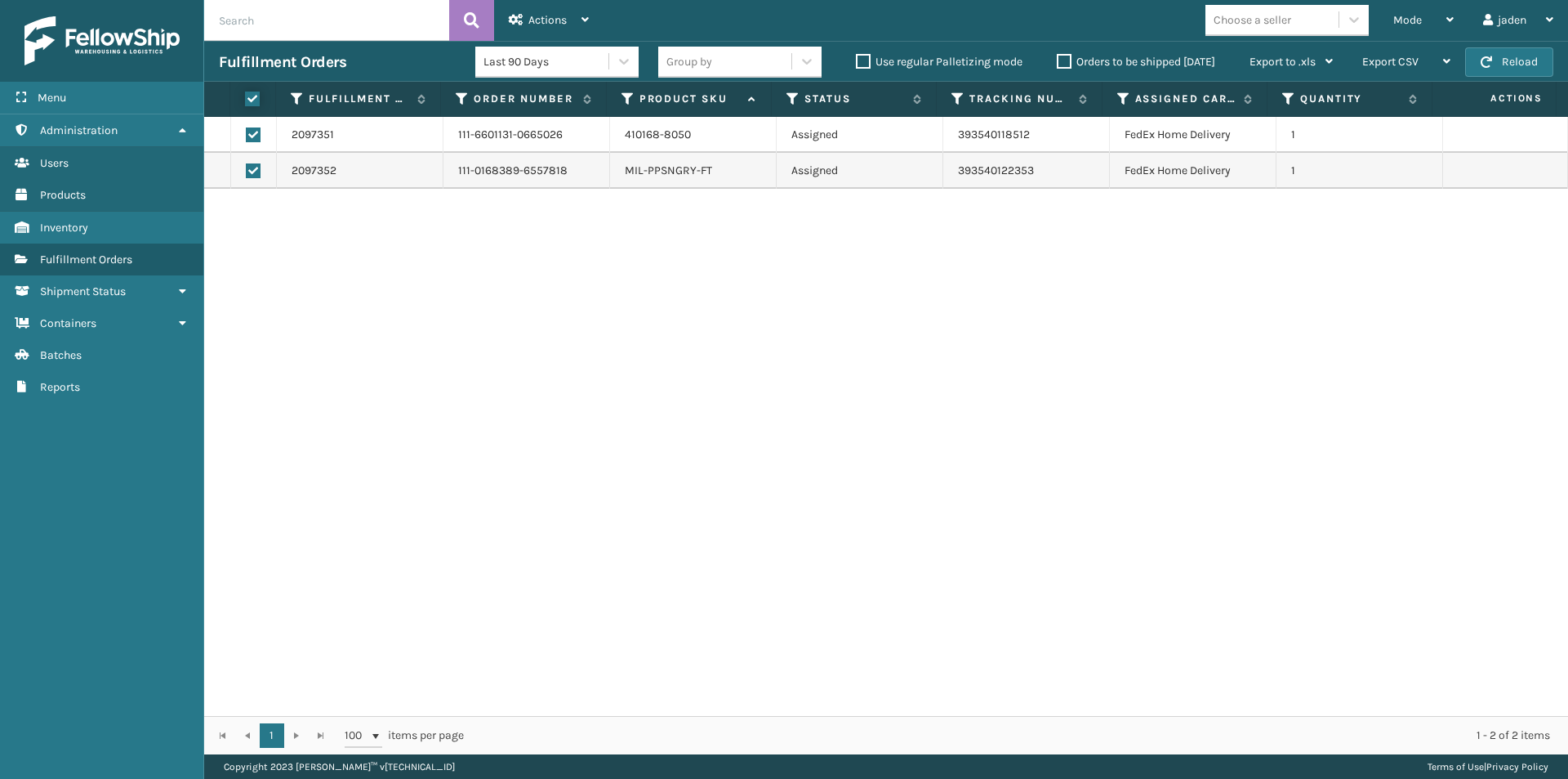
checkbox input "true"
click at [535, 14] on span "Actions" at bounding box center [548, 20] width 39 height 14
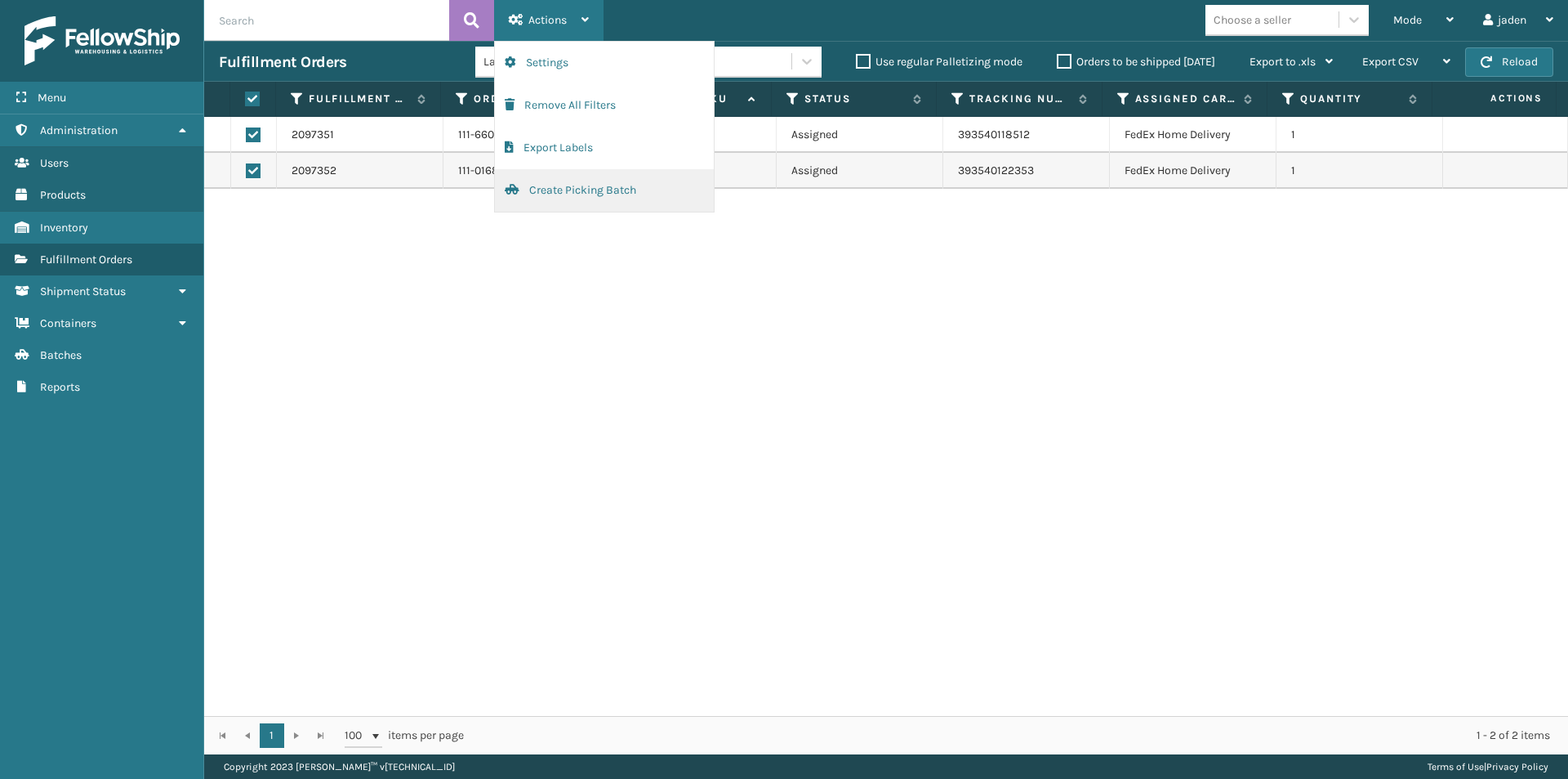
click at [550, 199] on button "Create Picking Batch" at bounding box center [604, 190] width 219 height 43
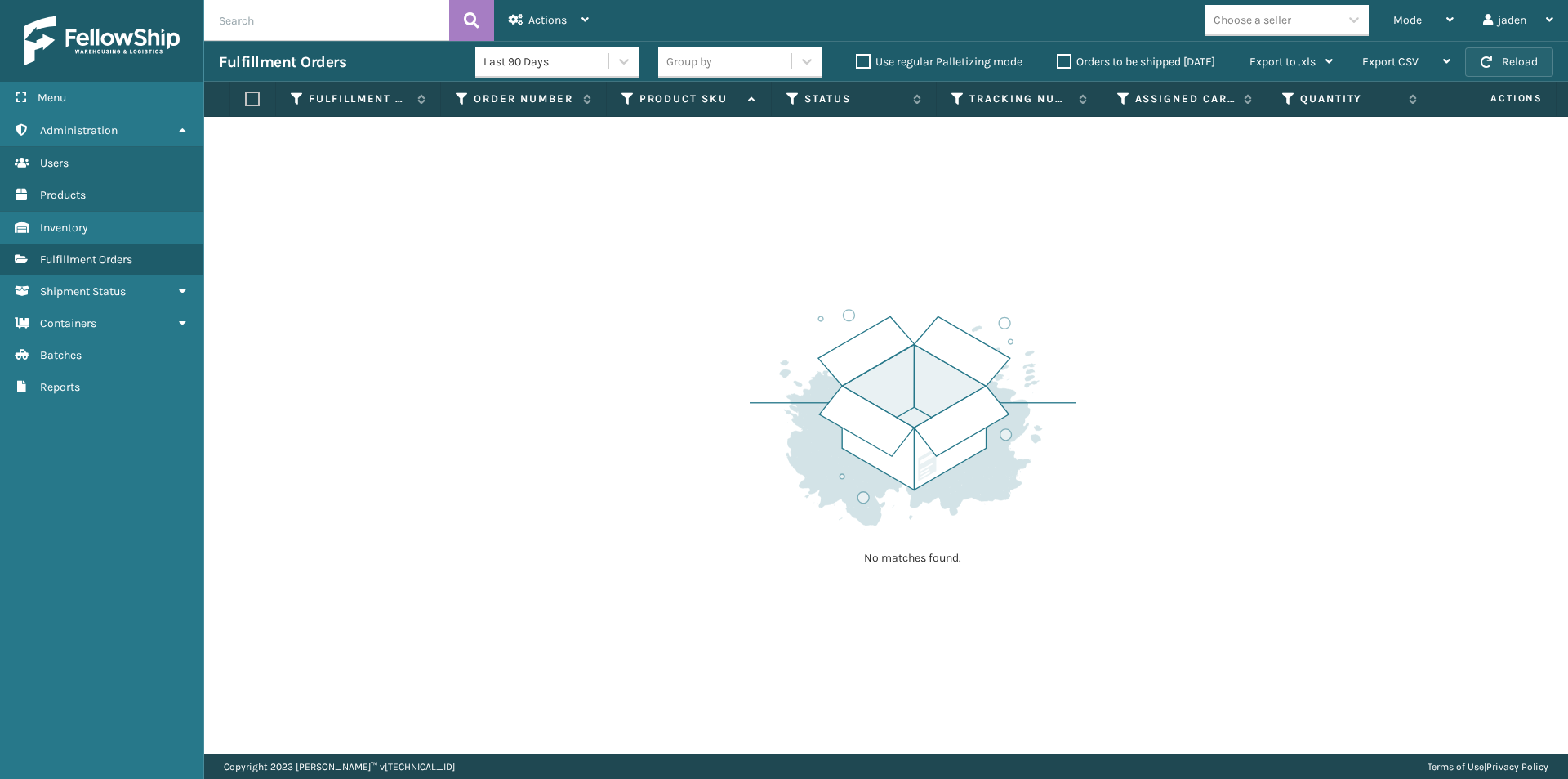
click at [1523, 50] on button "Reload" at bounding box center [1509, 61] width 88 height 29
drag, startPoint x: 1523, startPoint y: 50, endPoint x: 1523, endPoint y: 61, distance: 11.0
click at [1523, 61] on button "Reload" at bounding box center [1509, 61] width 88 height 29
click at [1419, 3] on div "Mode" at bounding box center [1423, 20] width 61 height 41
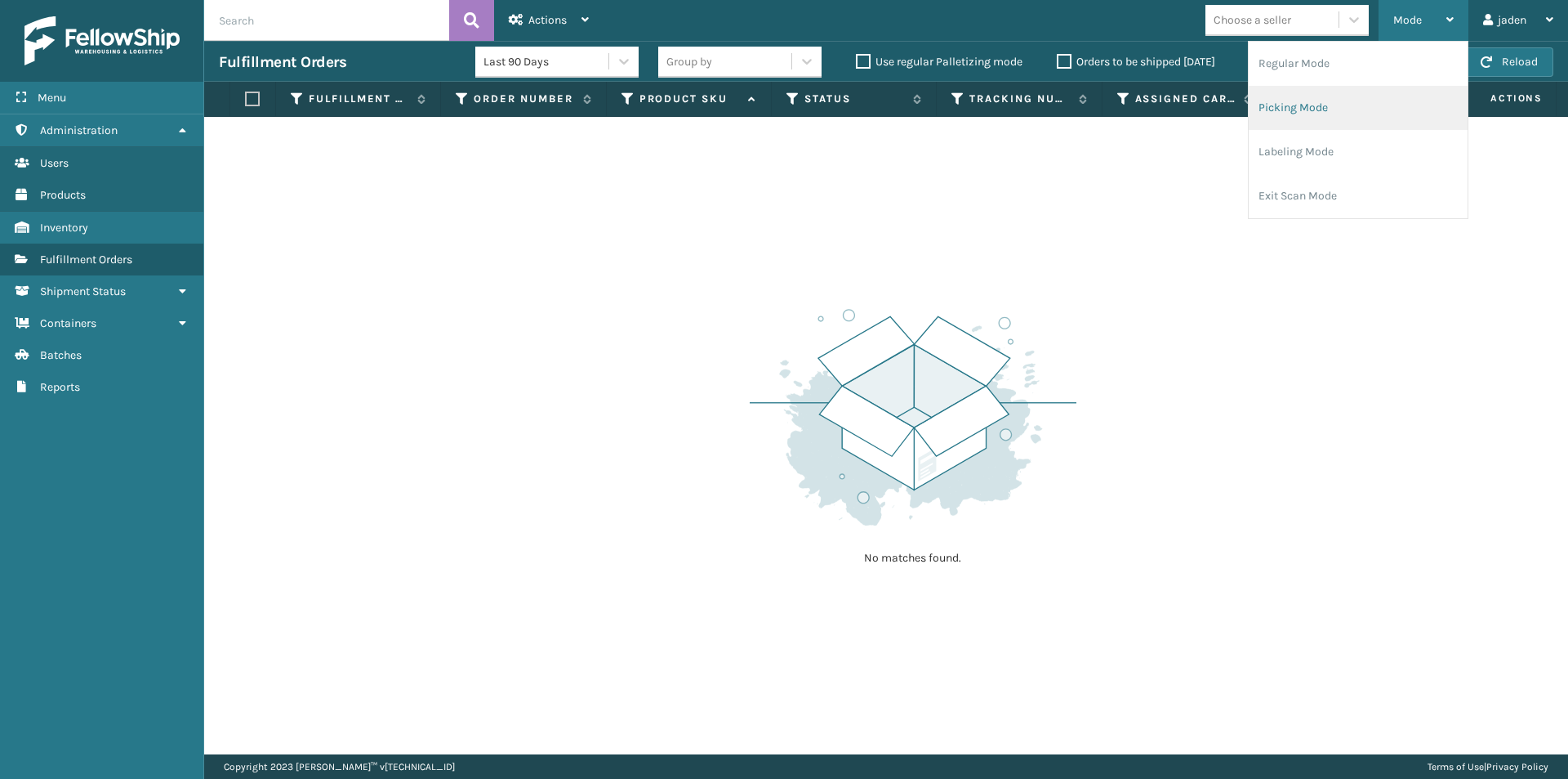
click at [1337, 112] on li "Picking Mode" at bounding box center [1358, 108] width 219 height 44
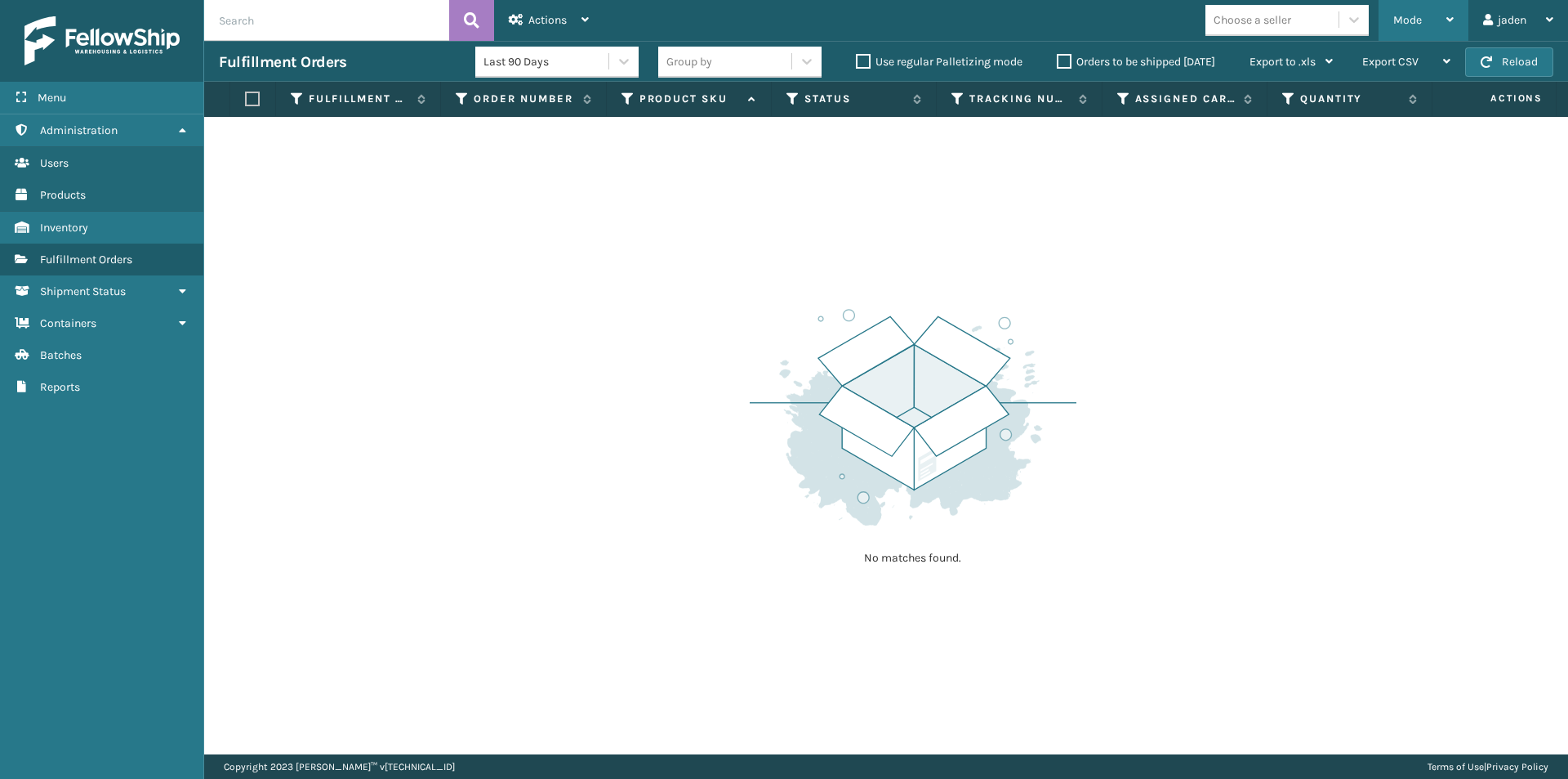
click at [1382, 29] on div "Mode Regular Mode Picking Mode Labeling Mode Exit Scan Mode" at bounding box center [1423, 20] width 90 height 41
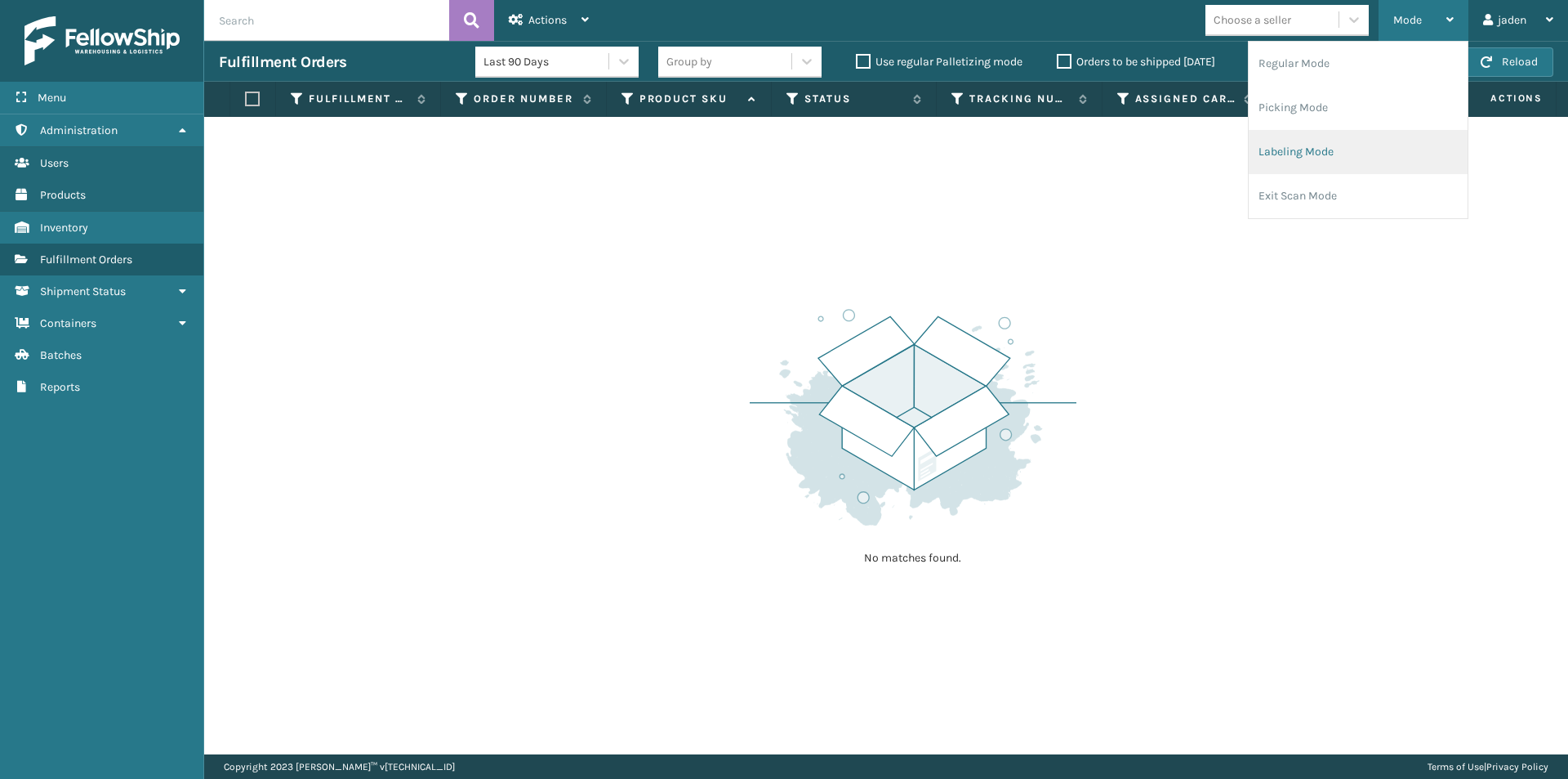
click at [1345, 147] on li "Labeling Mode" at bounding box center [1358, 151] width 219 height 44
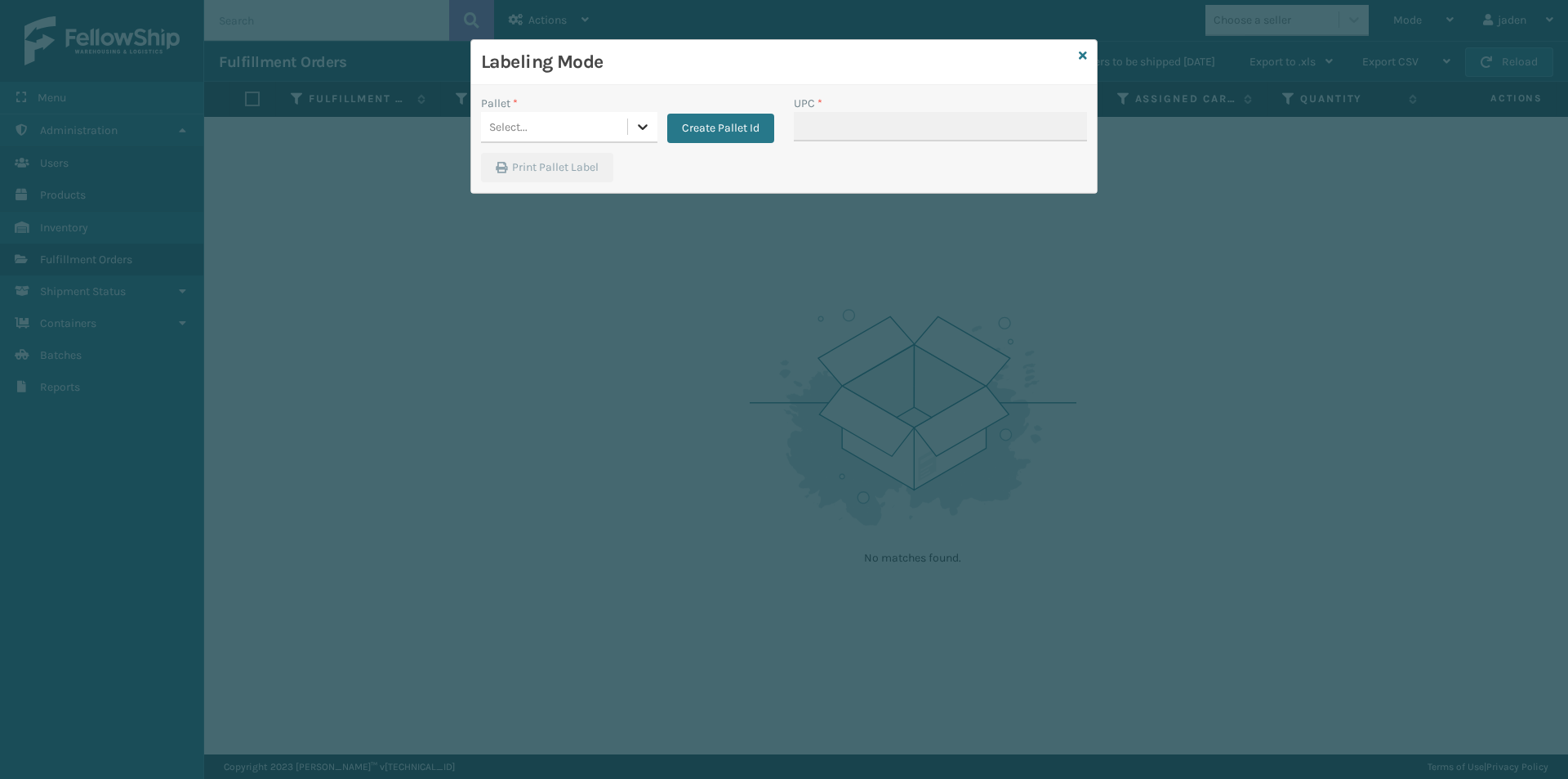
click at [640, 125] on icon at bounding box center [642, 126] width 16 height 16
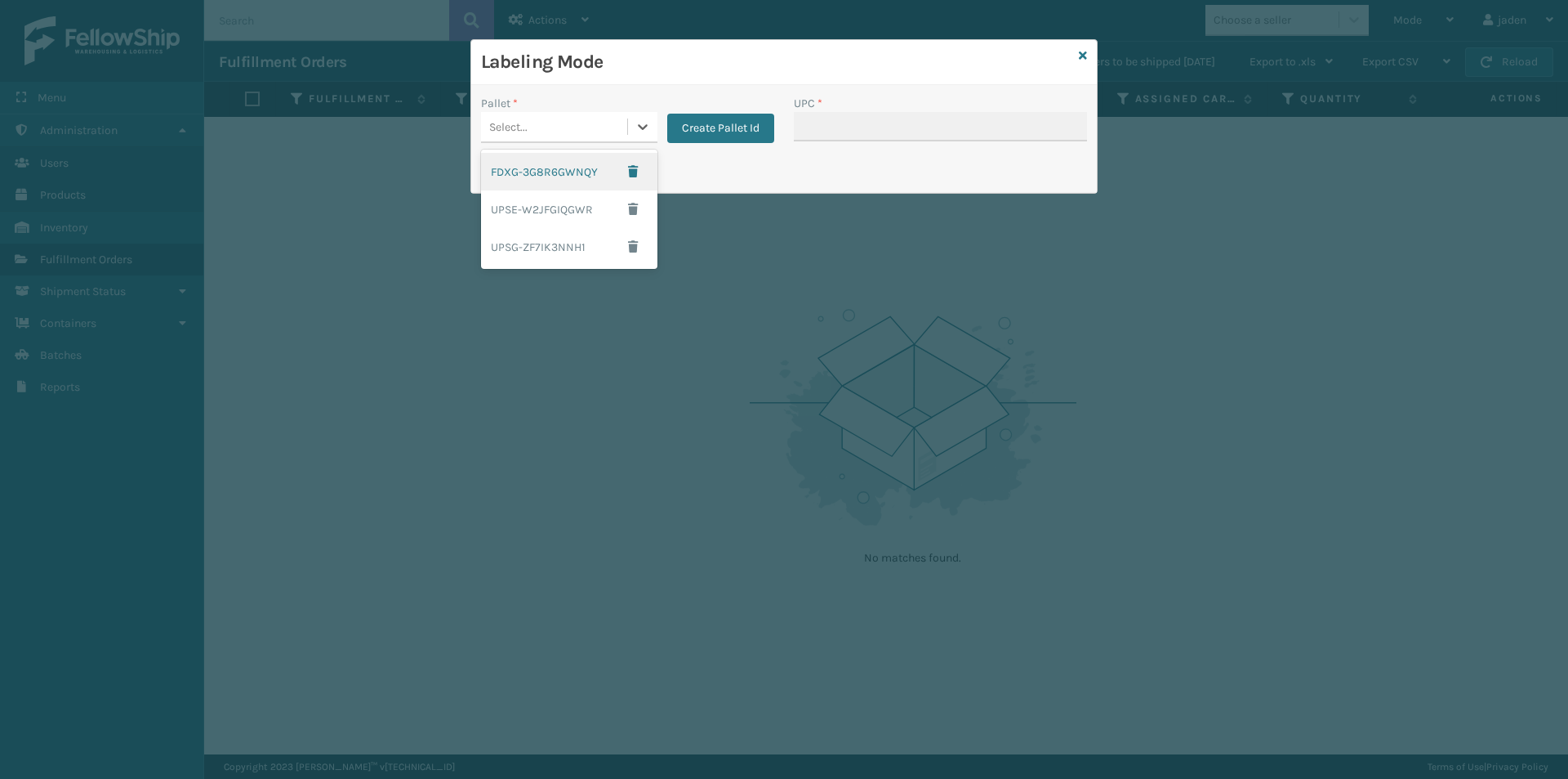
click at [525, 167] on div "FDXG-3G8R6GWNQY" at bounding box center [569, 172] width 177 height 38
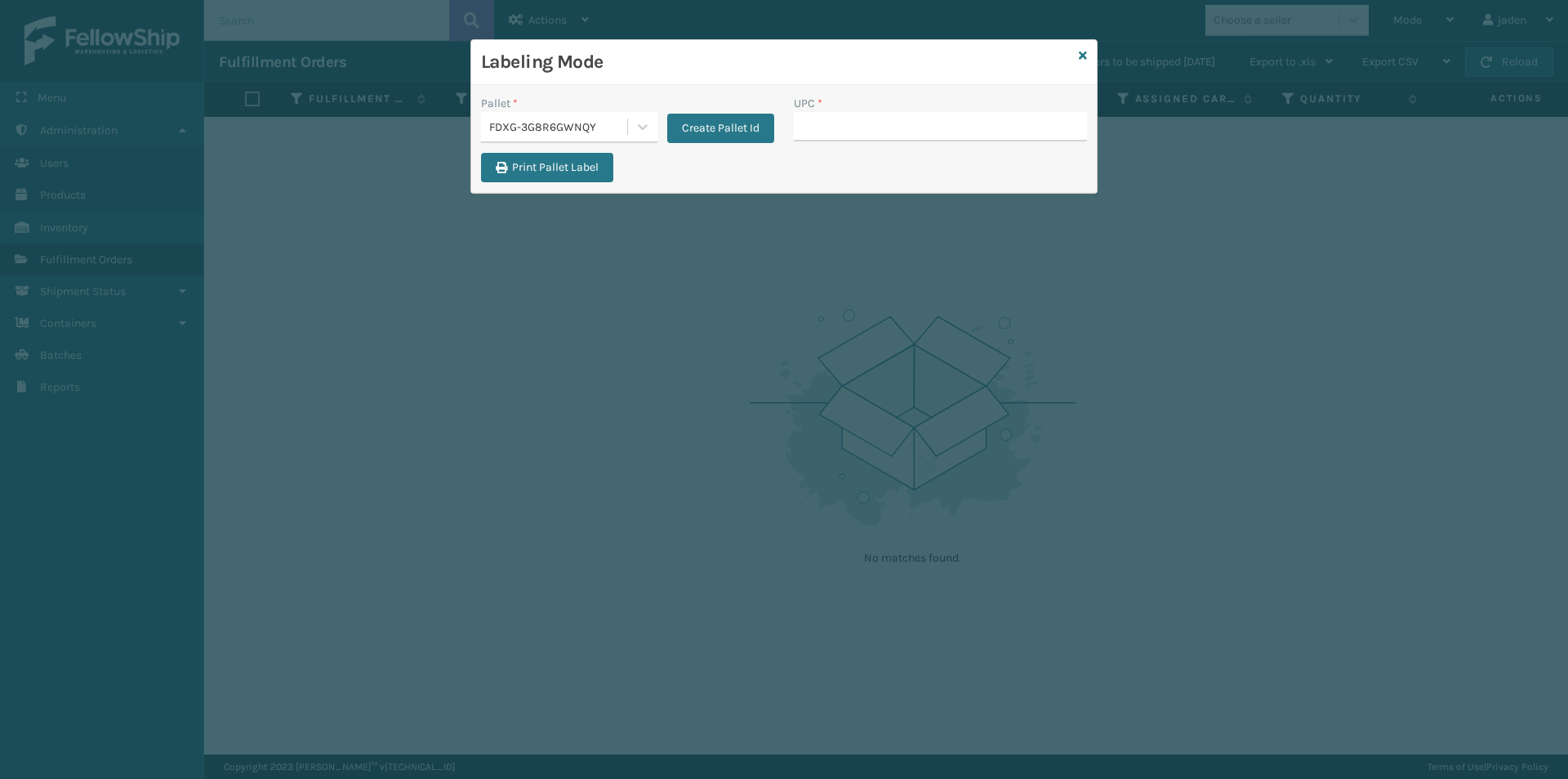
drag, startPoint x: 896, startPoint y: 62, endPoint x: 774, endPoint y: 72, distance: 122.4
click at [756, 72] on h3 "Labeling Mode" at bounding box center [776, 61] width 591 height 24
click at [1088, 59] on div "Labeling Mode" at bounding box center [784, 62] width 626 height 45
click at [1080, 51] on icon at bounding box center [1083, 56] width 8 height 12
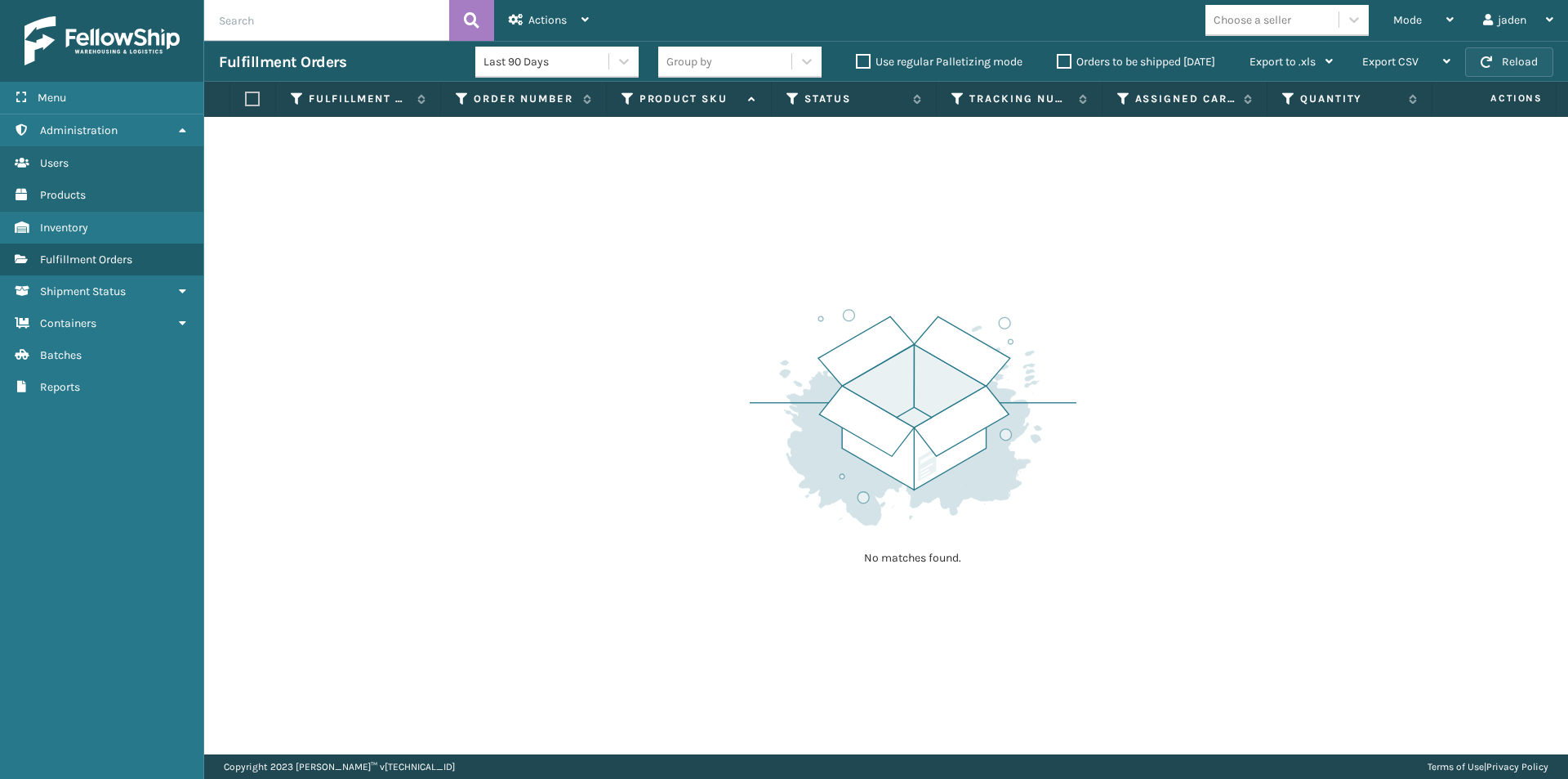
click at [1488, 67] on span "button" at bounding box center [1486, 62] width 12 height 12
click at [1490, 65] on span "button" at bounding box center [1486, 62] width 12 height 12
